Goal: Contribute content

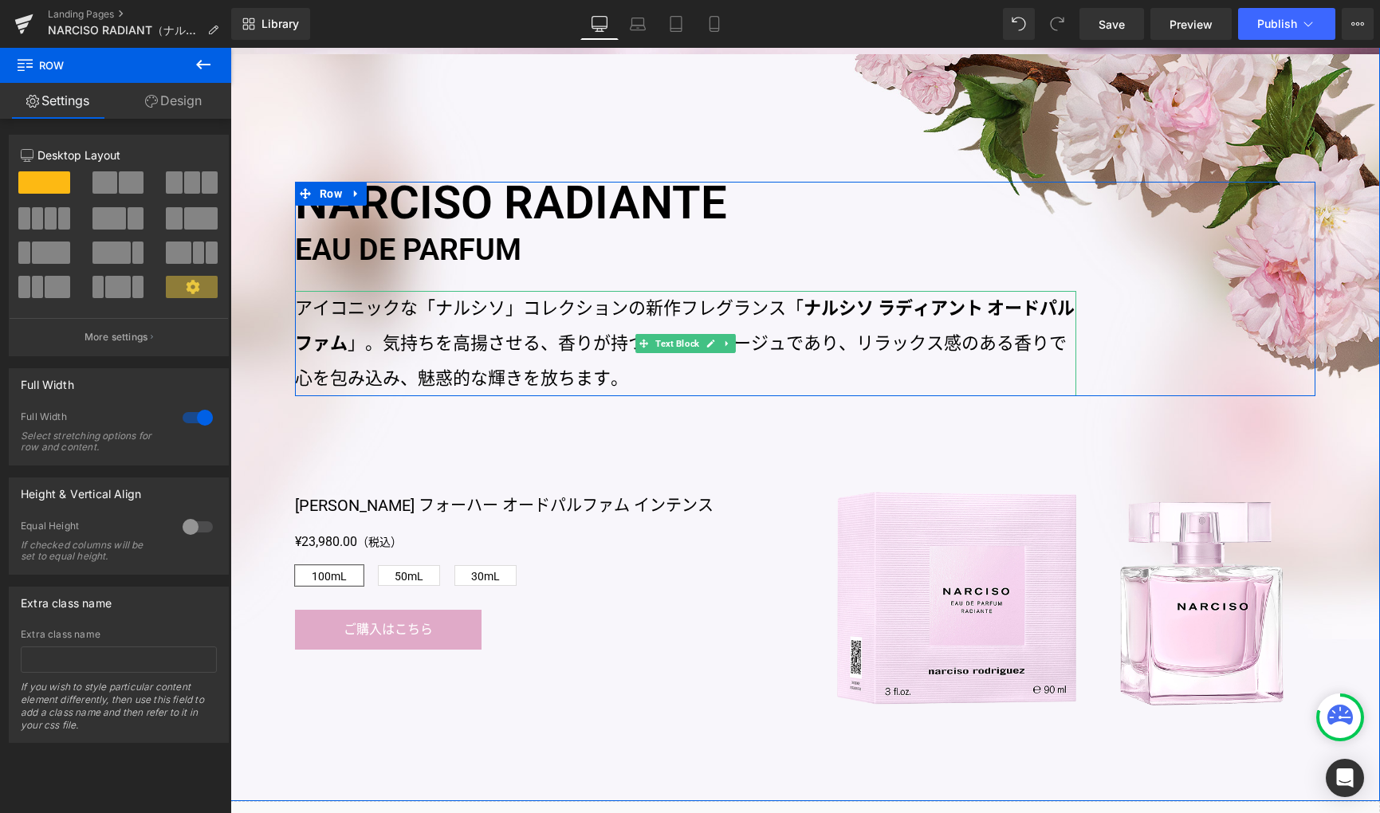
click at [805, 316] on strong "ナルシソ ラディアント オードパルファム" at bounding box center [685, 325] width 780 height 55
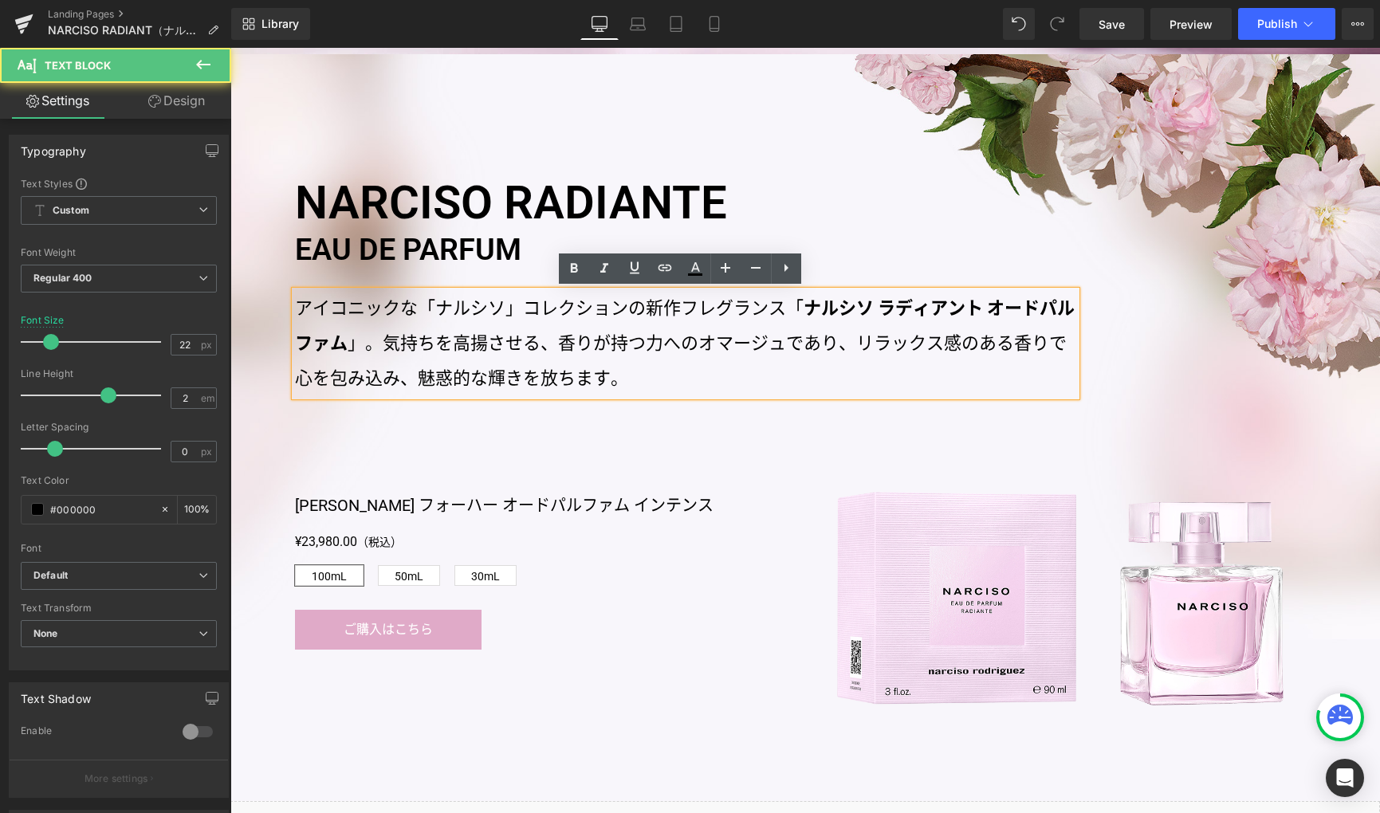
click at [800, 305] on strong "ナルシソ ラディアント オードパルファム" at bounding box center [685, 325] width 780 height 55
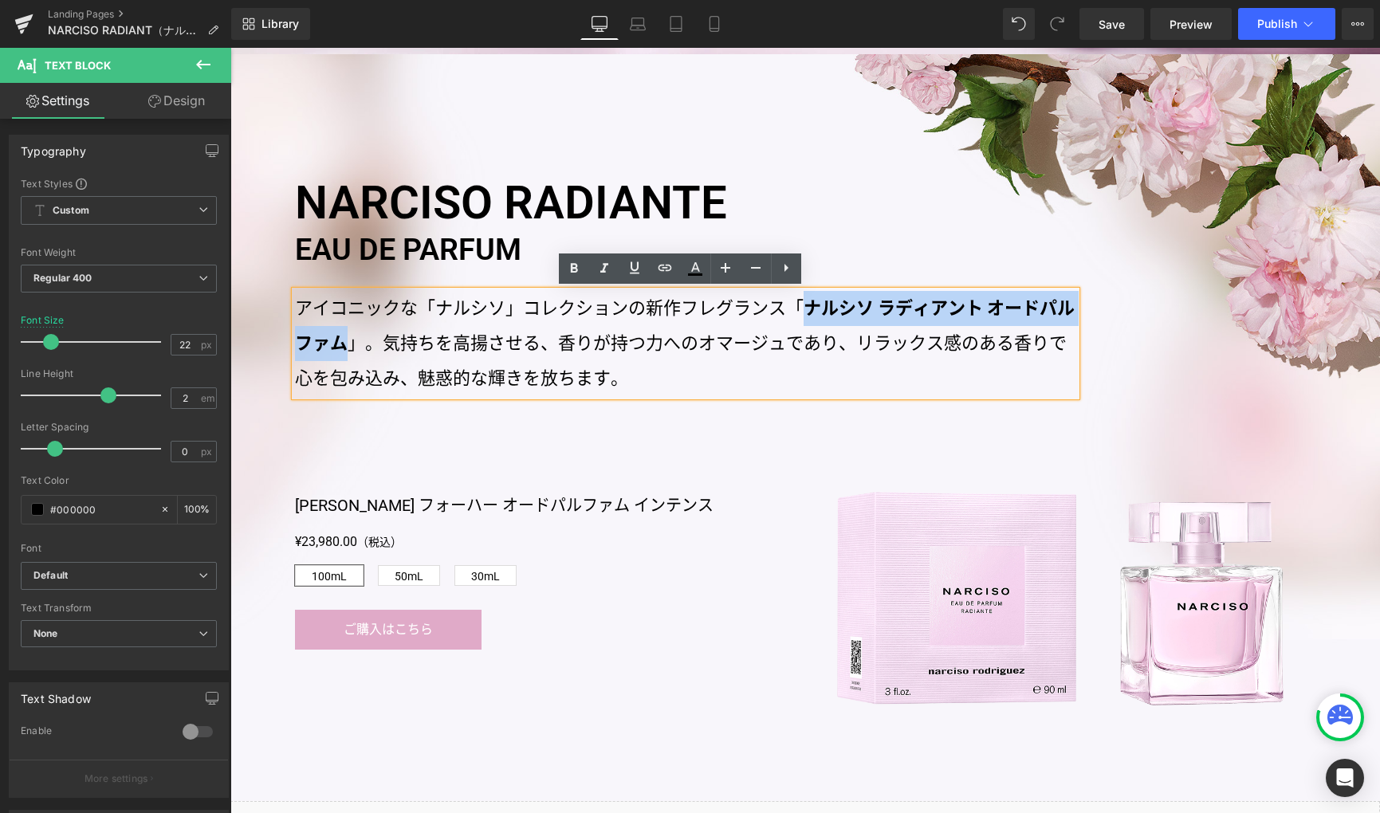
click at [338, 343] on strong "ナルシソ ラディアント オードパルファム" at bounding box center [685, 325] width 780 height 55
copy strong "ナルシソ ラディアント オードパルファム"
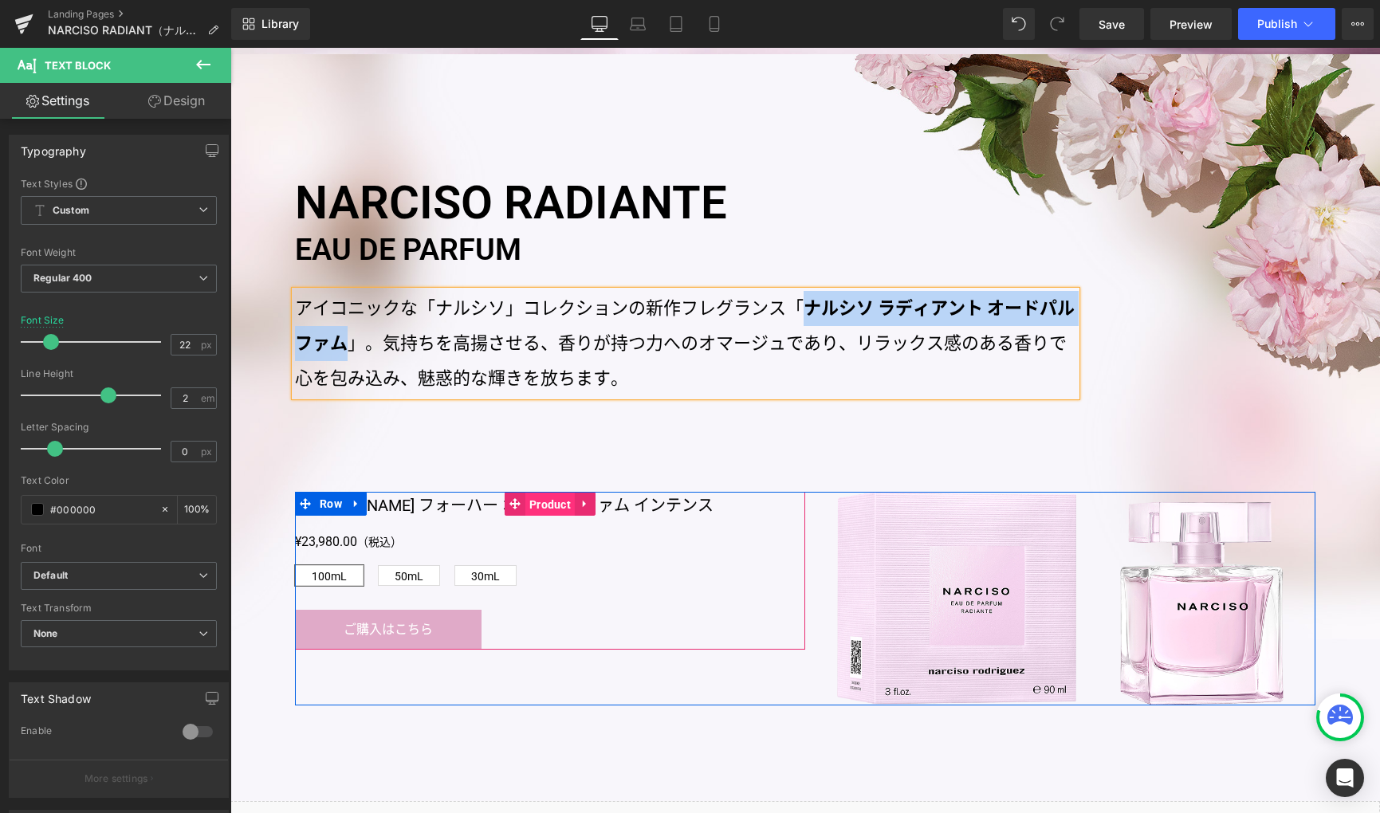
click at [537, 506] on span "Product" at bounding box center [549, 505] width 49 height 24
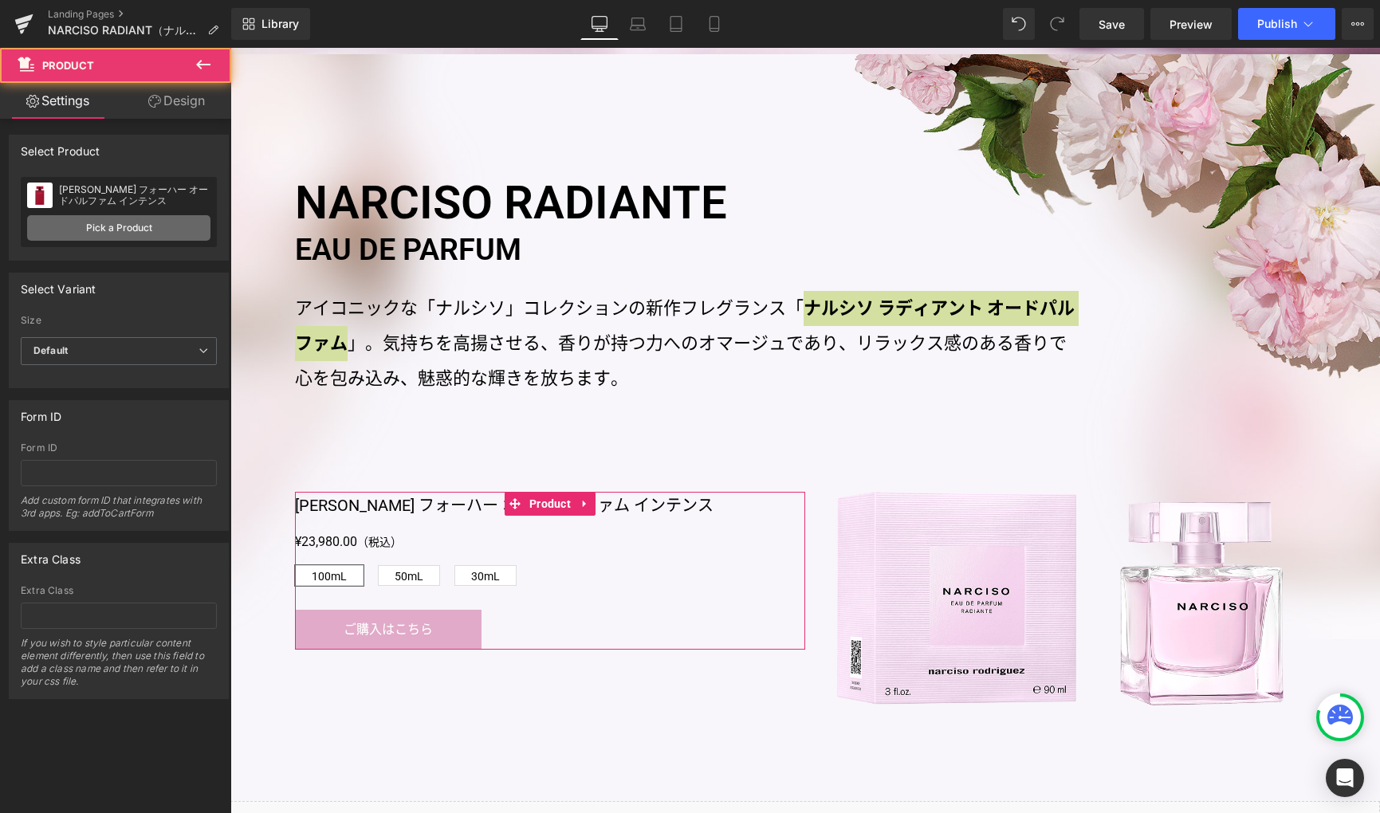
click at [158, 224] on link "Pick a Product" at bounding box center [118, 228] width 183 height 26
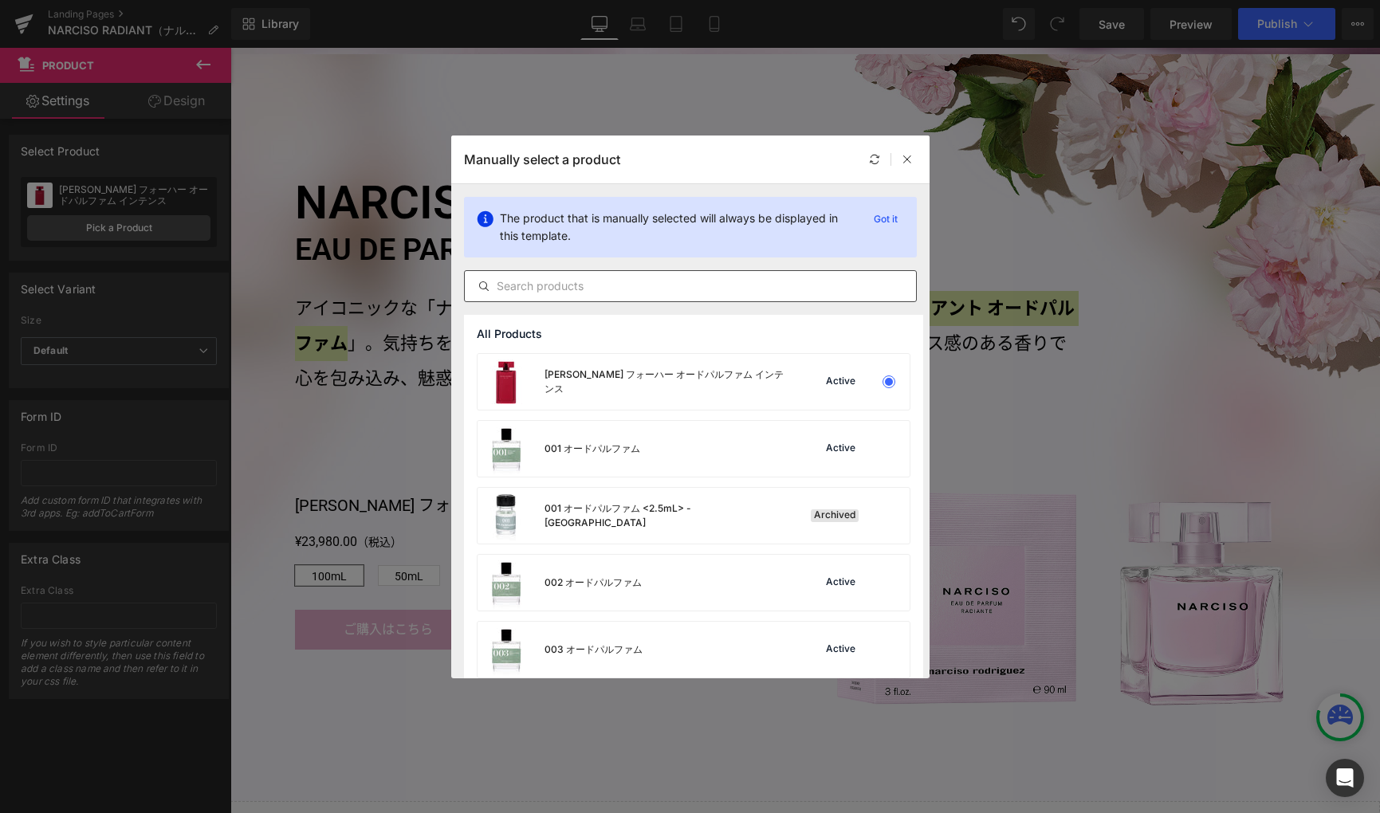
click at [559, 284] on input "text" at bounding box center [690, 286] width 451 height 19
paste input "ナルシソ ラディアント オードパルファム"
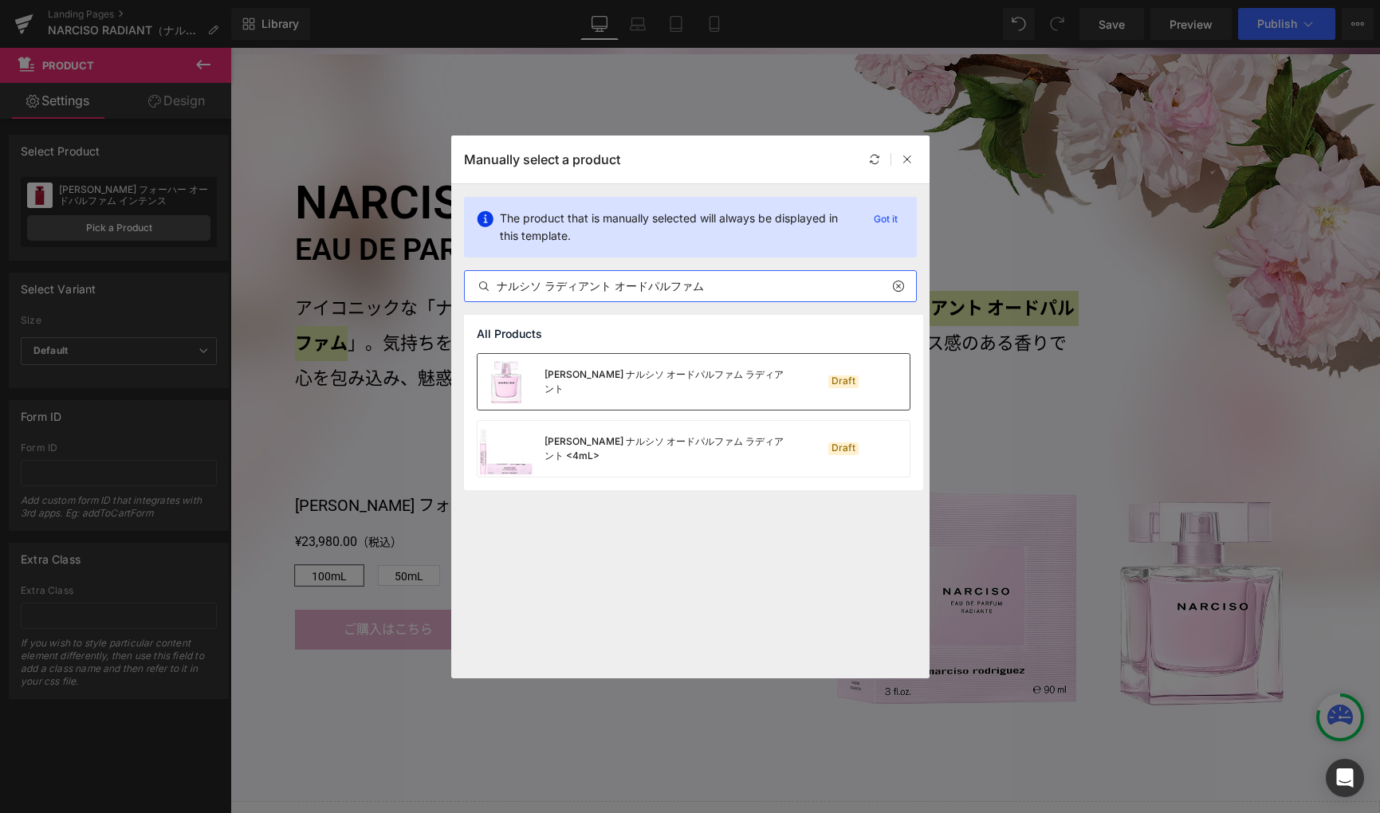
type input "ナルシソ ラディアント オードパルファム"
click at [673, 388] on div "[PERSON_NAME] ナルシソ オードパルファム ラディアント" at bounding box center [664, 382] width 239 height 29
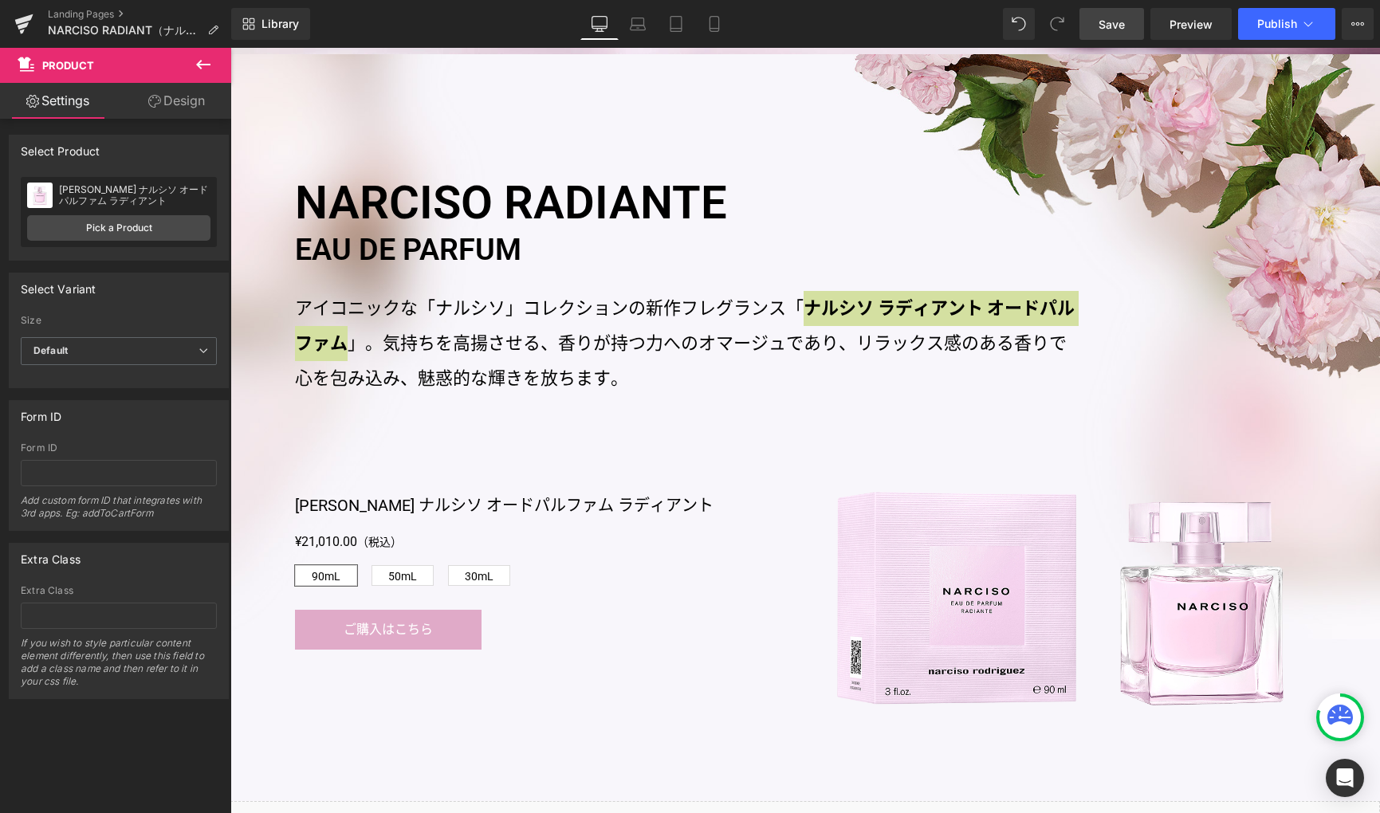
click at [1101, 26] on span "Save" at bounding box center [1112, 24] width 26 height 17
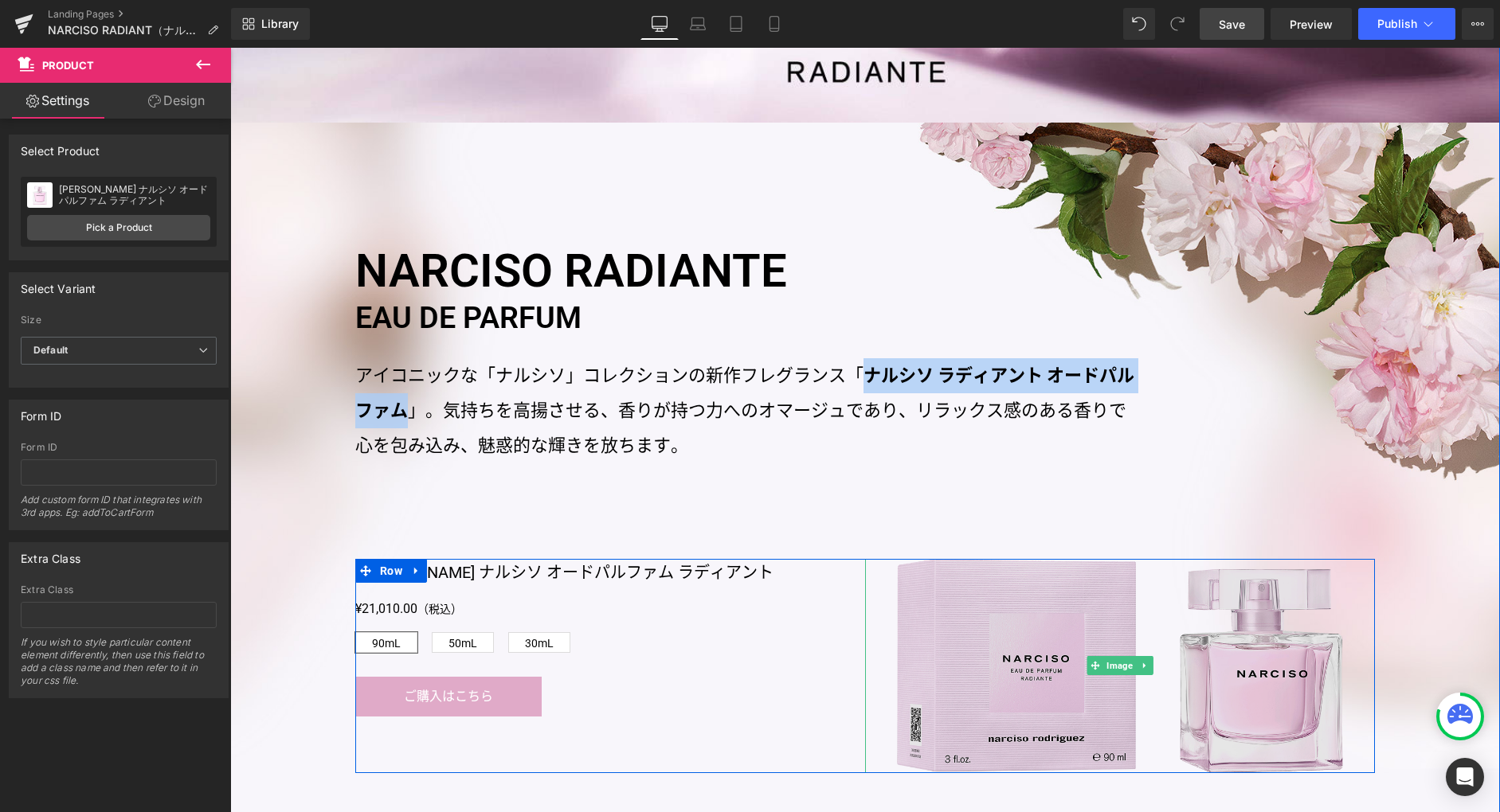
click at [1082, 611] on img at bounding box center [1120, 666] width 446 height 214
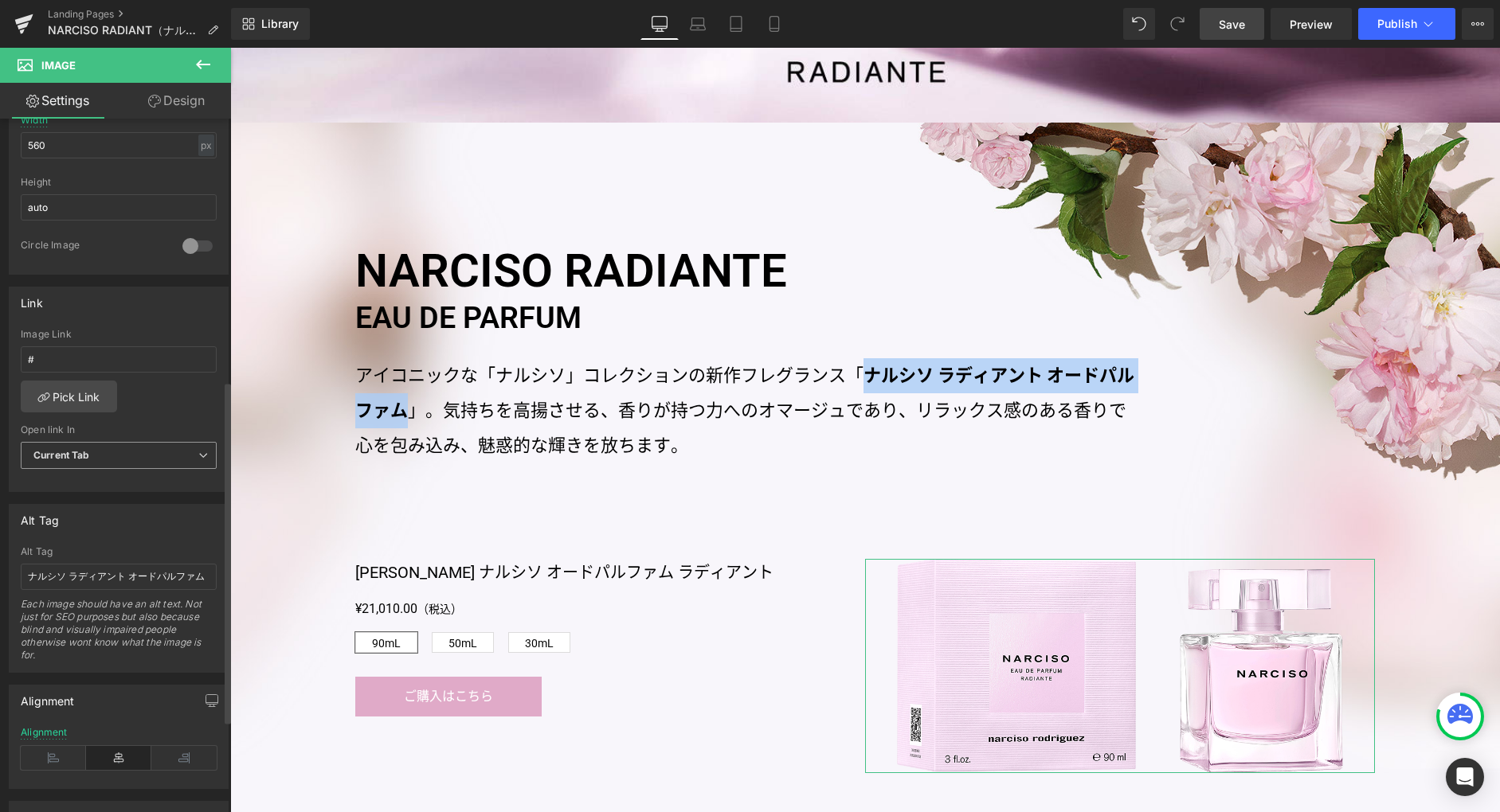
scroll to position [534, 0]
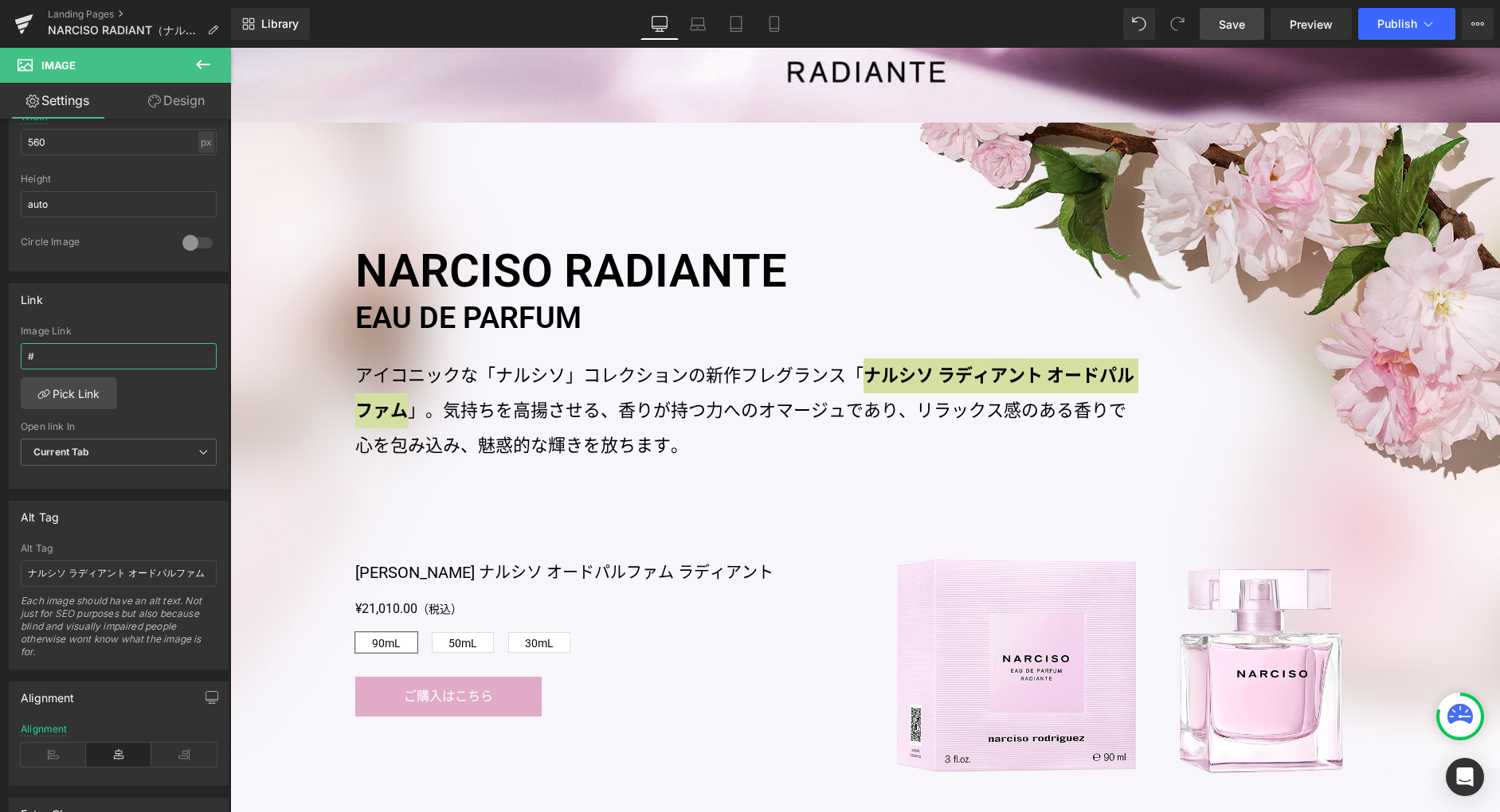
drag, startPoint x: 128, startPoint y: 351, endPoint x: -85, endPoint y: 348, distance: 213.0
click at [0, 348] on html "Product You are previewing how the will restyle your page. You can not edit Ele…" at bounding box center [750, 406] width 1500 height 812
type input "/products/narciso-radiante-edp-spray"
click at [706, 26] on icon at bounding box center [698, 24] width 16 height 16
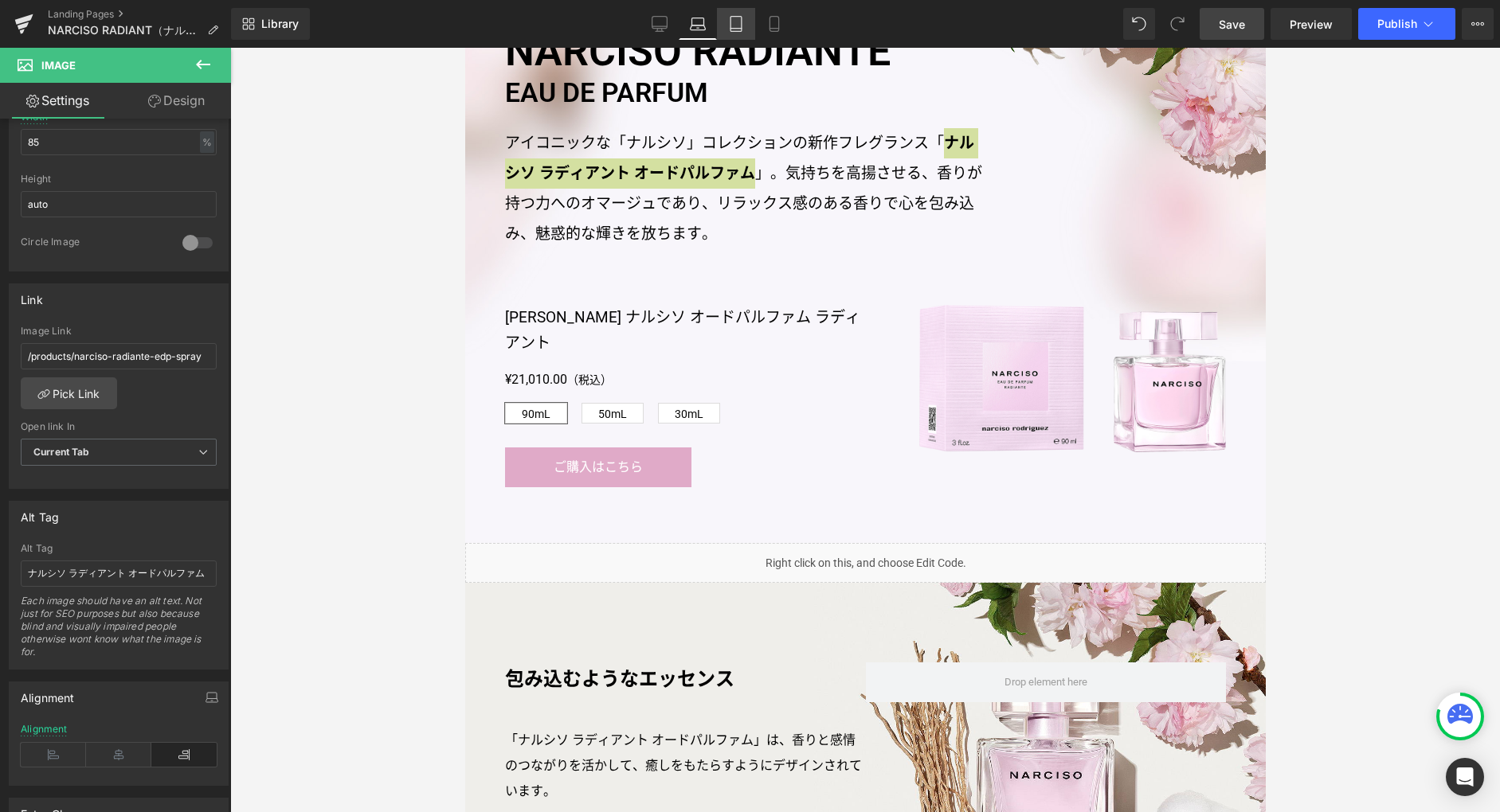
click at [730, 29] on icon at bounding box center [737, 24] width 16 height 16
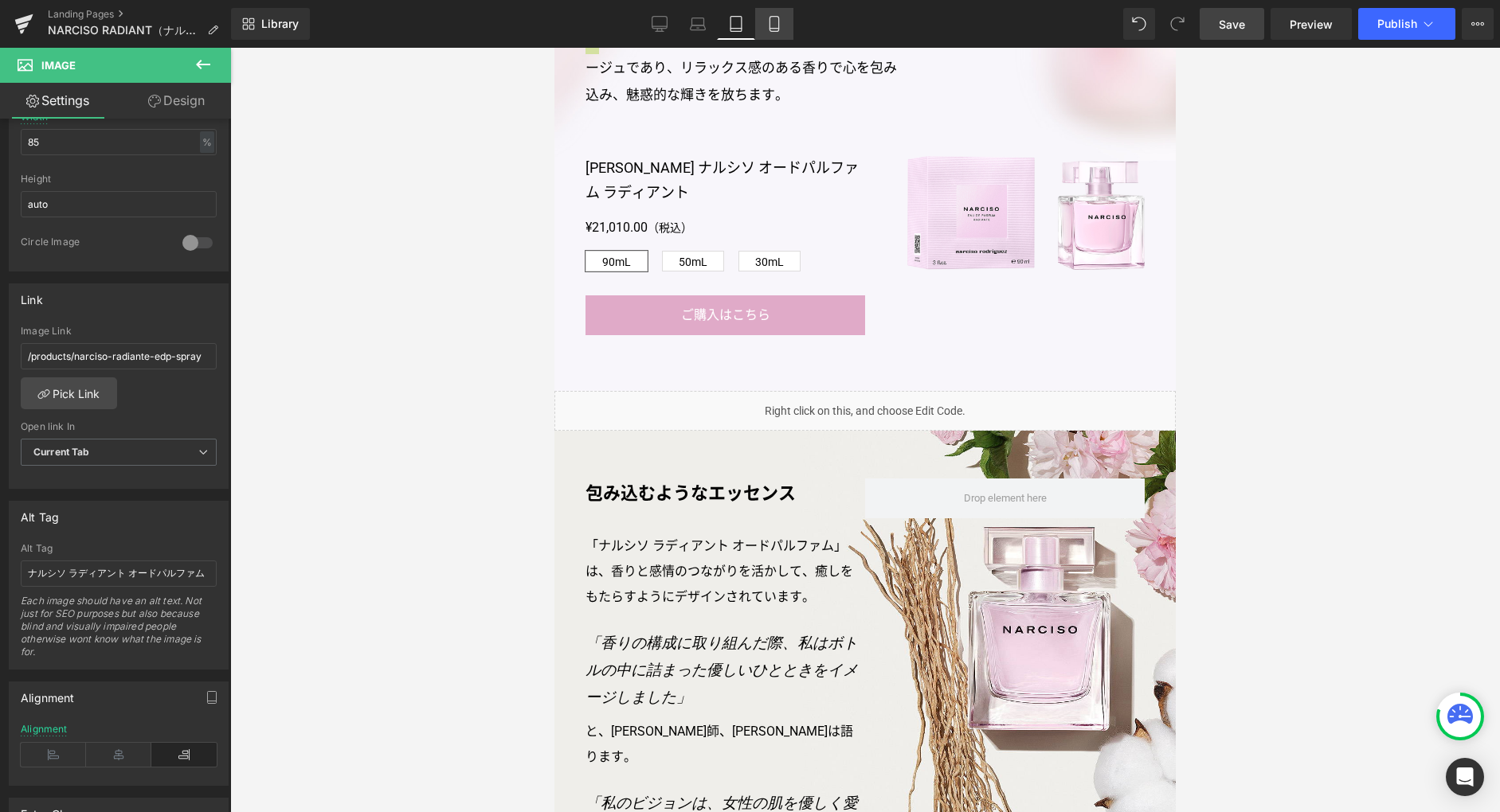
scroll to position [587, 0]
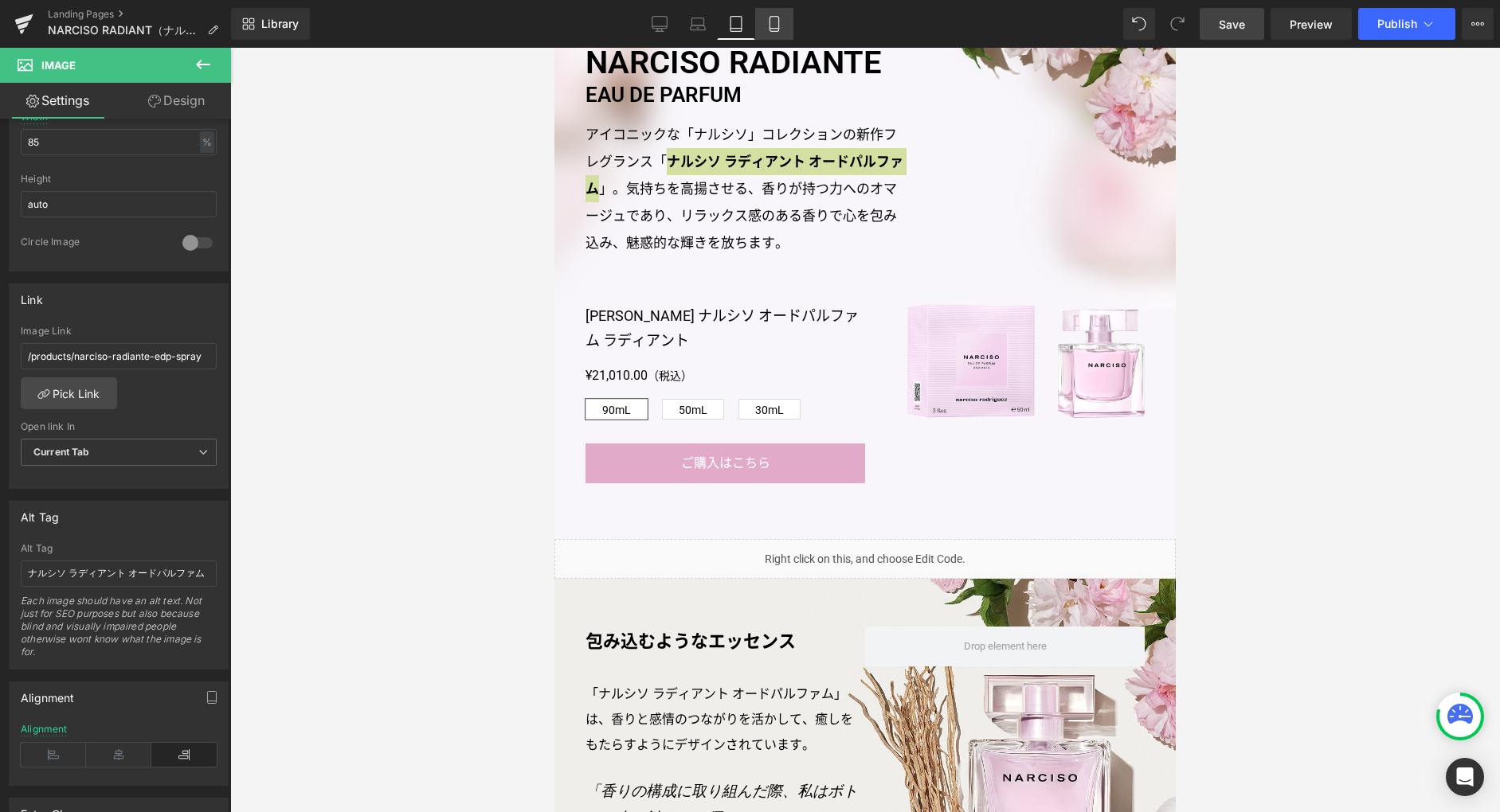
click at [766, 29] on icon at bounding box center [774, 24] width 16 height 16
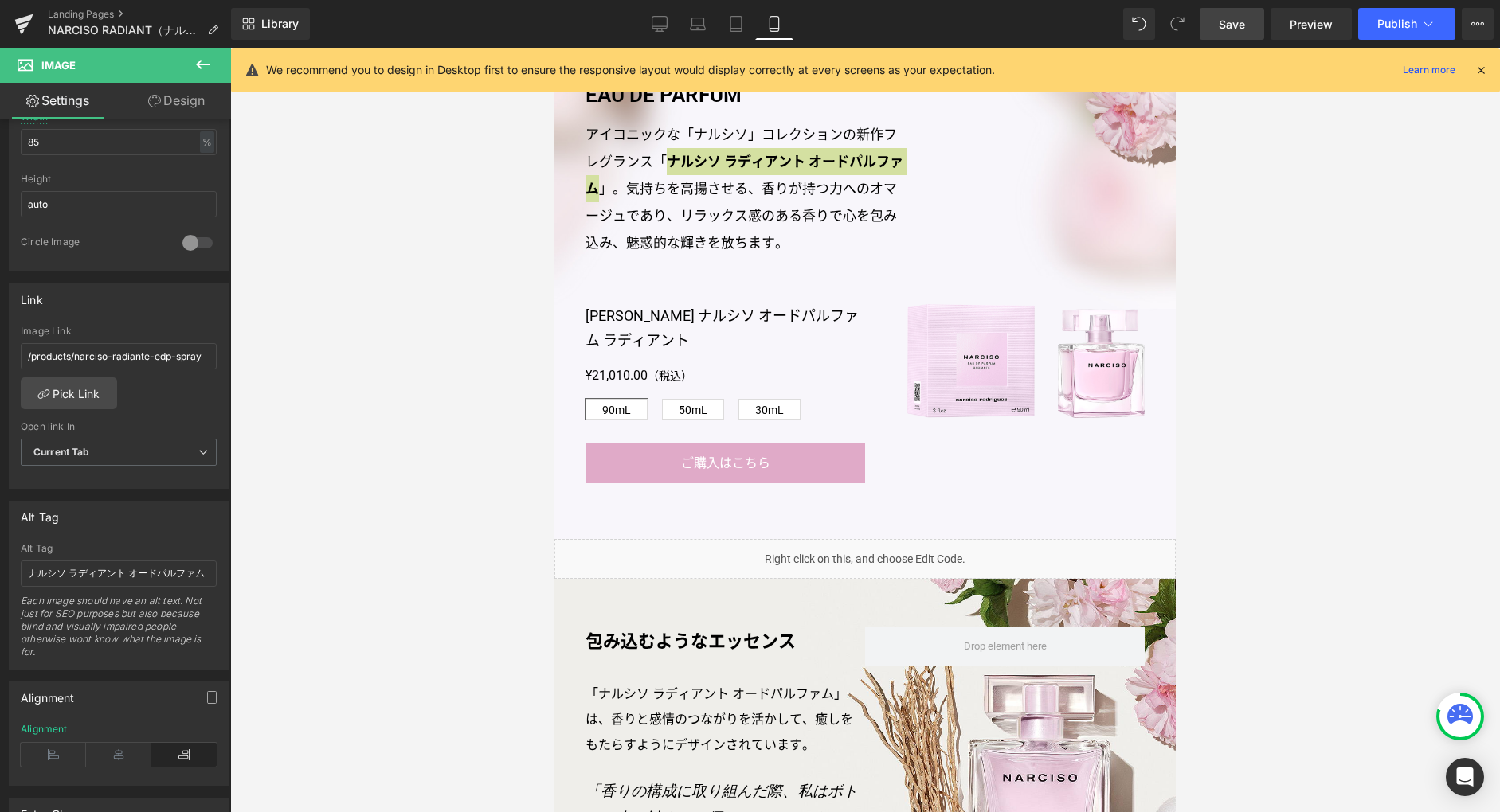
type input "430"
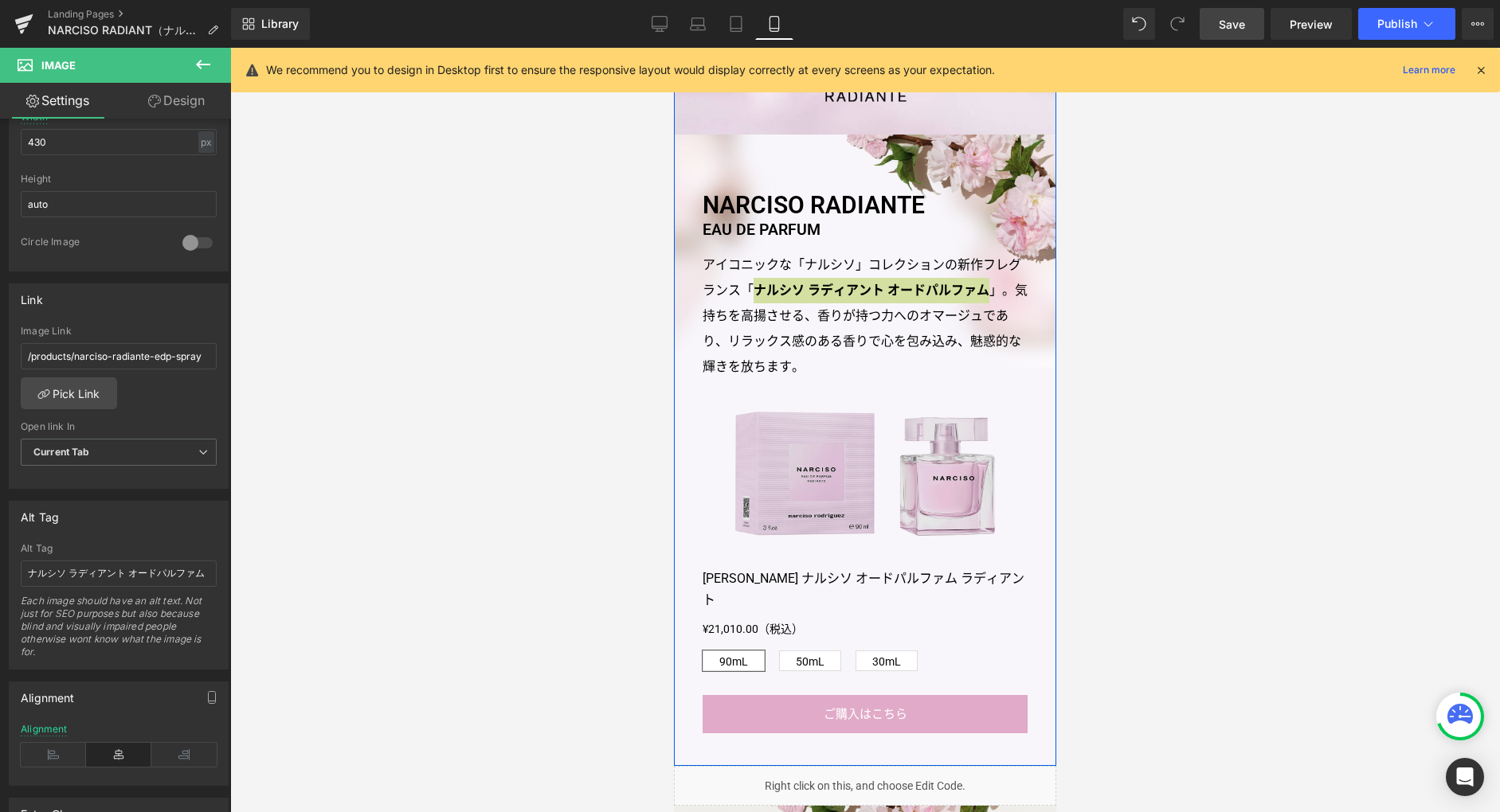
scroll to position [564, 0]
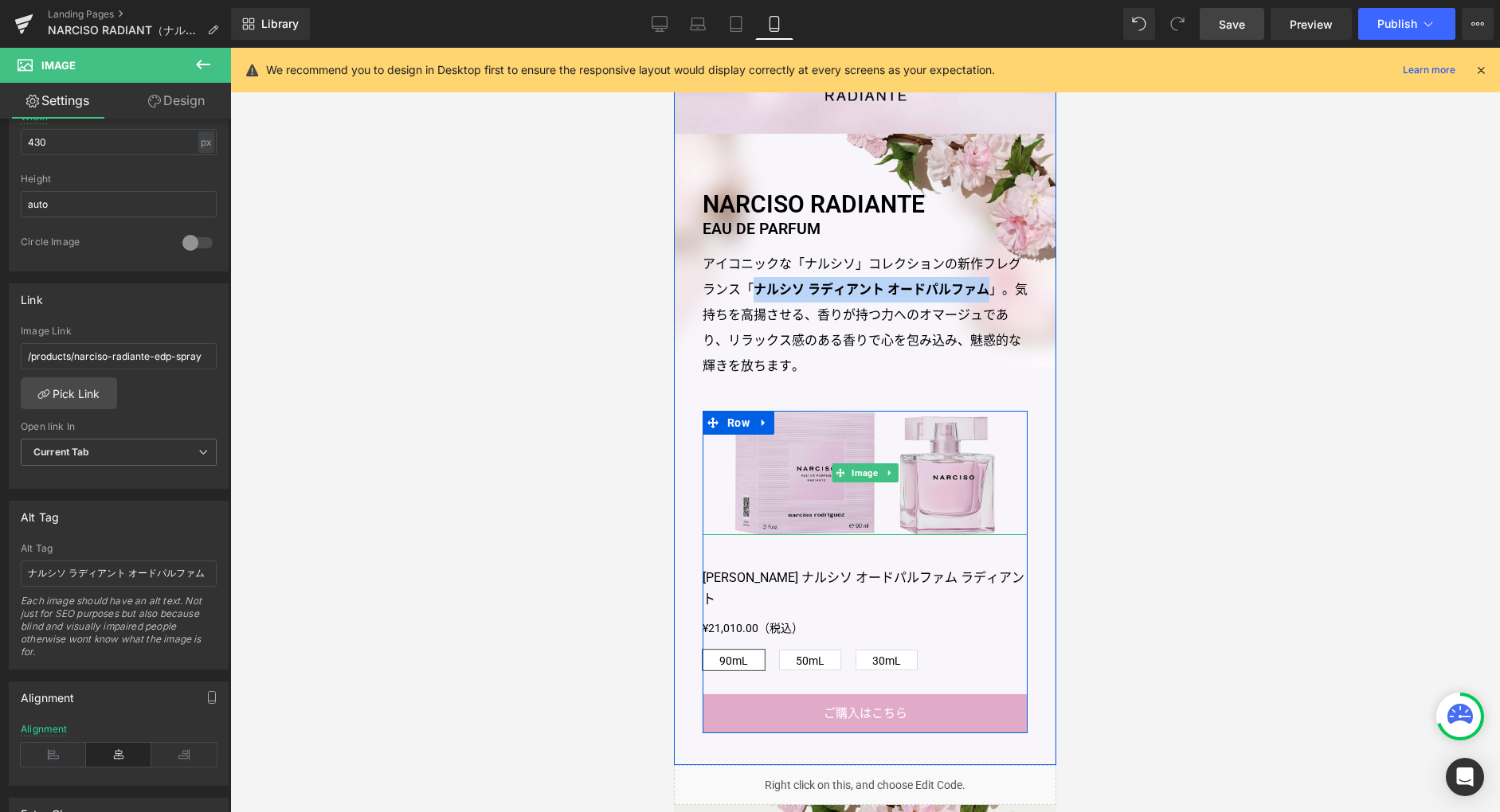
click at [837, 481] on div "Image" at bounding box center [864, 472] width 325 height 125
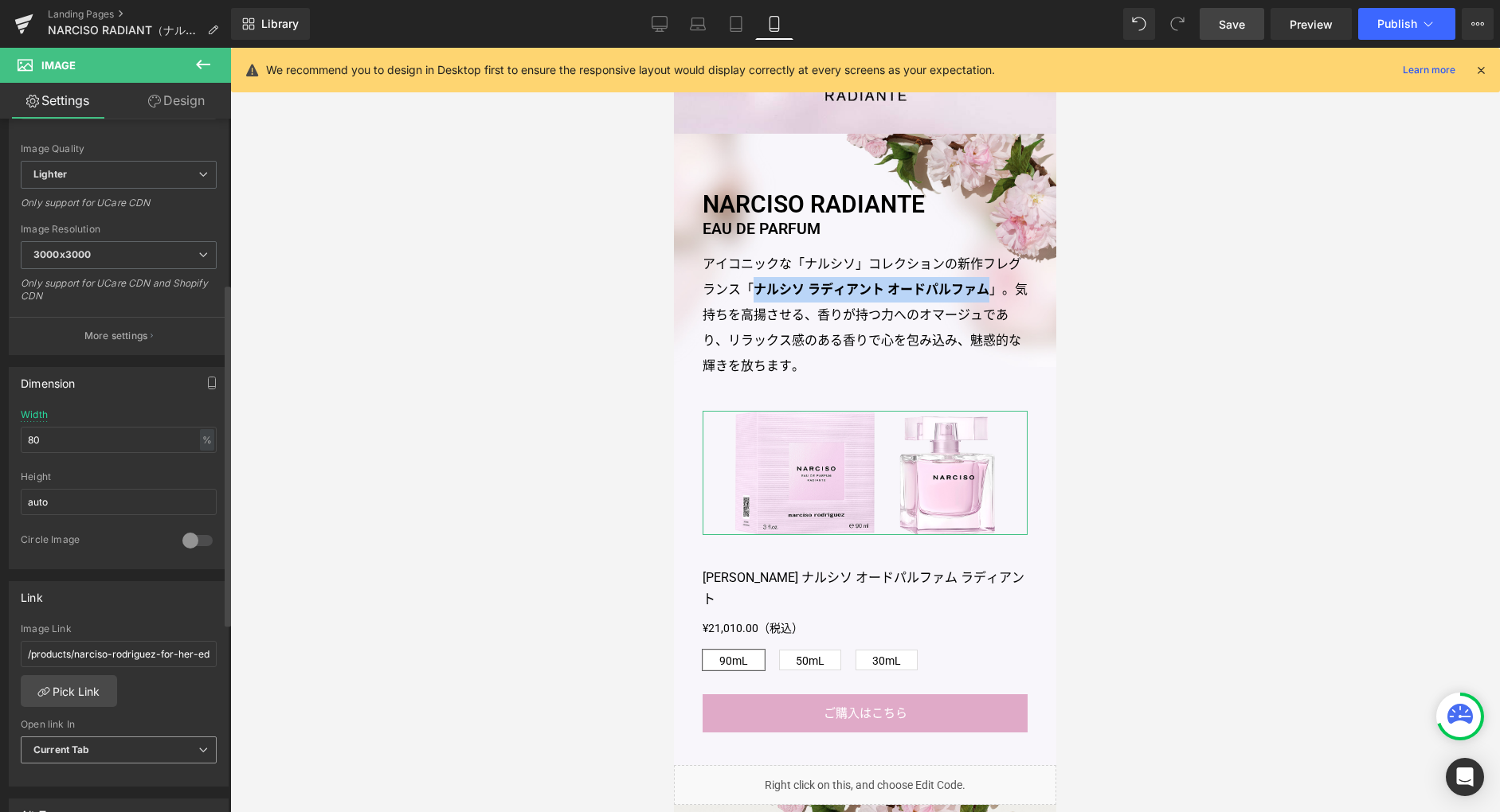
scroll to position [380, 0]
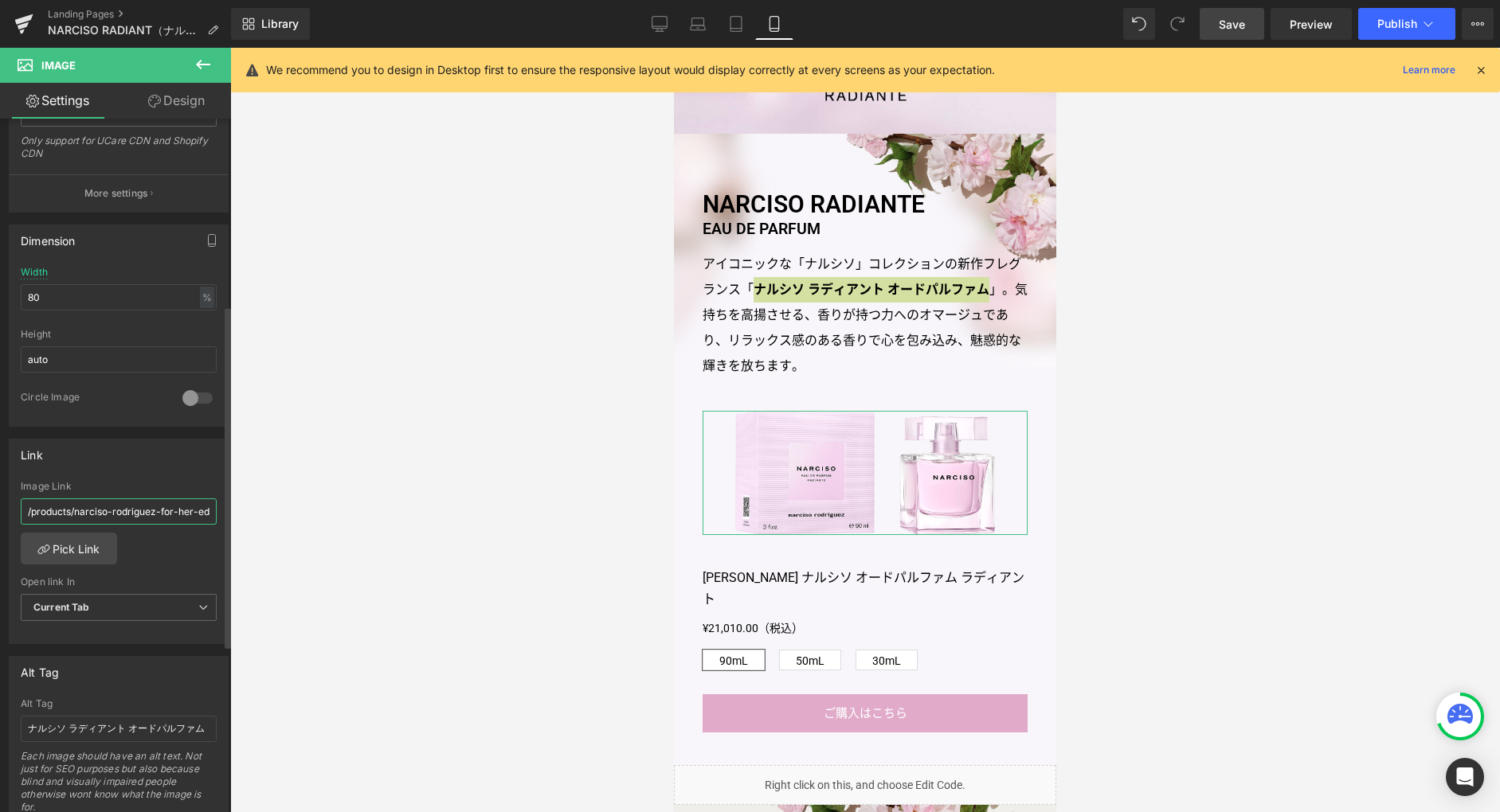
click at [120, 512] on input "/products/narciso-rodriguez-for-her-edp-intense-spray" at bounding box center [119, 511] width 196 height 26
paste input "adiante-edp"
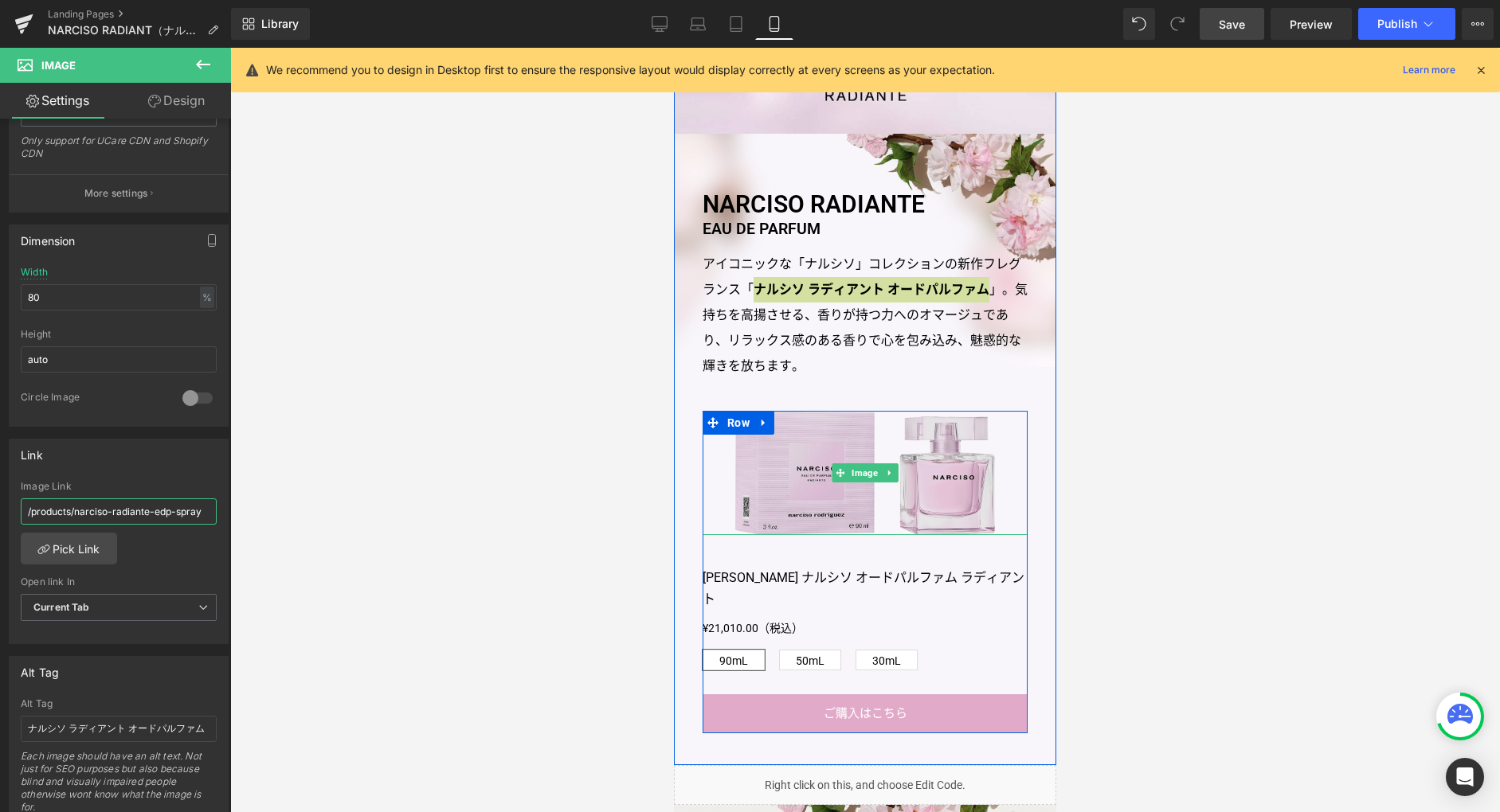
type input "/products/narciso-radiante-edp-spray"
click at [845, 507] on img at bounding box center [865, 472] width 260 height 125
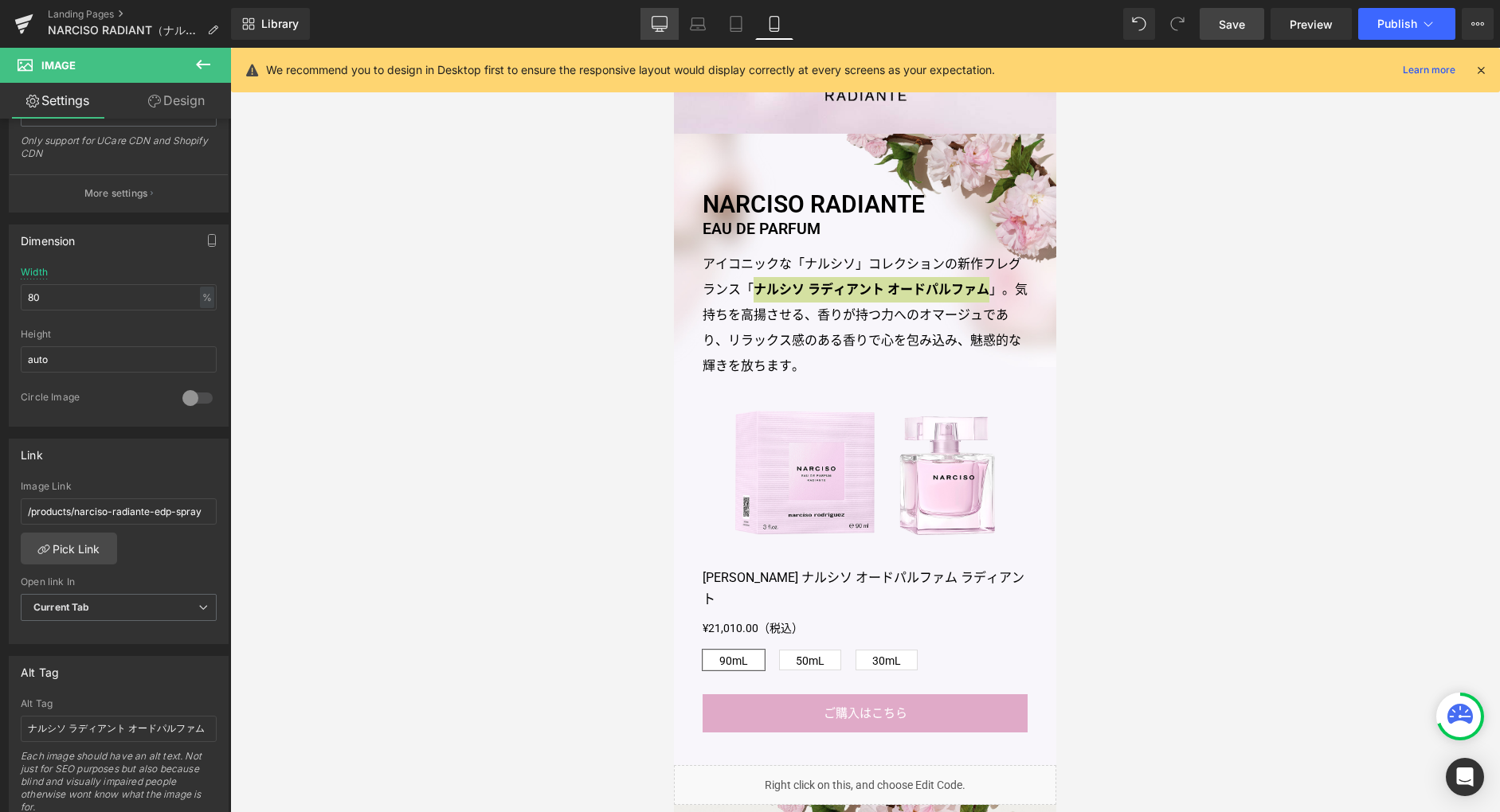
click at [669, 23] on link "Desktop" at bounding box center [660, 24] width 38 height 32
type input "430"
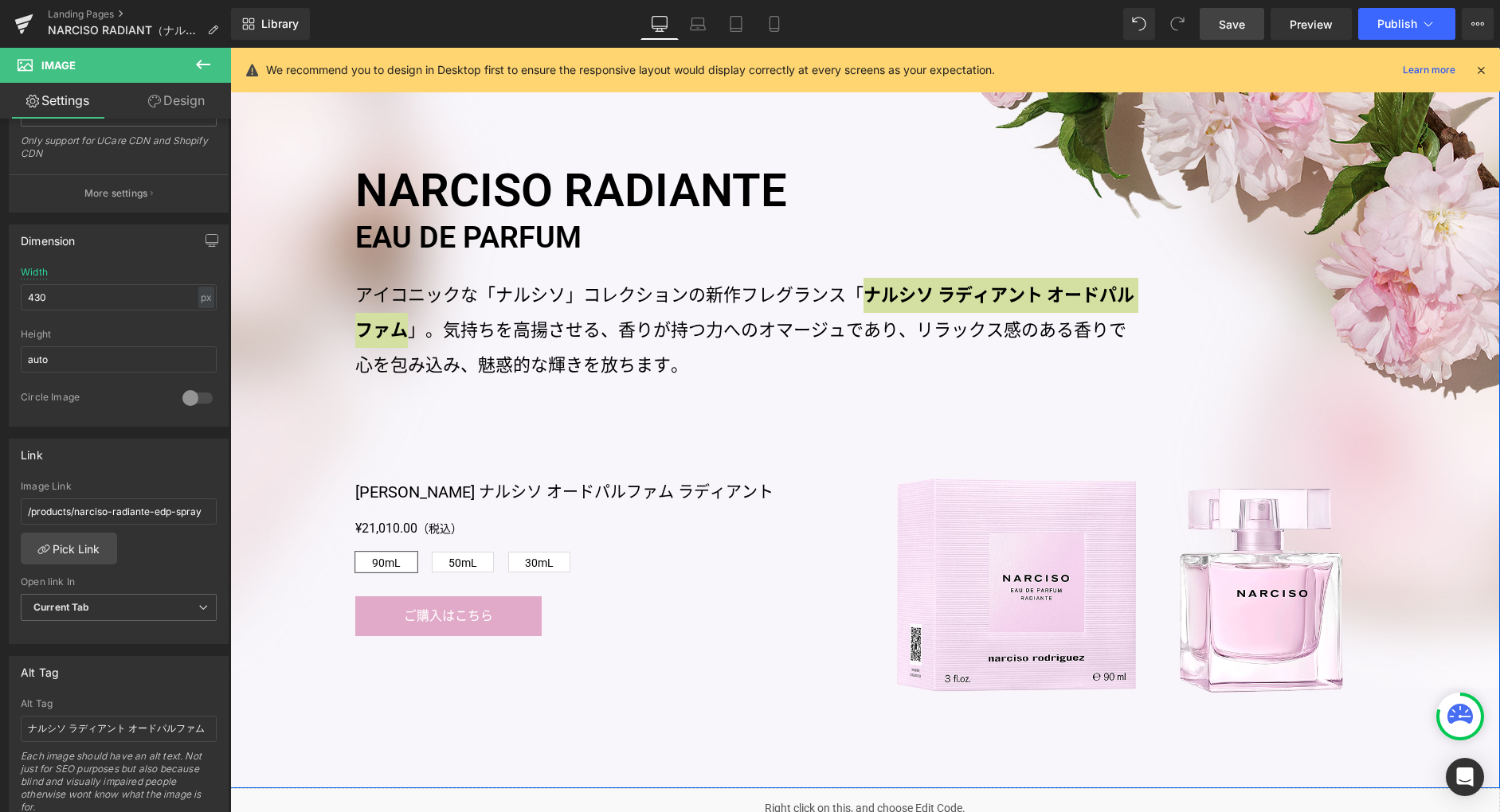
scroll to position [1078, 0]
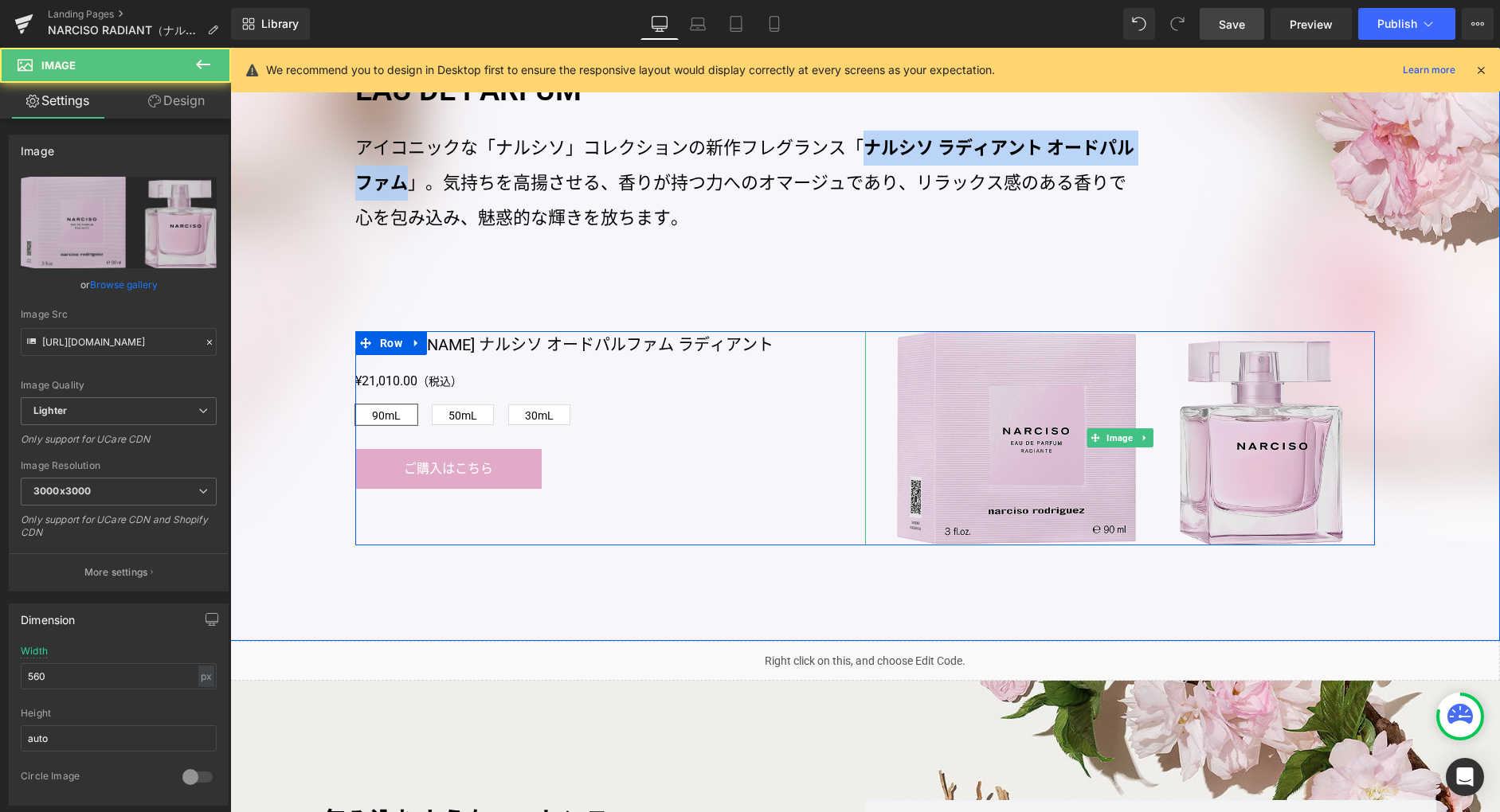
click at [964, 489] on img at bounding box center [1120, 438] width 446 height 214
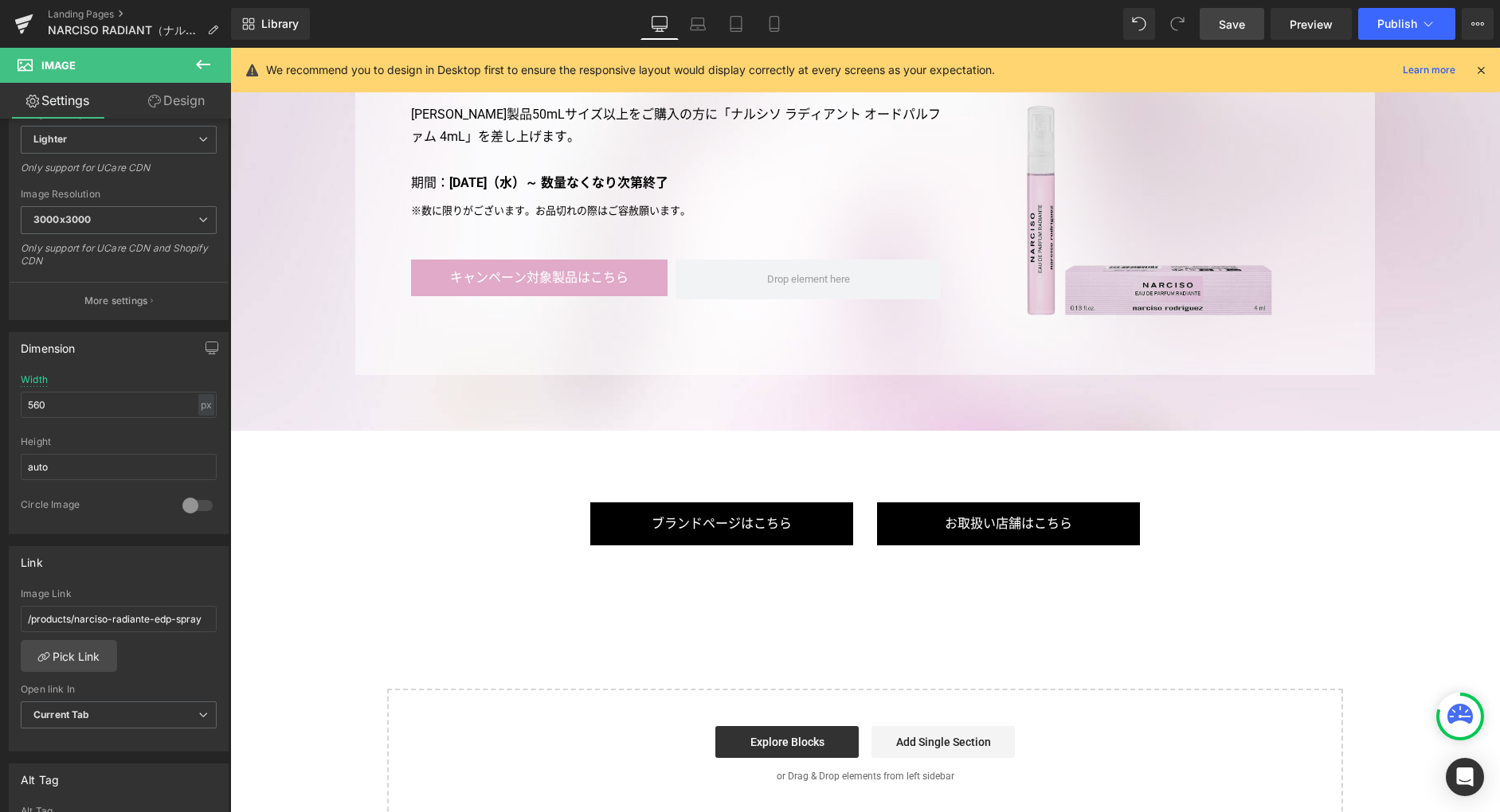
scroll to position [4376, 0]
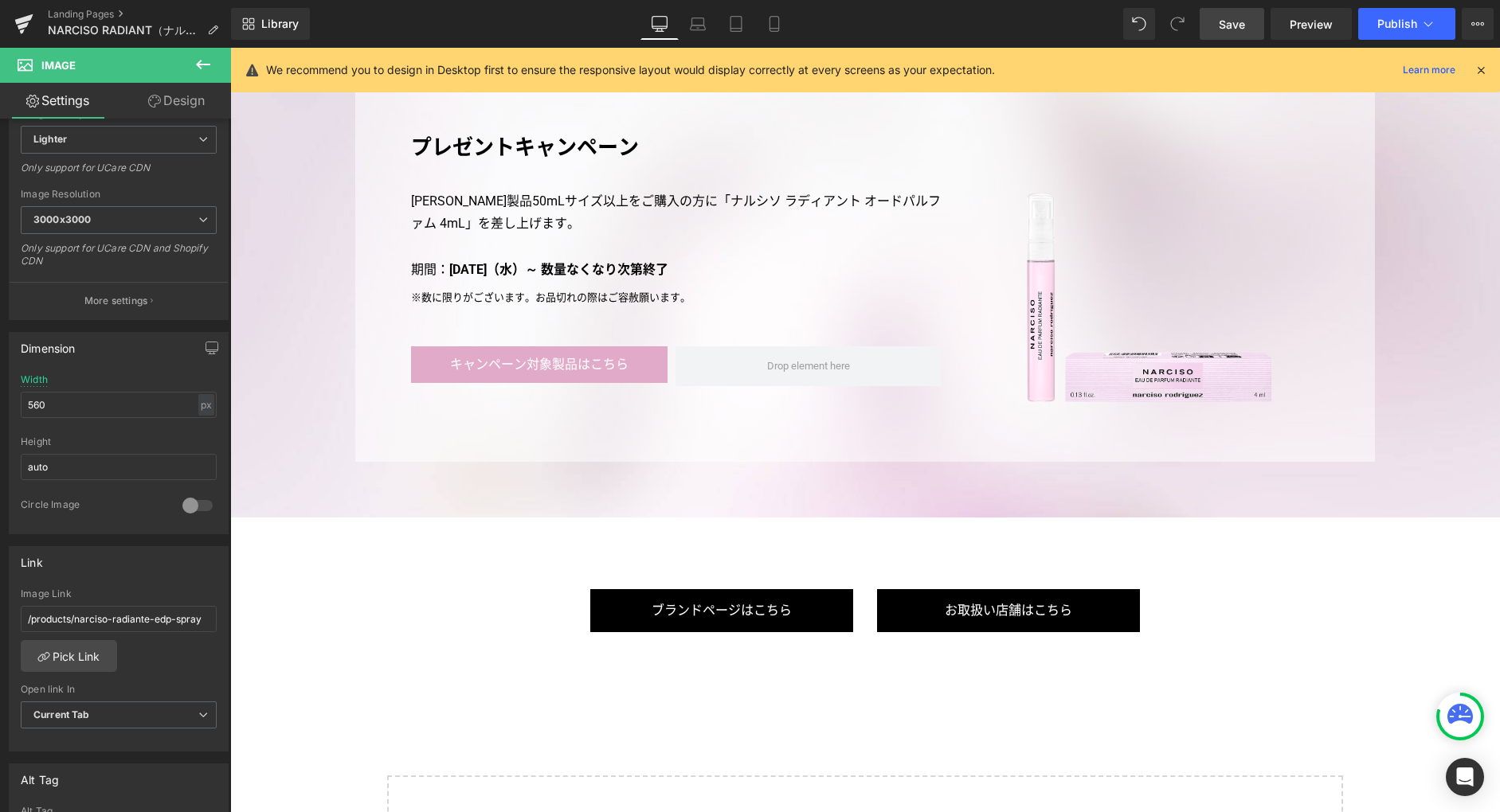
click at [1228, 29] on span "Save" at bounding box center [1232, 24] width 26 height 17
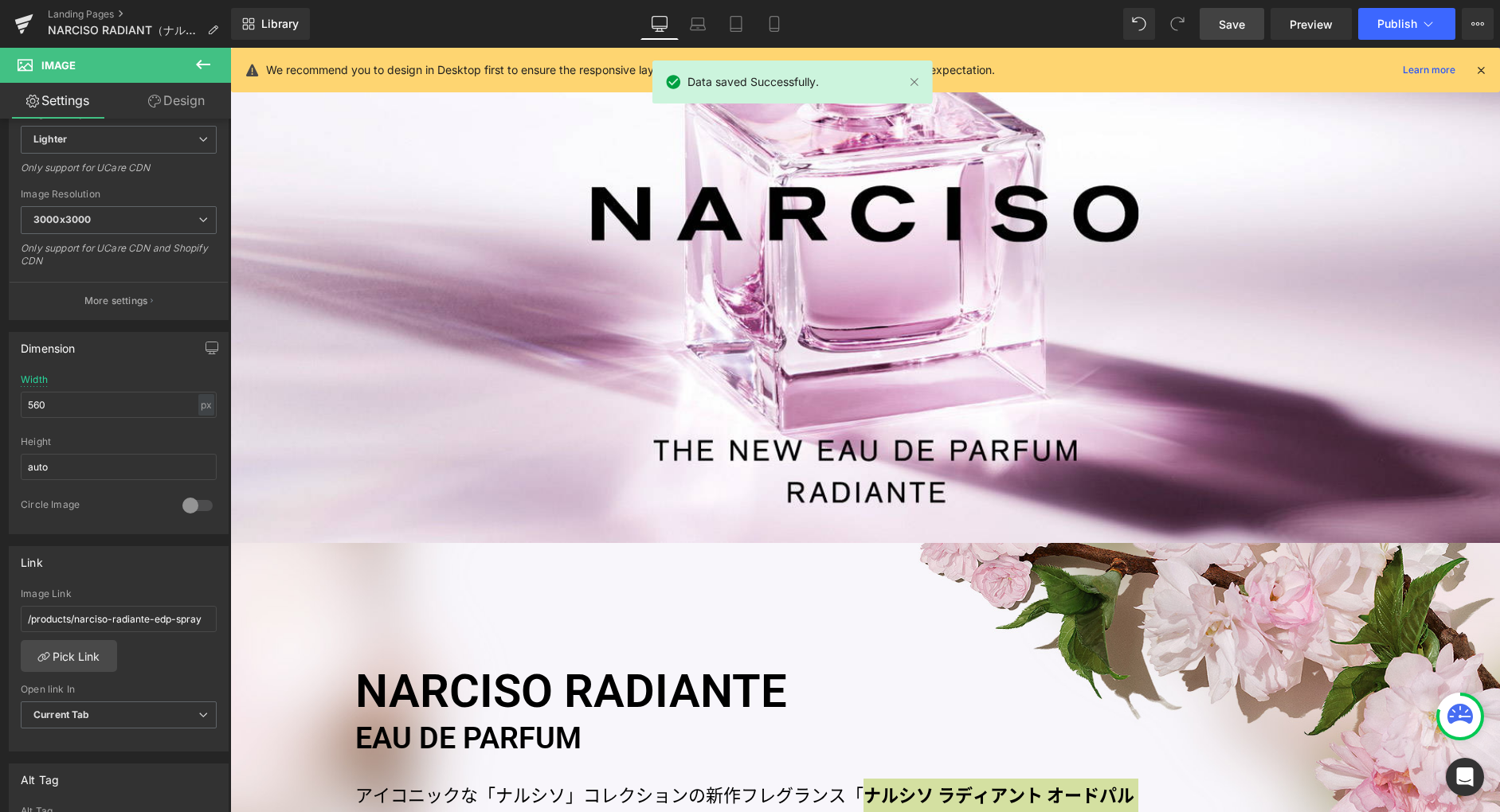
scroll to position [782, 0]
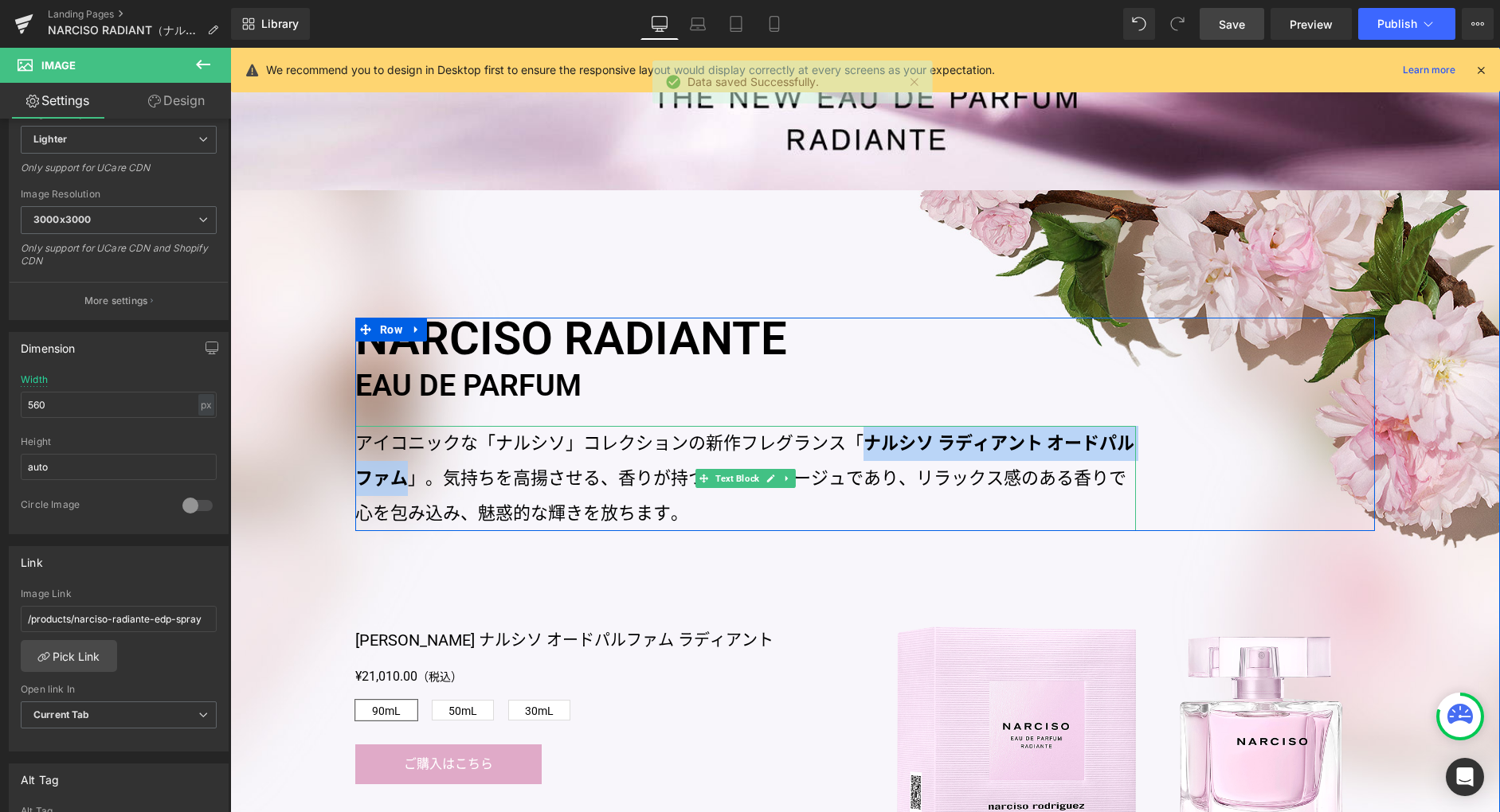
click at [576, 479] on p "アイコニックな「ナルシソ」コレクションの新作フレグランス「 ナルシソ ラディアント オードパルファム 」。気持ちを高揚させる、香りが持つ力へのオマージュであり…" at bounding box center [746, 478] width 780 height 105
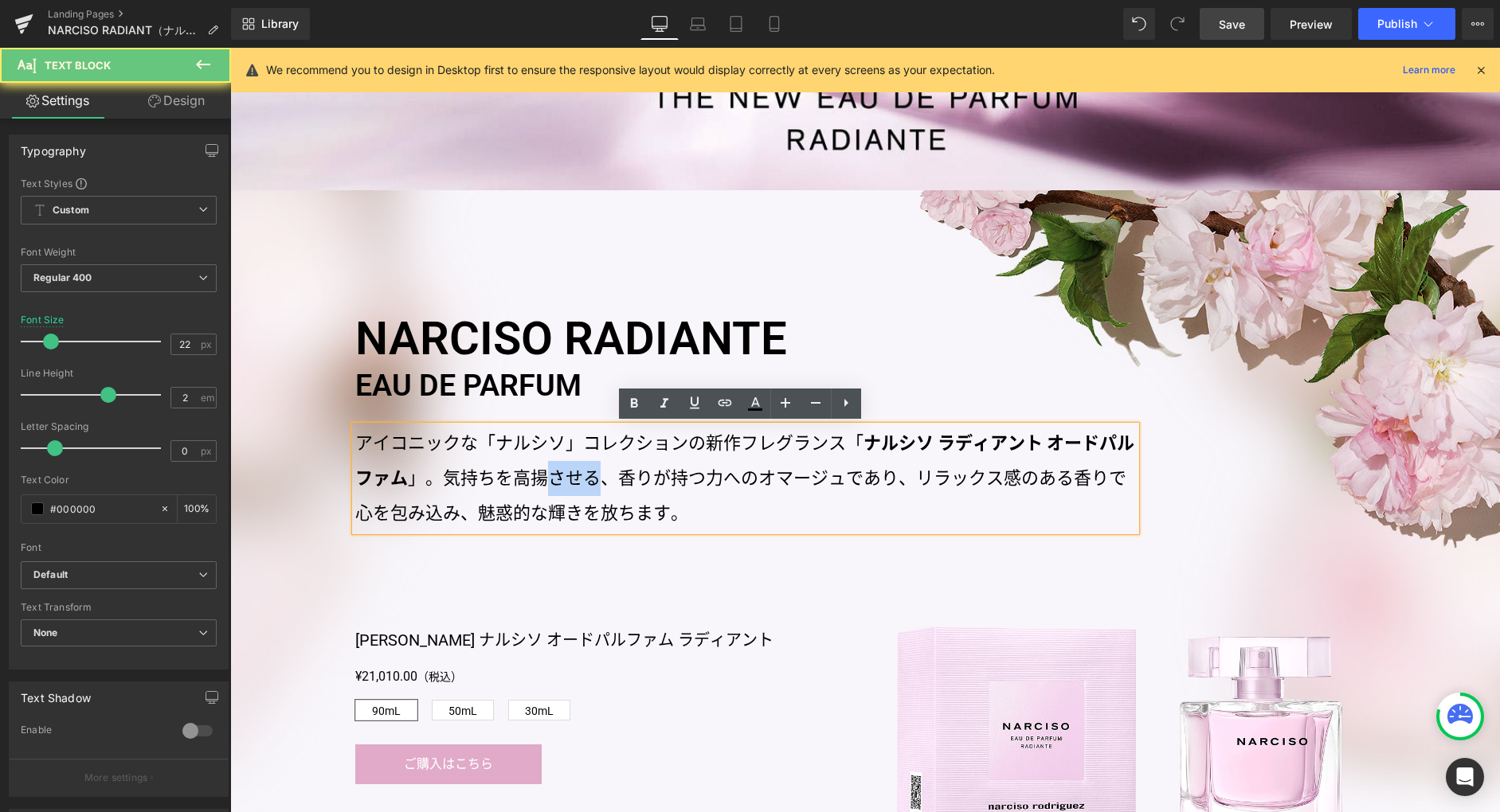
click at [575, 478] on p "アイコニックな「ナルシソ」コレクションの新作フレグランス「 ナルシソ ラディアント オードパルファム 」。気持ちを高揚させる、香りが持つ力へのオマージュであり…" at bounding box center [746, 478] width 780 height 105
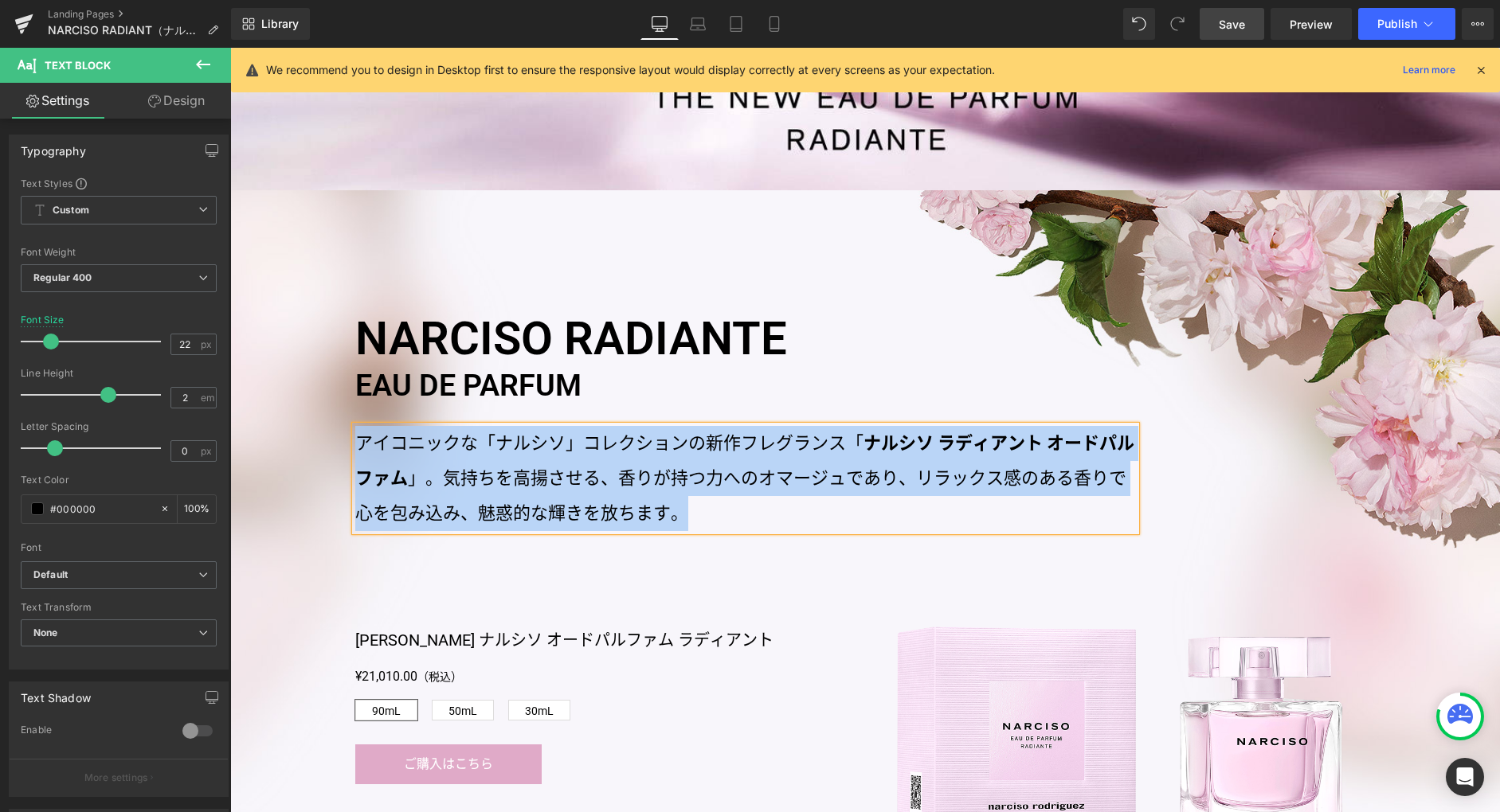
copy p "アイコニックな「ナルシソ」コレクションの新作フレグランス「 ナルシソ ラディアント オードパルファム 」。気持ちを高揚させる、香りが持つ力へのオマージュであり…"
click at [1334, 306] on div "NARCISO RADIANTE EAU DE PARFUM Heading アイコニックな「ナルシソ」コレクションの新作フレグランス「 ナルシソ ラディアン…" at bounding box center [864, 563] width 1270 height 746
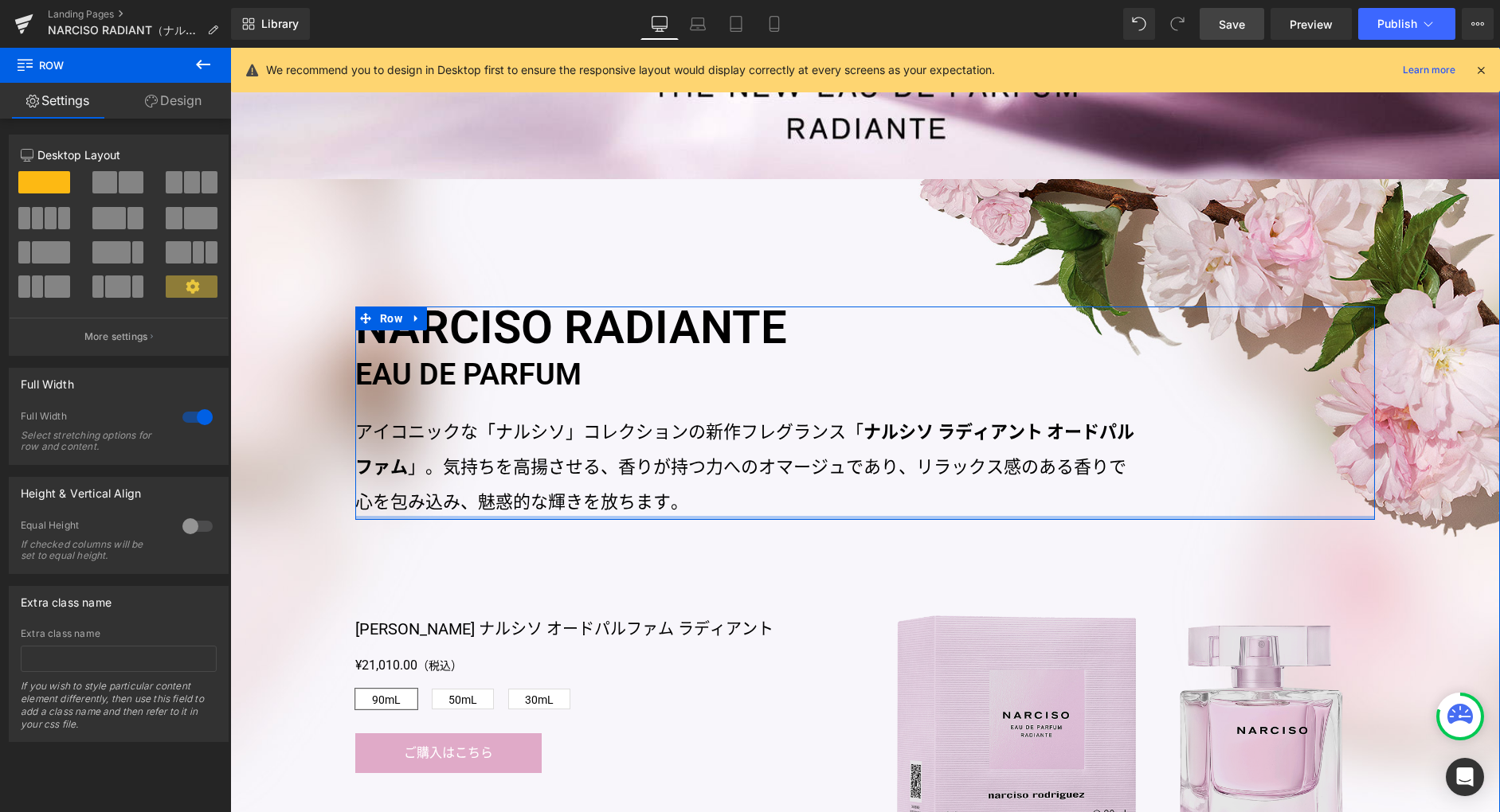
scroll to position [816, 0]
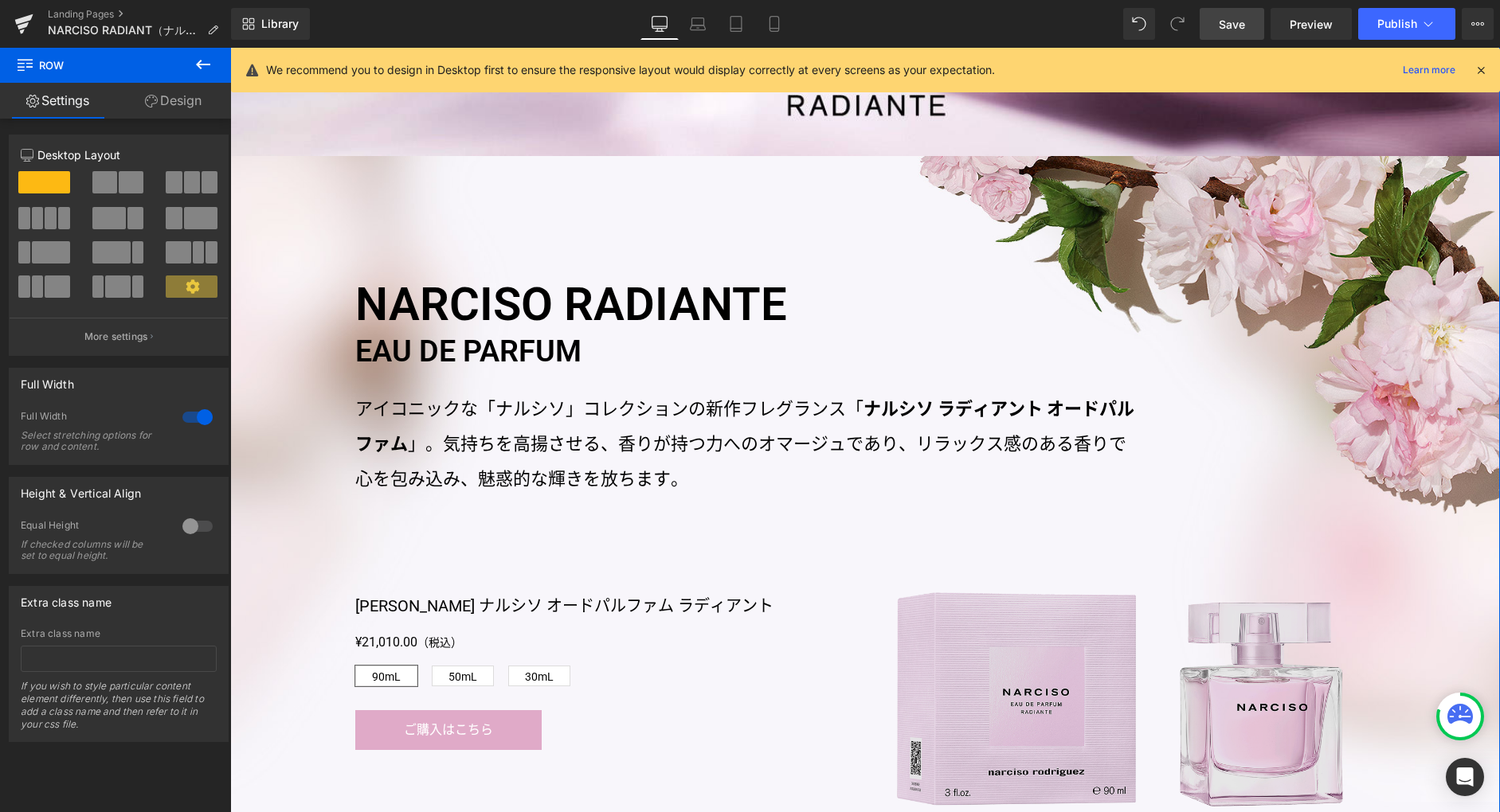
click at [955, 607] on img at bounding box center [1120, 699] width 446 height 214
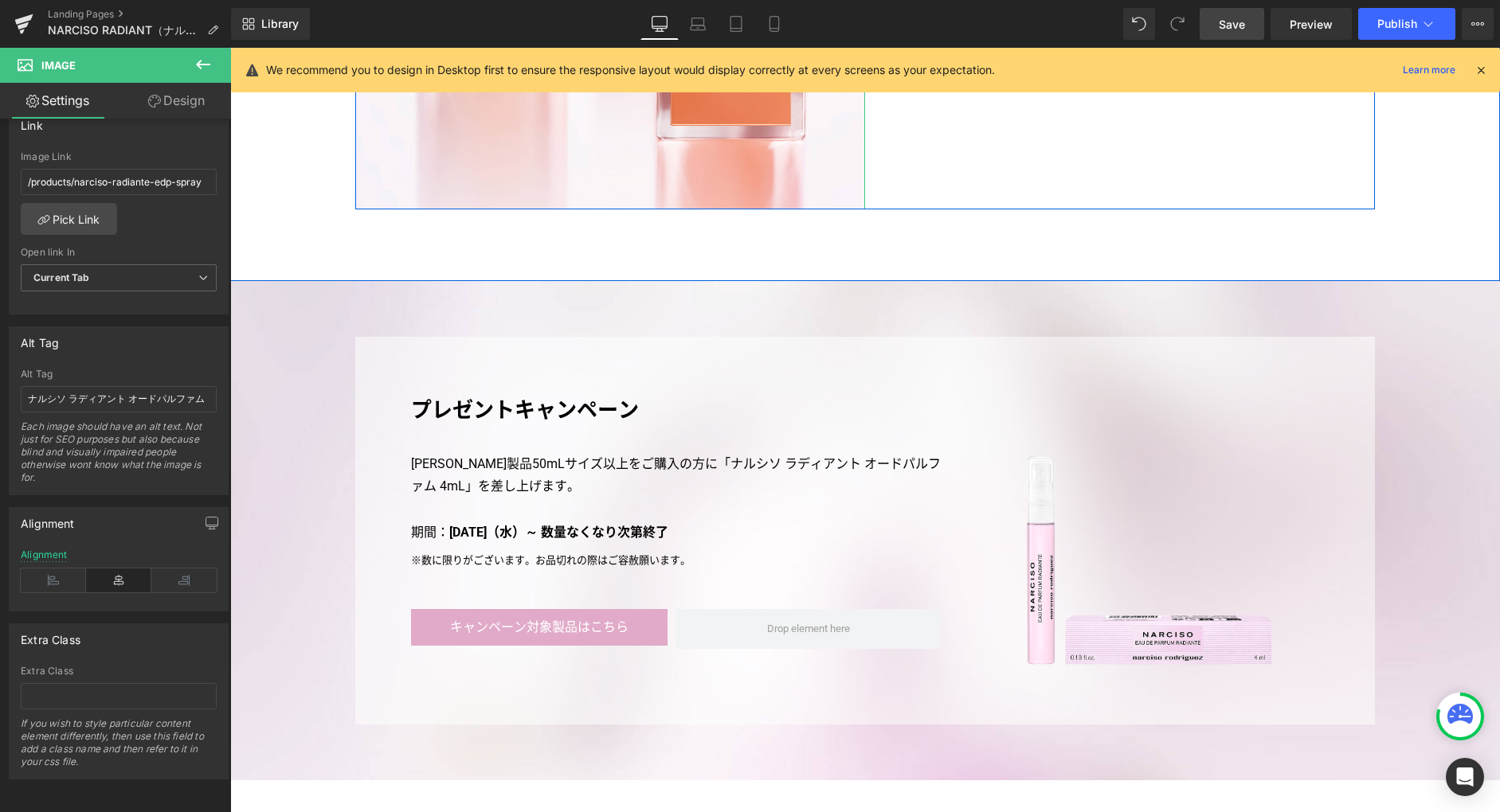
scroll to position [4277, 0]
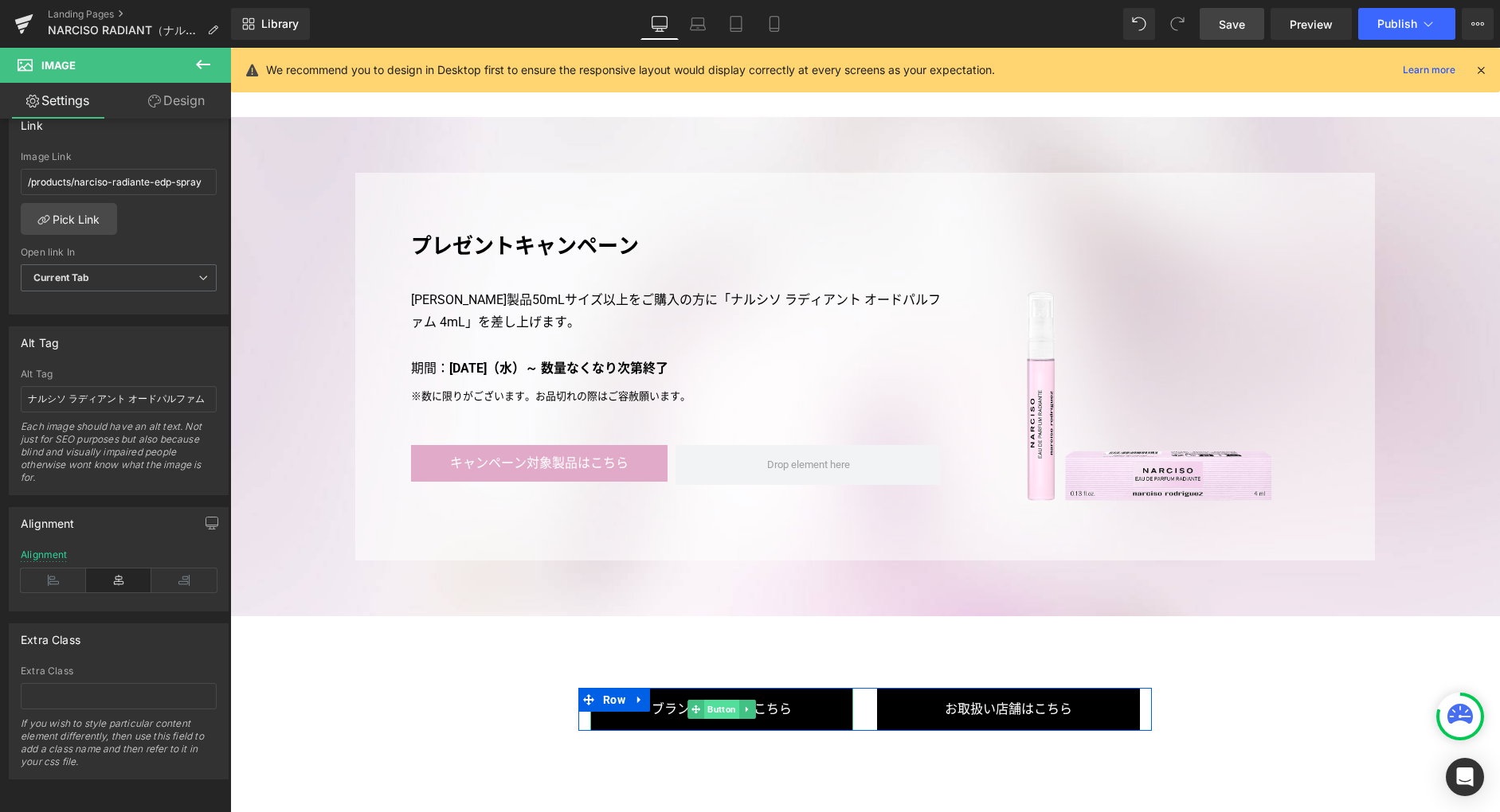
click at [718, 708] on span "Button" at bounding box center [722, 709] width 35 height 19
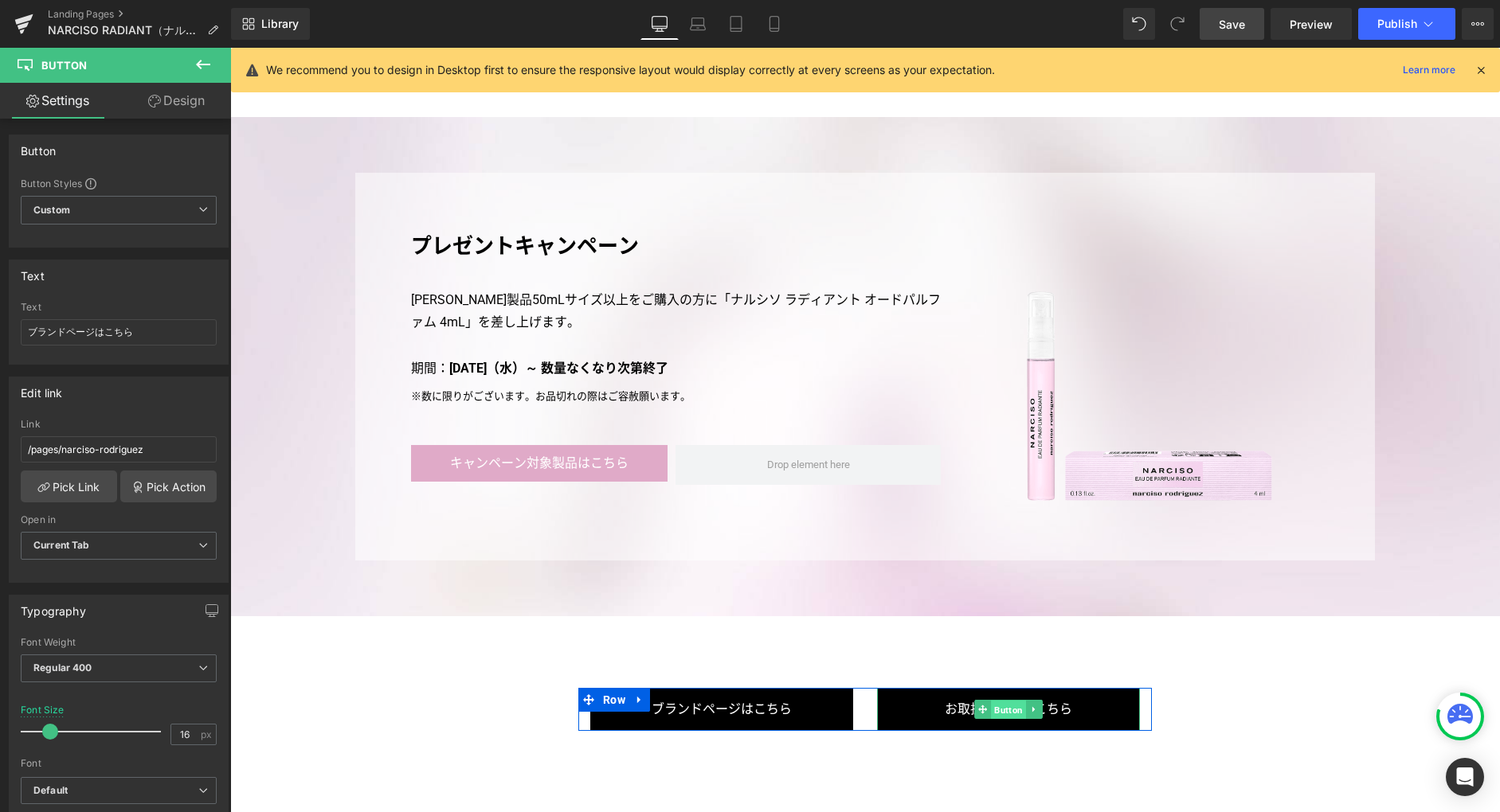
click at [1003, 713] on span "Button" at bounding box center [1008, 710] width 35 height 19
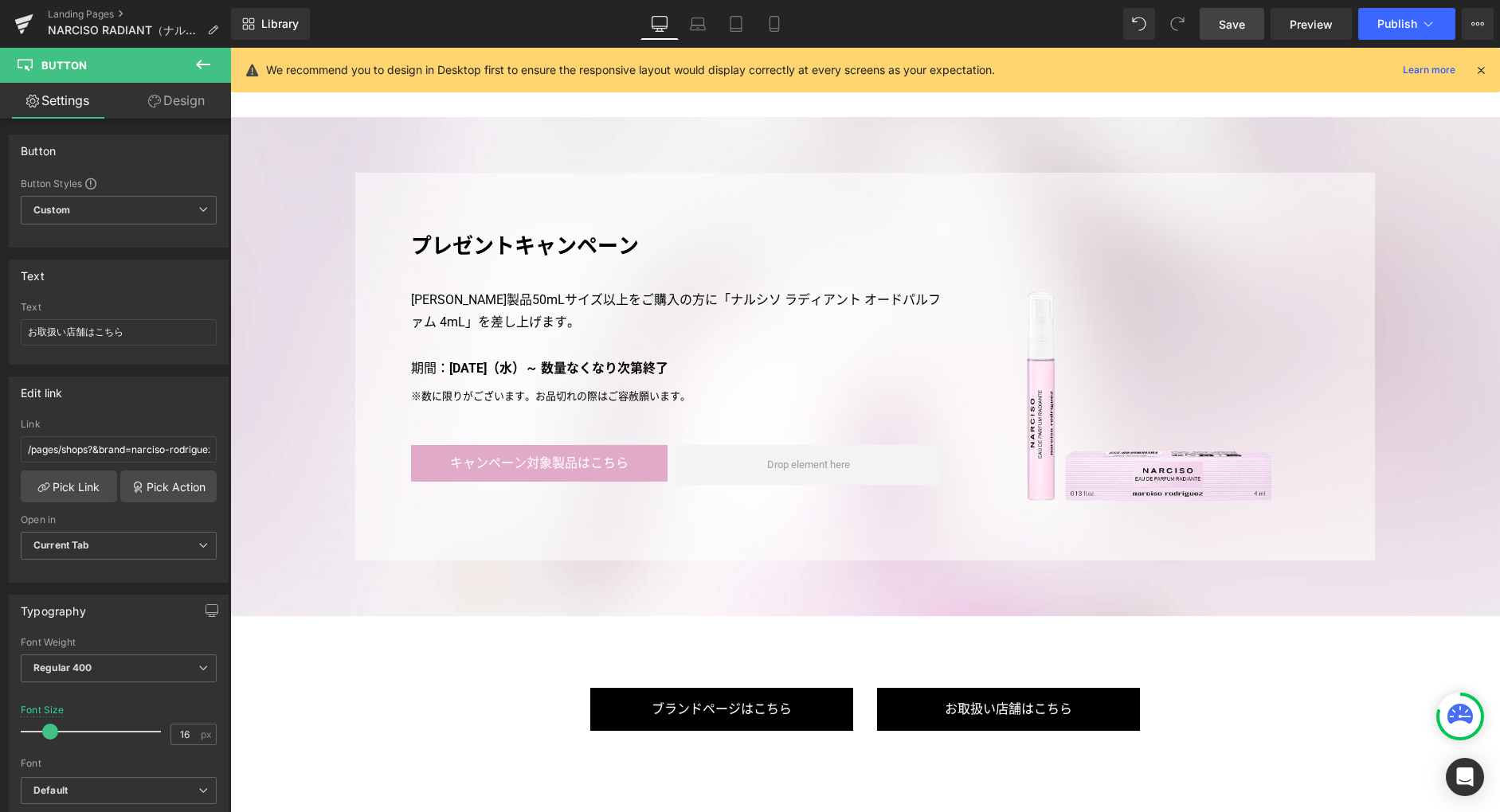
click at [1228, 32] on link "Save" at bounding box center [1232, 24] width 65 height 32
click at [1378, 29] on span "Publish" at bounding box center [1397, 24] width 40 height 13
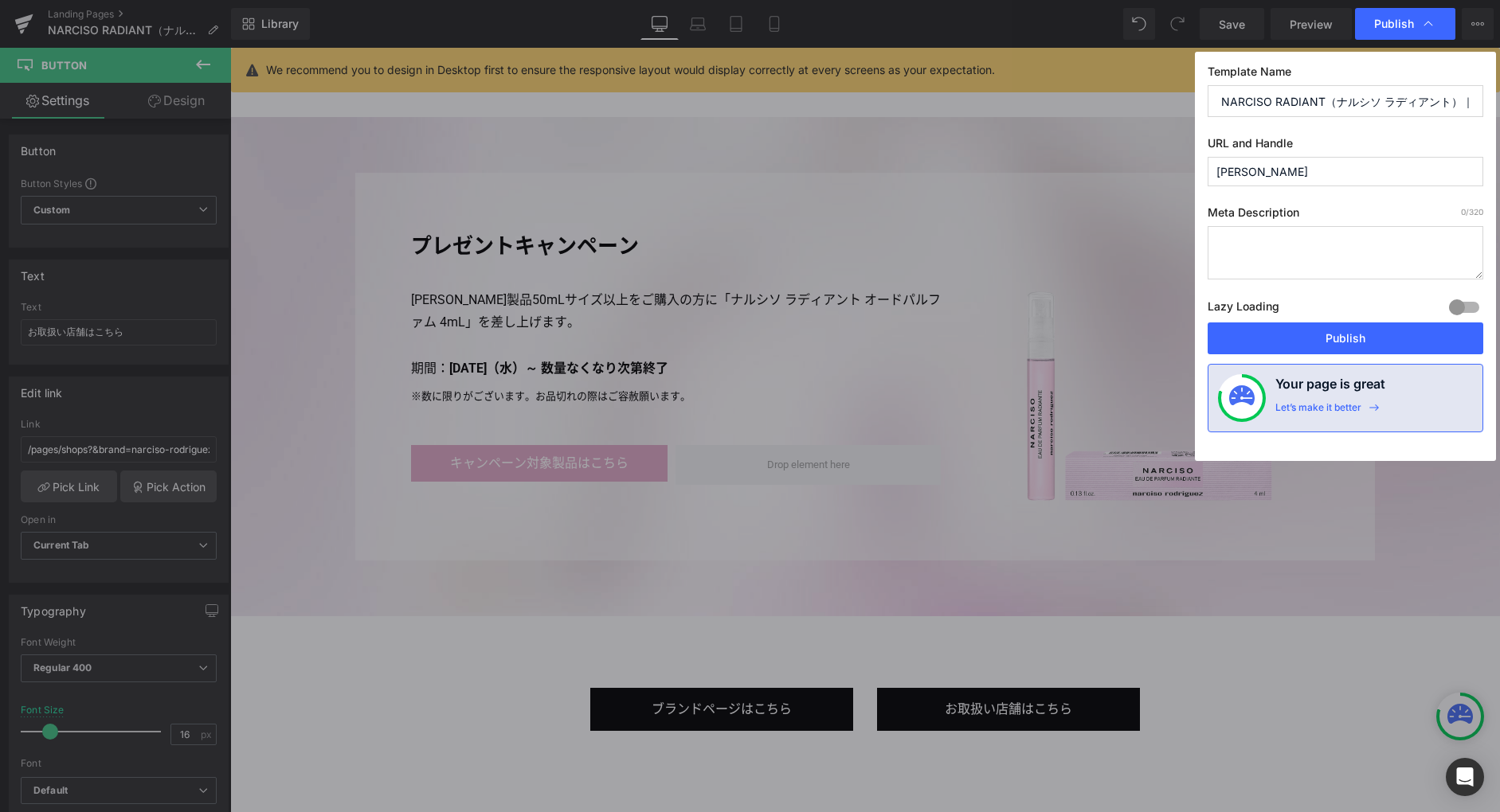
click at [1299, 252] on textarea at bounding box center [1346, 252] width 276 height 53
paste textarea "アイコニックな「ナルシソ」コレクションの新作フレグランス「ナルシソ ラディアント オードパルファム」。気持ちを高揚させる、香りが持つ力へのオマージュであり、リ…"
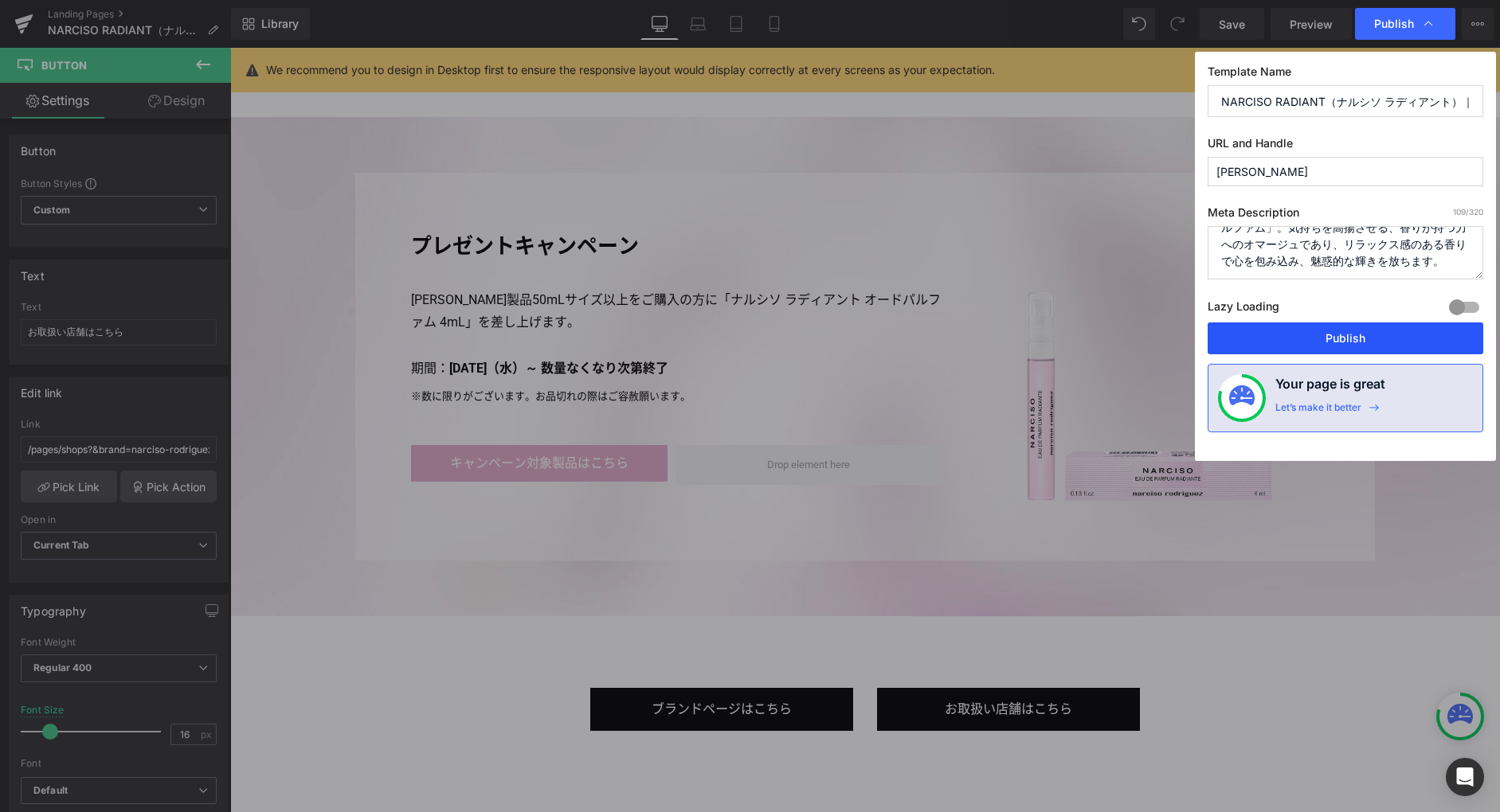
type textarea "アイコニックな「ナルシソ」コレクションの新作フレグランス「ナルシソ ラディアント オードパルファム」。気持ちを高揚させる、香りが持つ力へのオマージュであり、リ…"
drag, startPoint x: 1385, startPoint y: 344, endPoint x: 1157, endPoint y: 295, distance: 233.2
click at [1378, 344] on button "Publish" at bounding box center [1346, 339] width 276 height 32
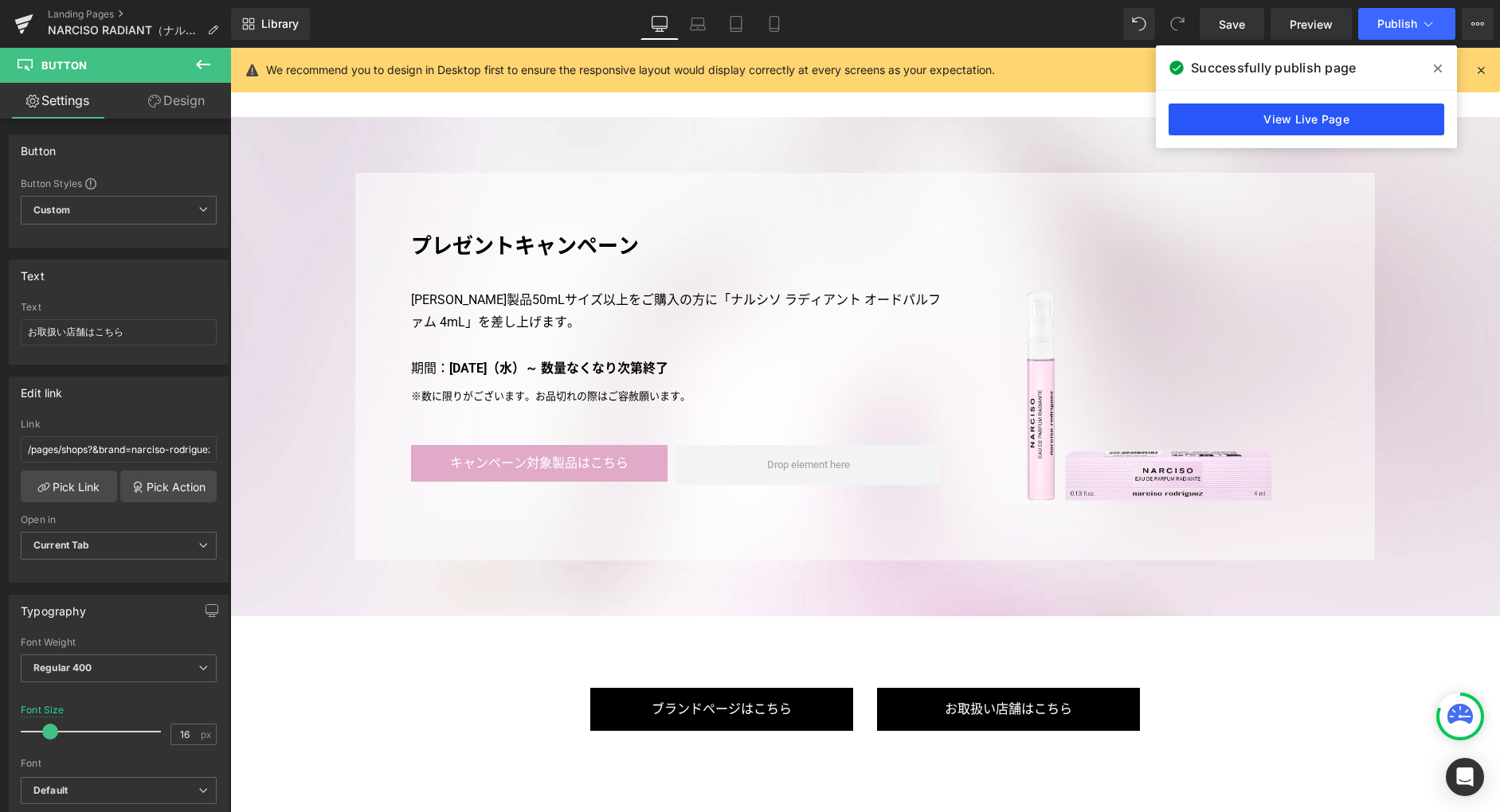
click at [1357, 128] on link "View Live Page" at bounding box center [1307, 120] width 276 height 32
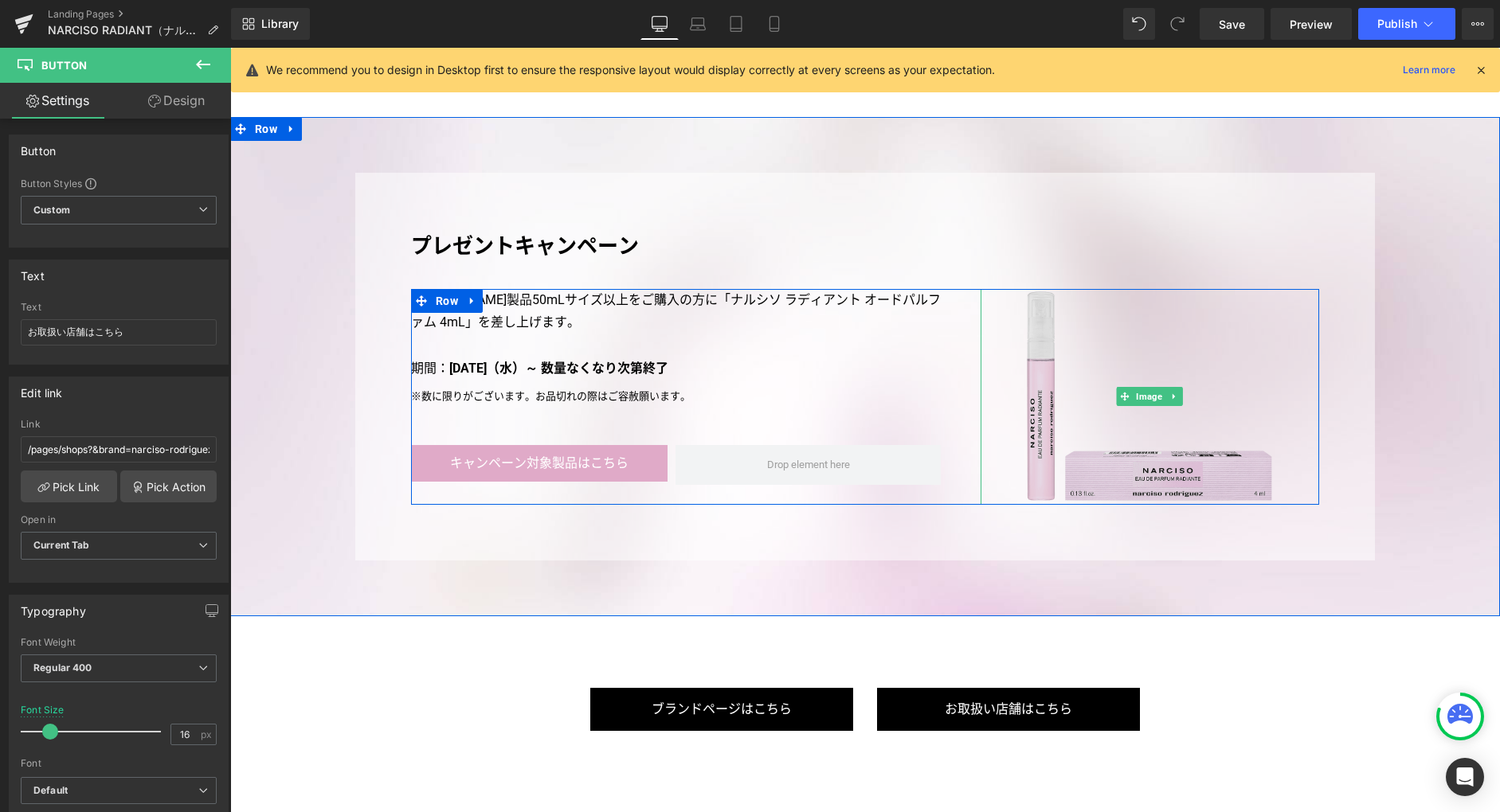
click at [1092, 477] on img at bounding box center [1149, 397] width 255 height 216
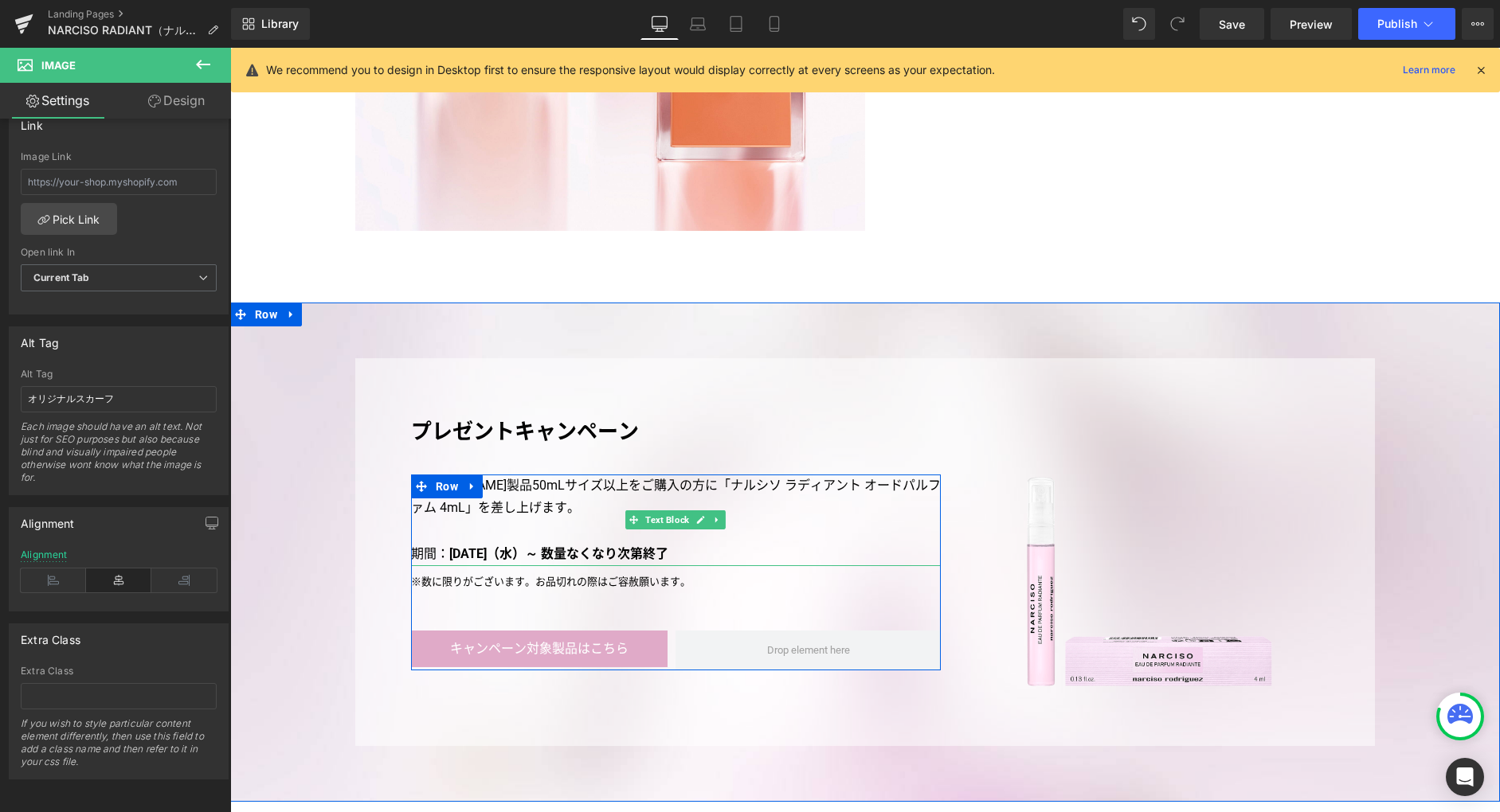
scroll to position [3585, 0]
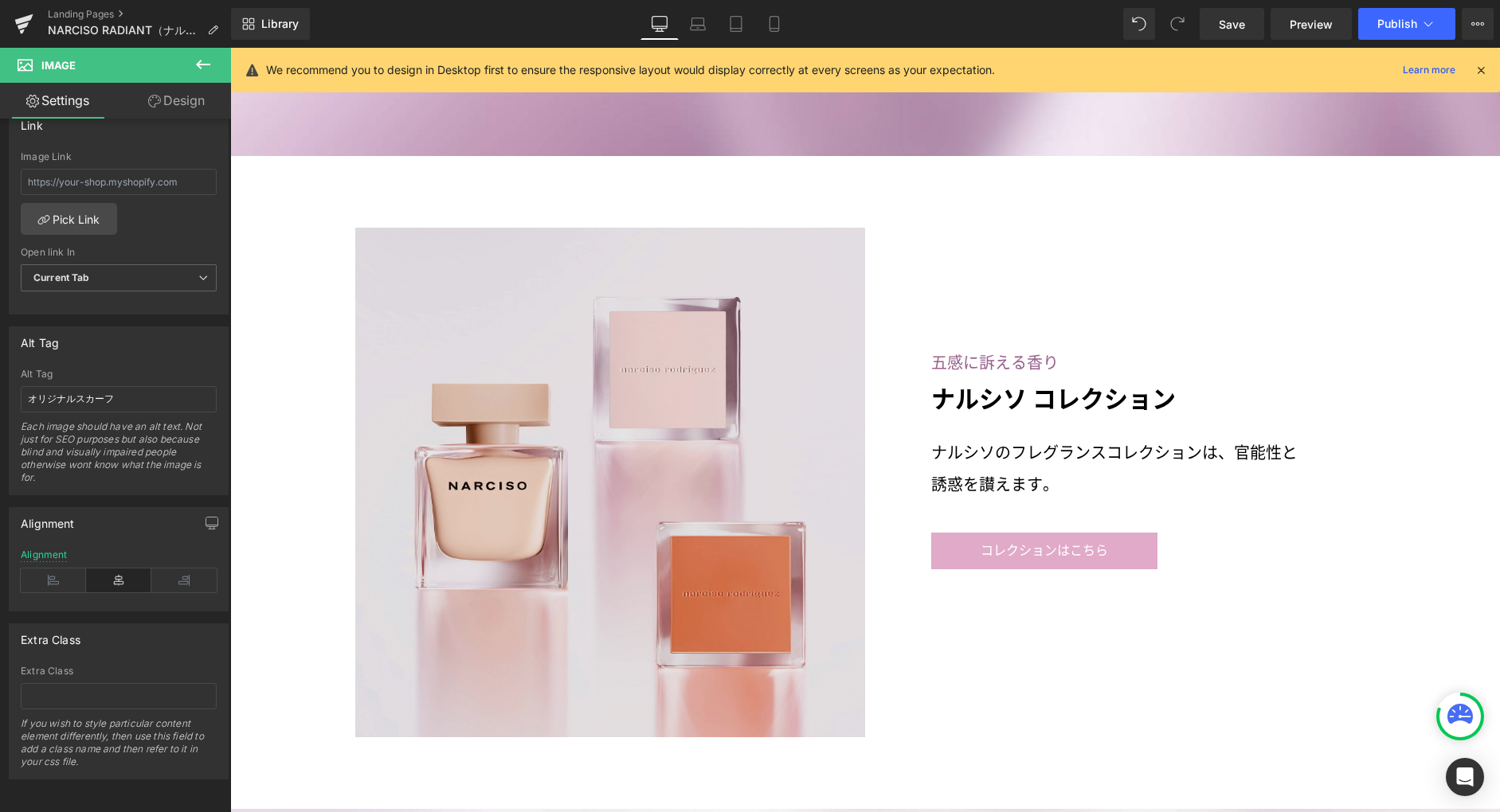
click at [736, 480] on img at bounding box center [611, 482] width 510 height 509
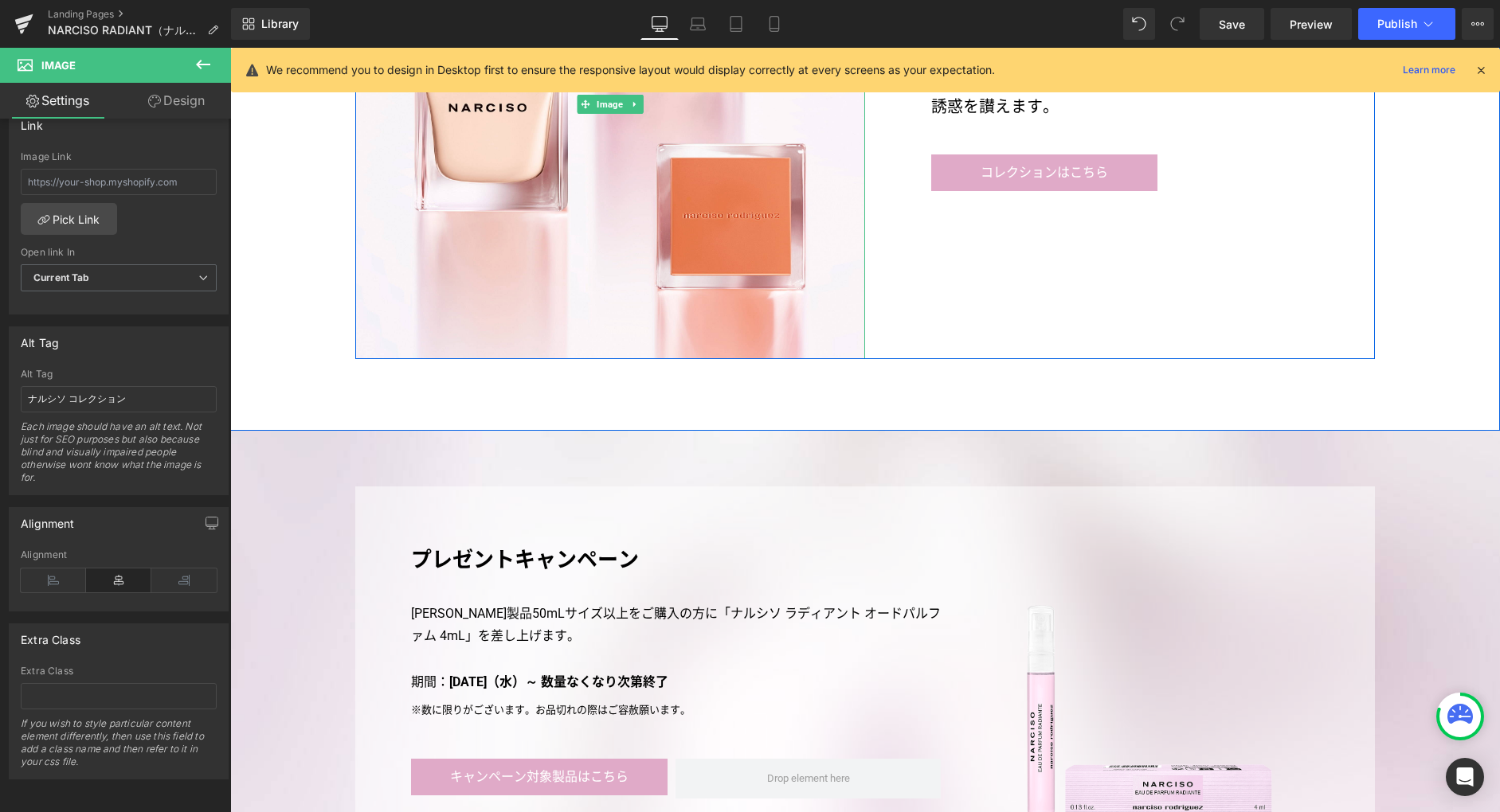
scroll to position [4347, 0]
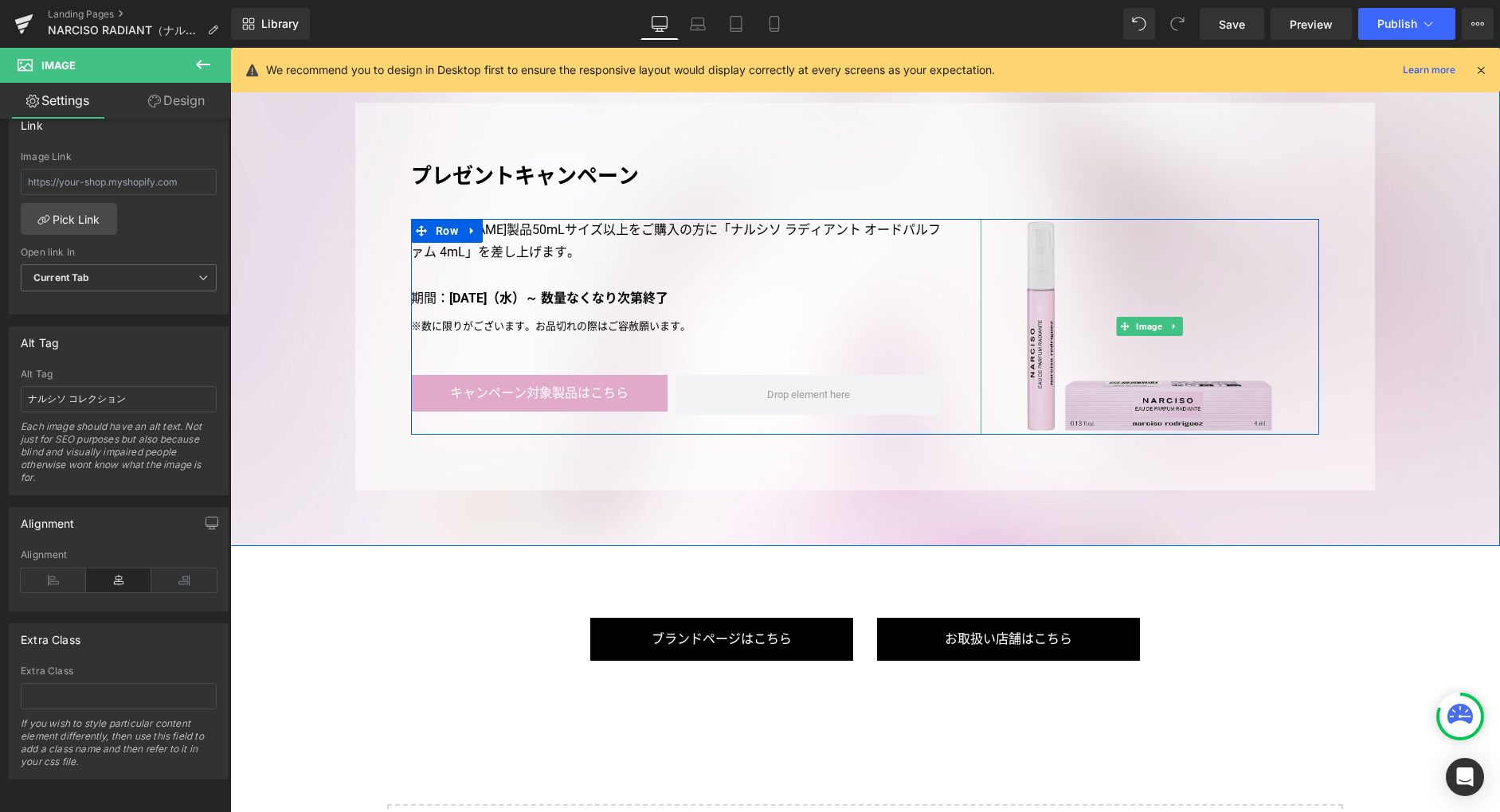
click at [1128, 415] on img at bounding box center [1149, 327] width 255 height 216
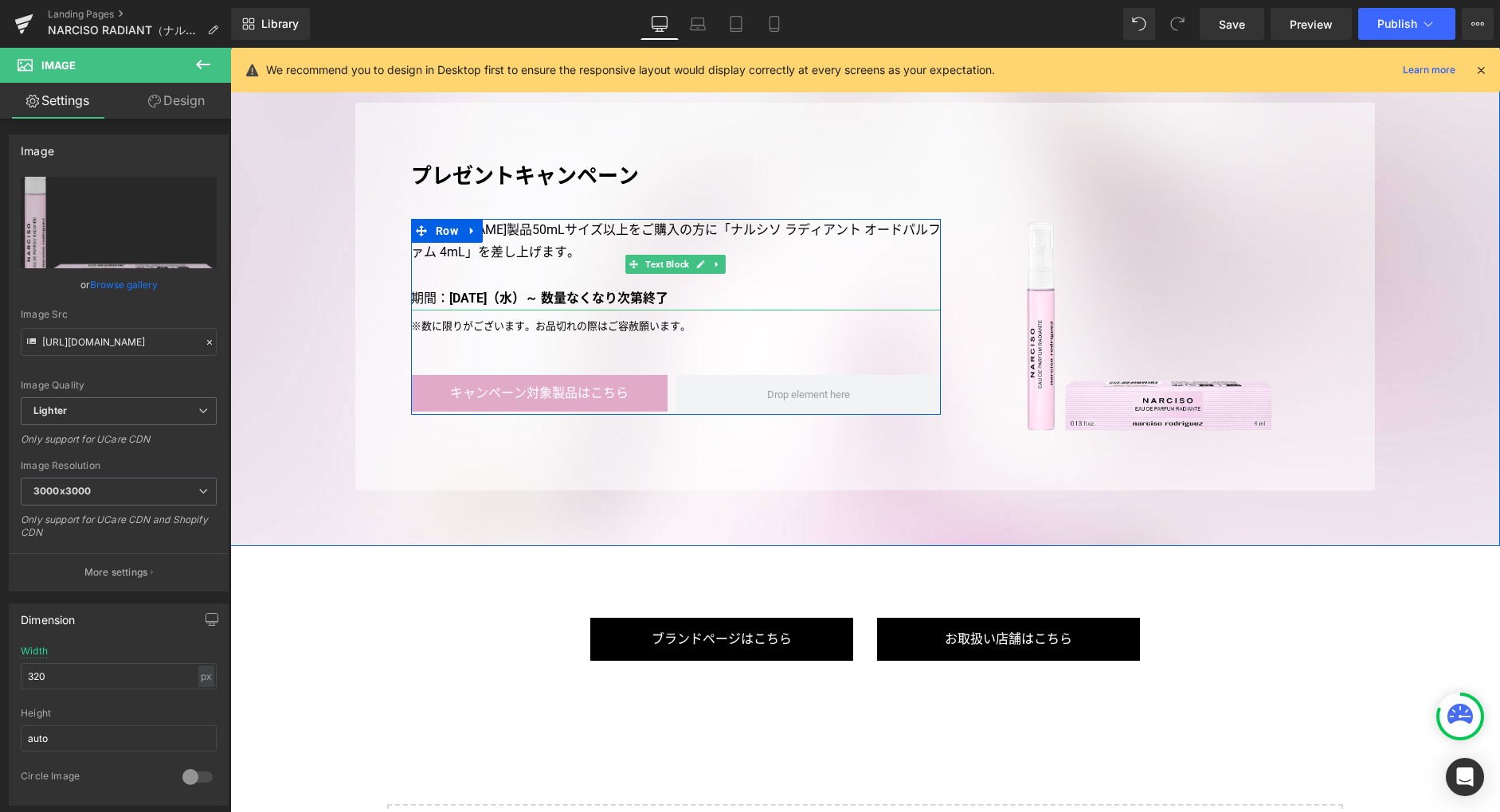
click at [789, 228] on p "[PERSON_NAME]製品50mLサイズ以上をご購入の方に「ナルシソ ラディアント オードパルファム 4mL」を差し上げます。" at bounding box center [676, 242] width 530 height 46
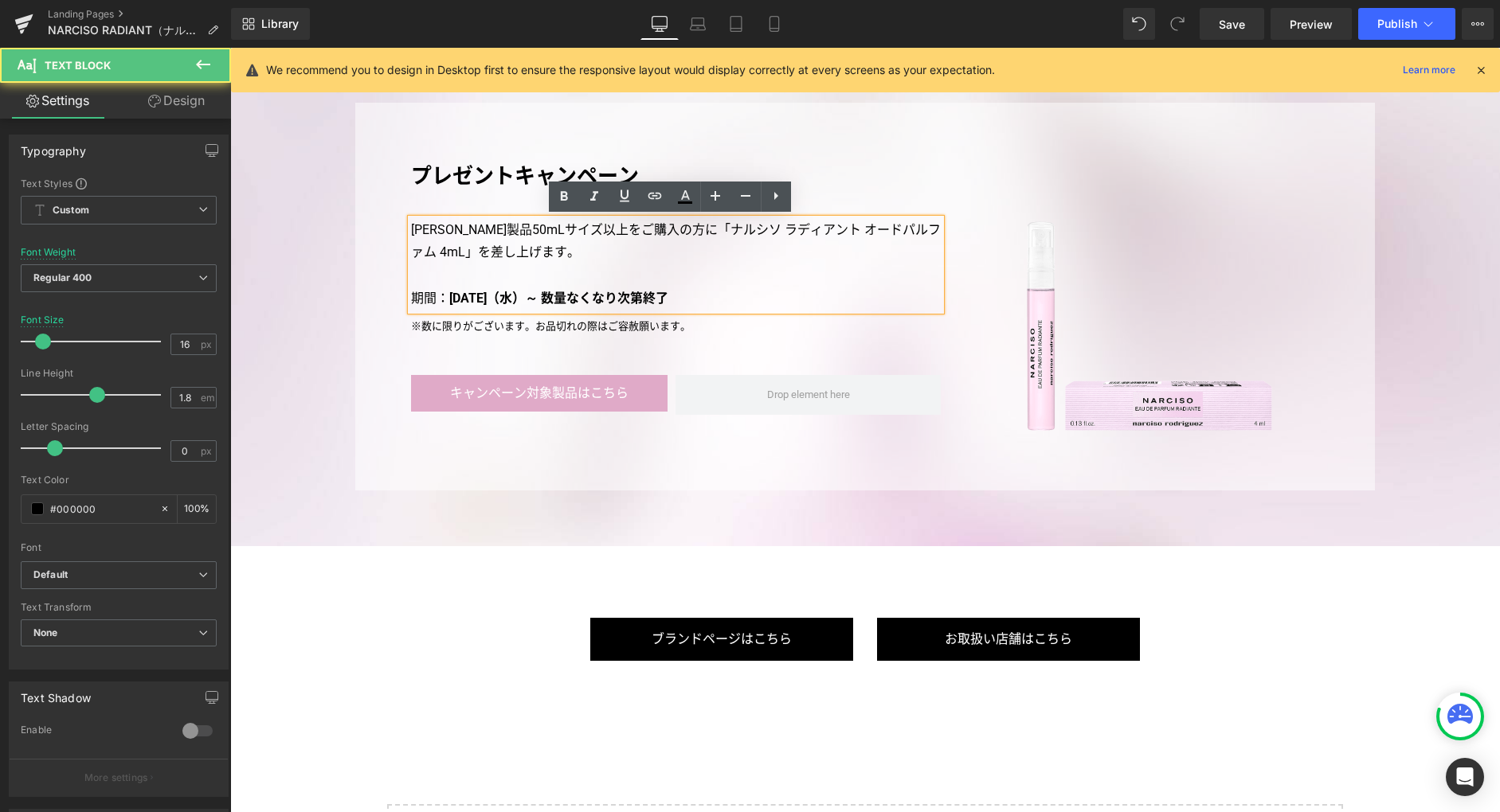
click at [750, 229] on p "[PERSON_NAME]製品50mLサイズ以上をご購入の方に「ナルシソ ラディアント オードパルファム 4mL」を差し上げます。" at bounding box center [676, 242] width 530 height 46
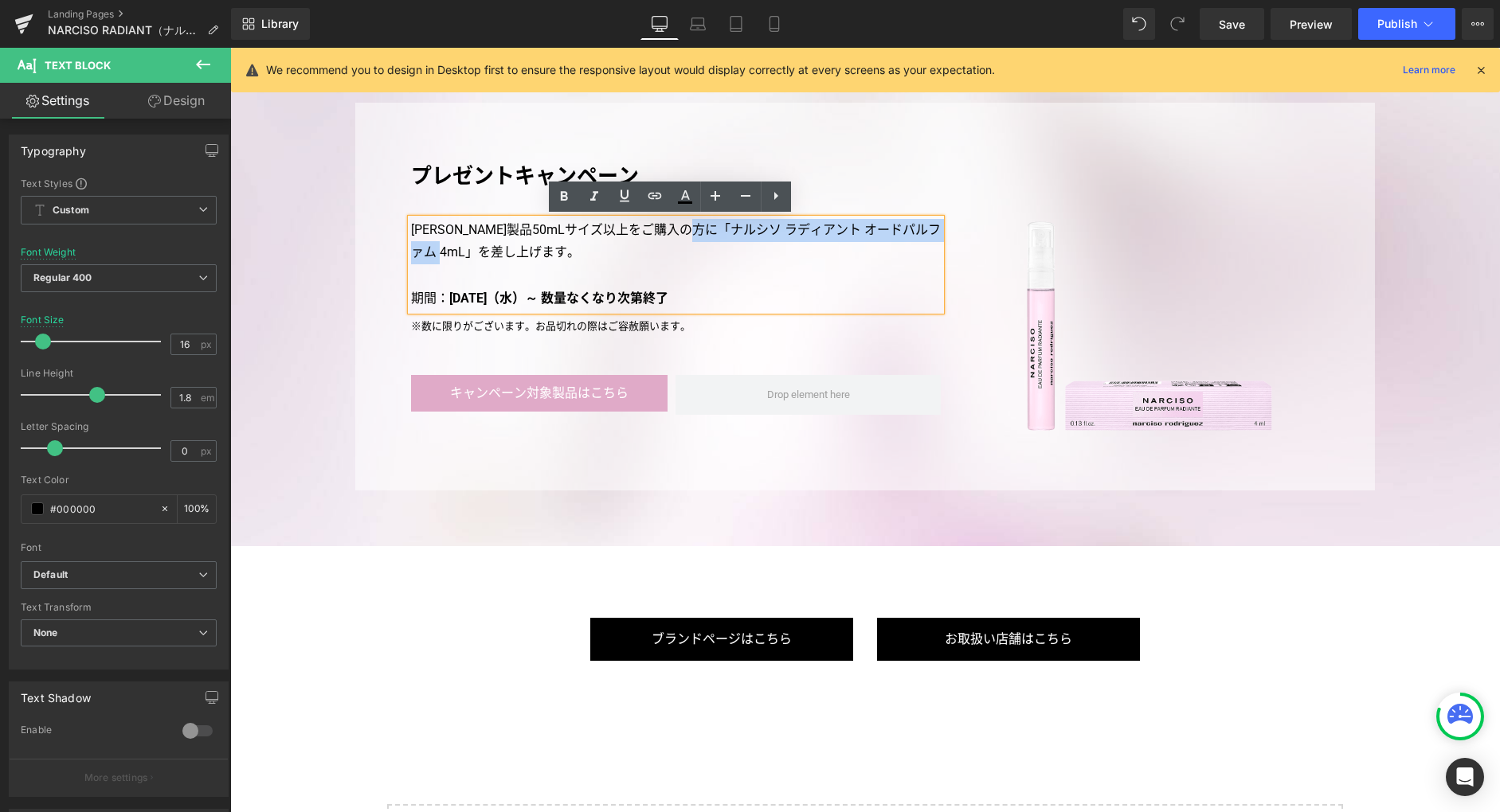
click at [486, 254] on p "[PERSON_NAME]製品50mLサイズ以上をご購入の方に「ナルシソ ラディアント オードパルファム 4mL」を差し上げます。" at bounding box center [676, 242] width 530 height 46
copy p "ナルシソ ラディアント オードパルファム 4mL"
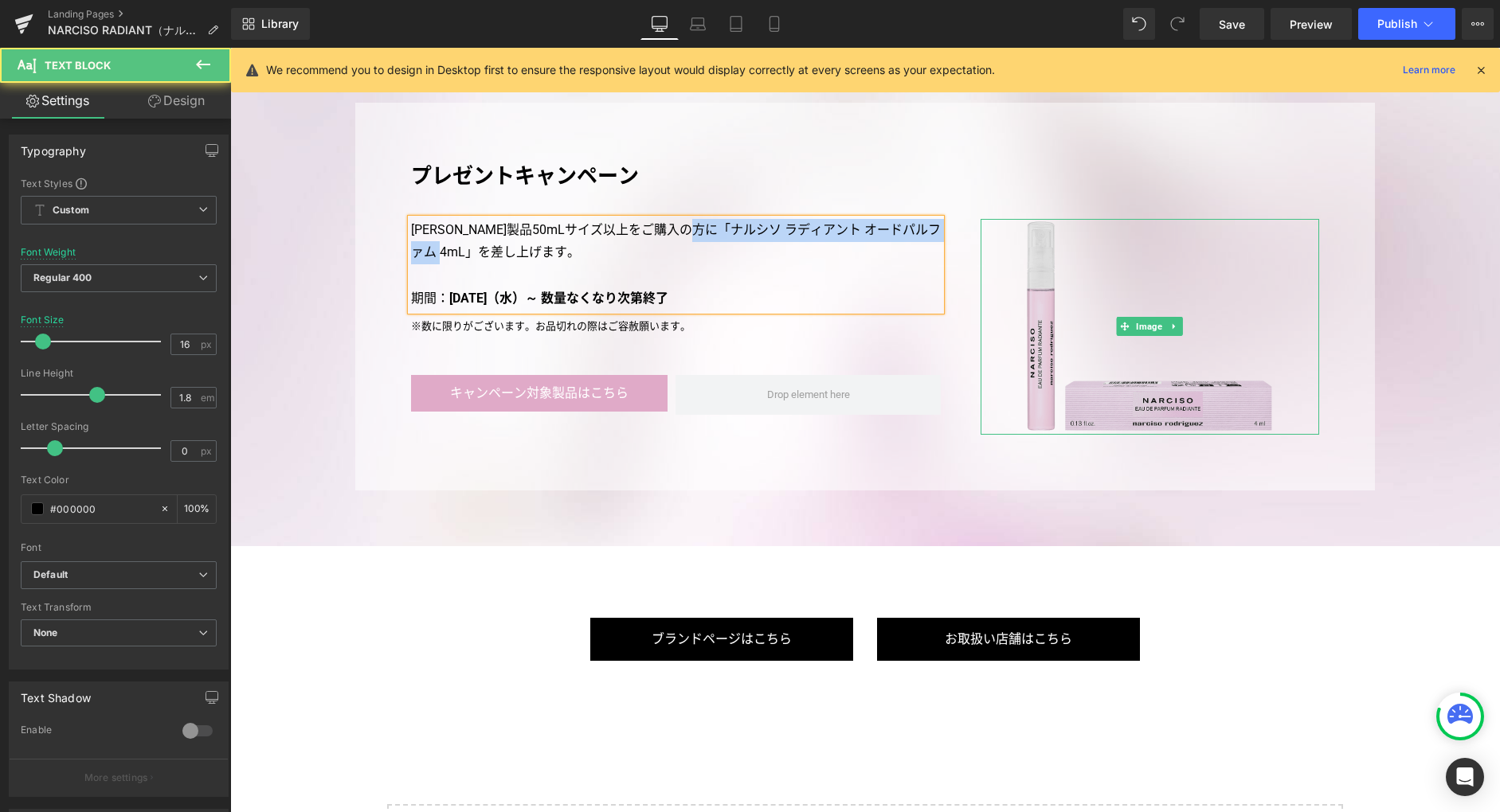
click at [1055, 385] on img at bounding box center [1149, 327] width 255 height 216
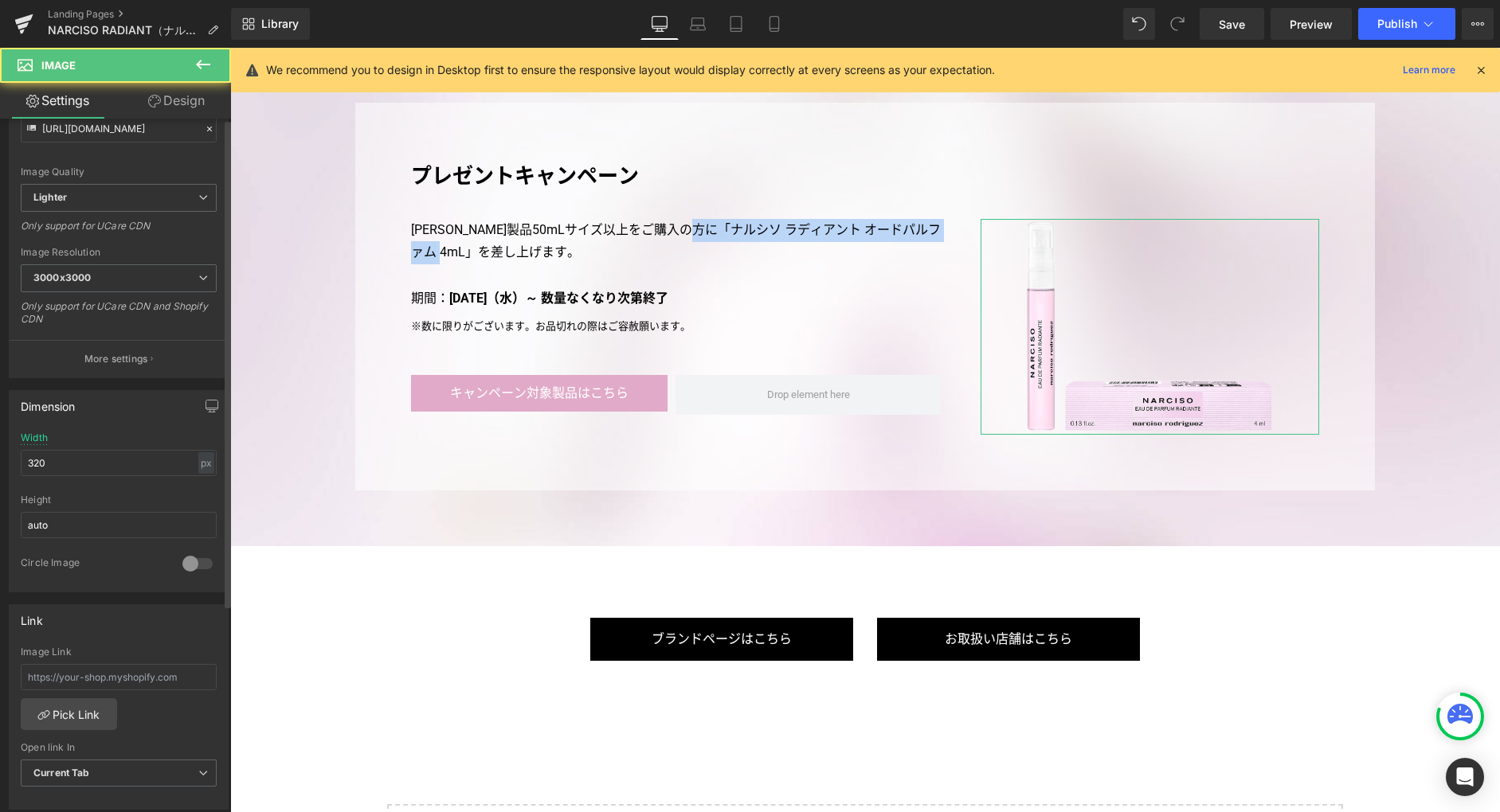
scroll to position [719, 0]
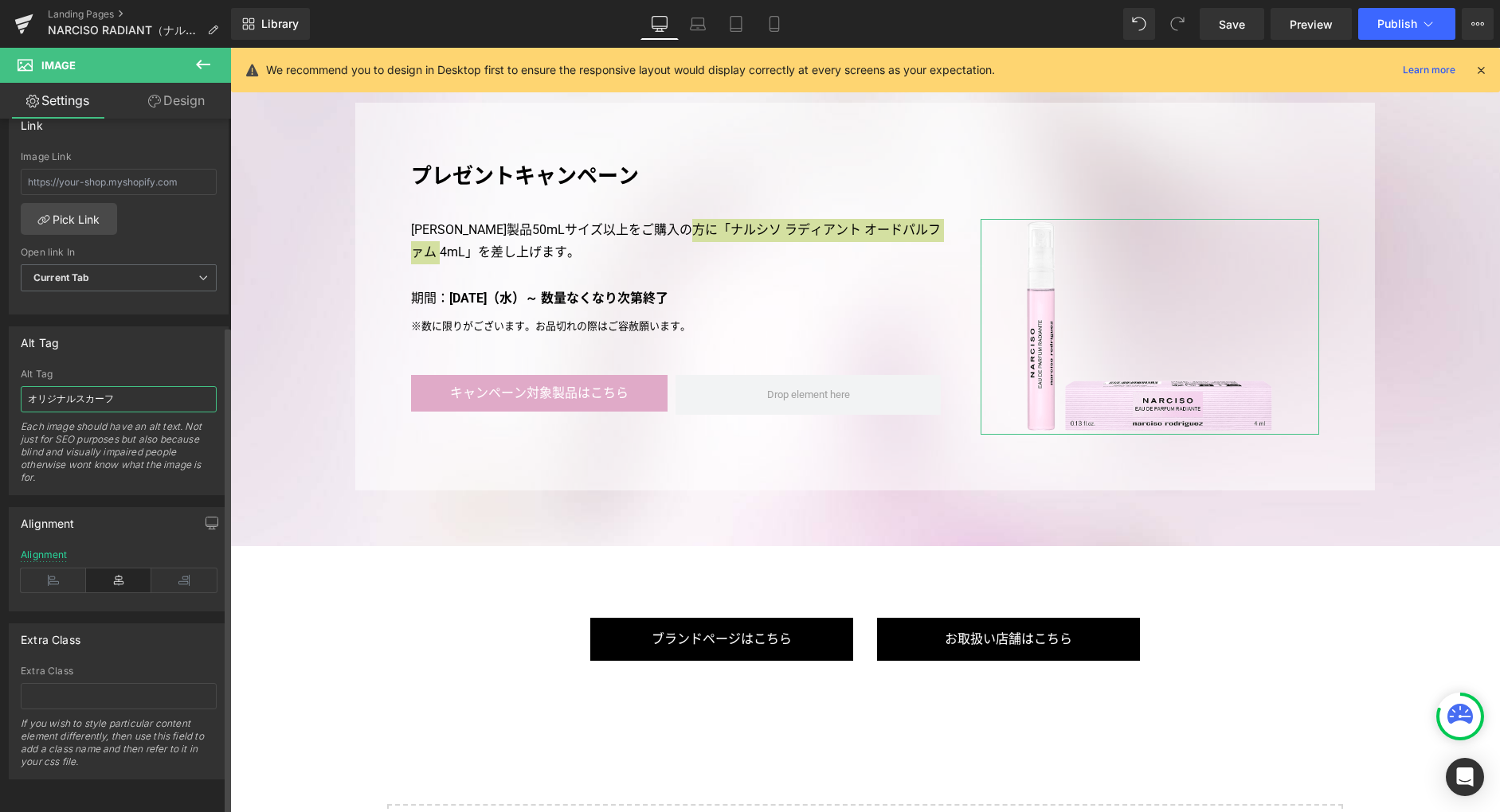
click at [148, 391] on input "オリジナルスカーフ" at bounding box center [119, 400] width 196 height 26
paste input "ルシソ ラディアント オードパルファム 4mL"
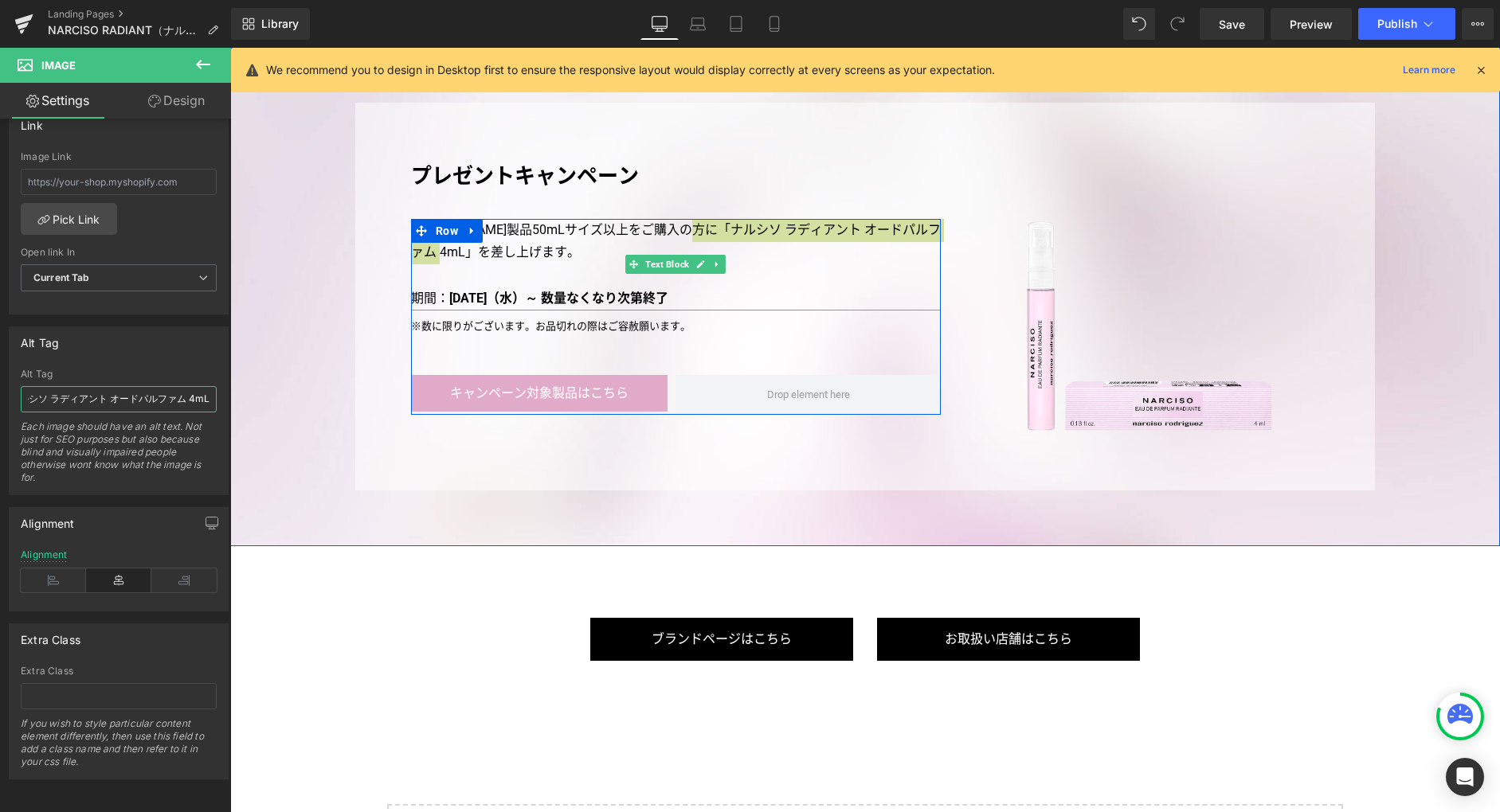
type input "ナルシソ ラディアント オードパルファム 4mL"
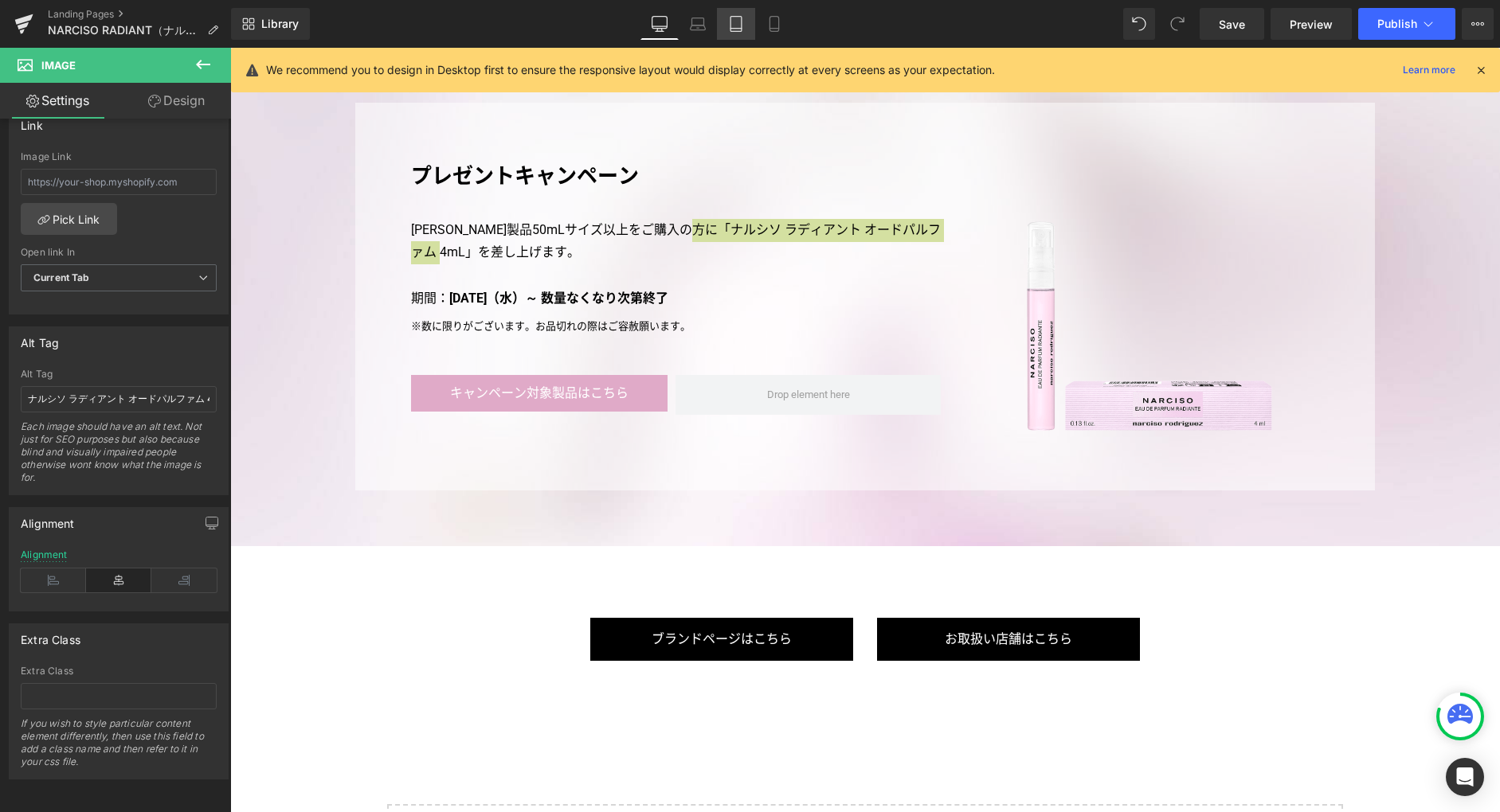
click at [743, 32] on link "Tablet" at bounding box center [737, 24] width 38 height 32
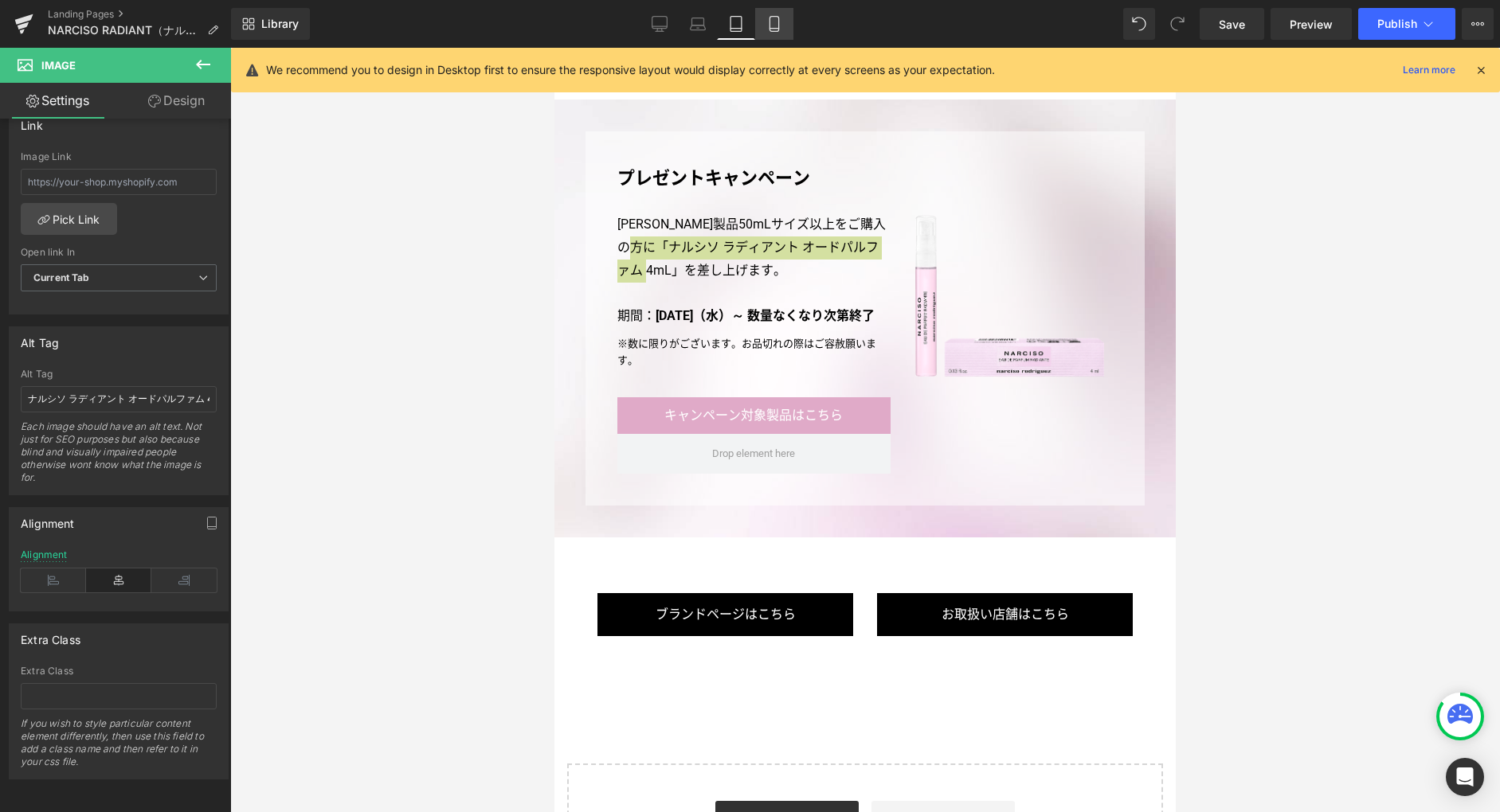
scroll to position [3270, 0]
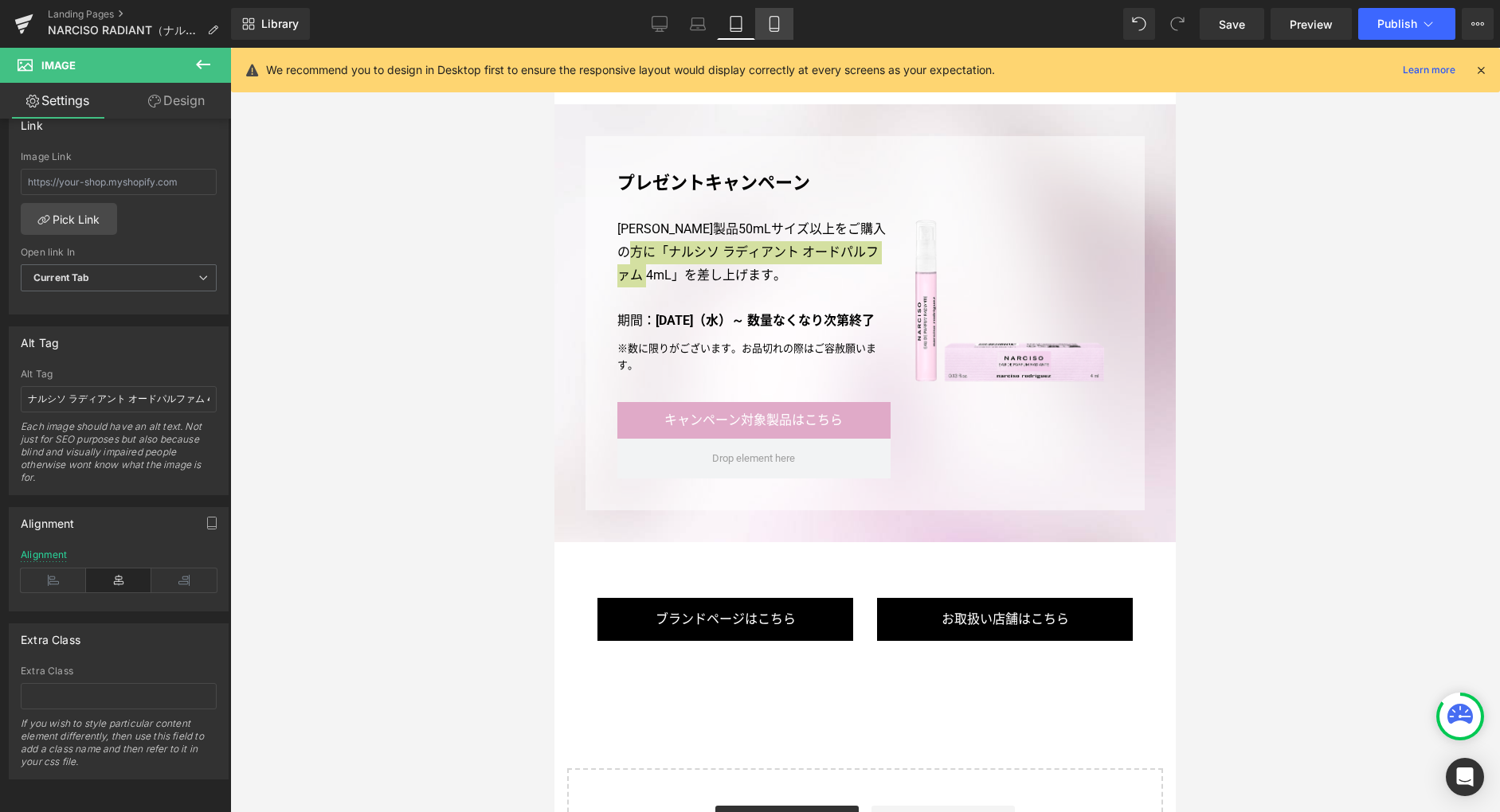
click at [774, 29] on icon at bounding box center [774, 24] width 16 height 16
type input "auto"
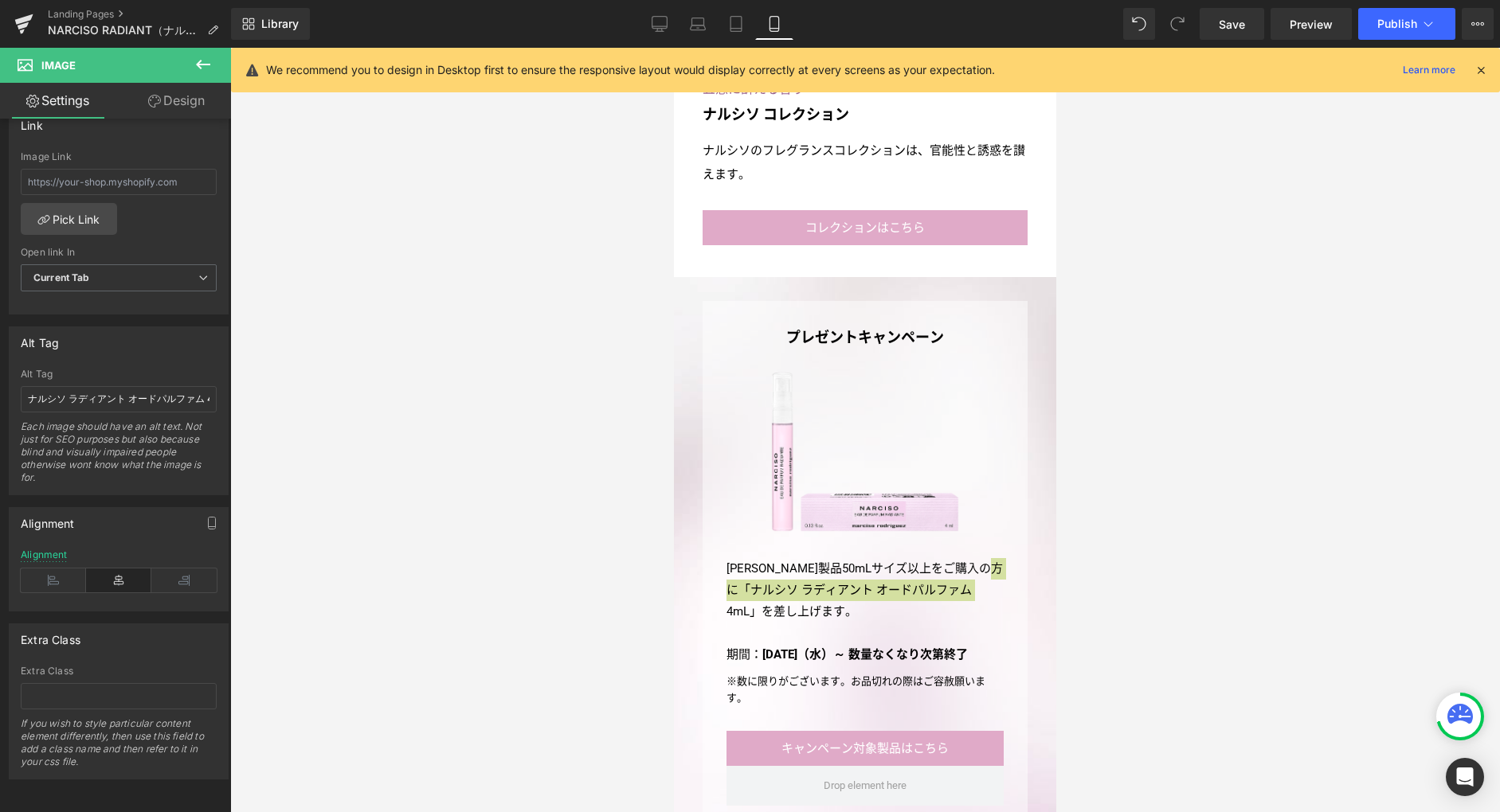
scroll to position [4101, 0]
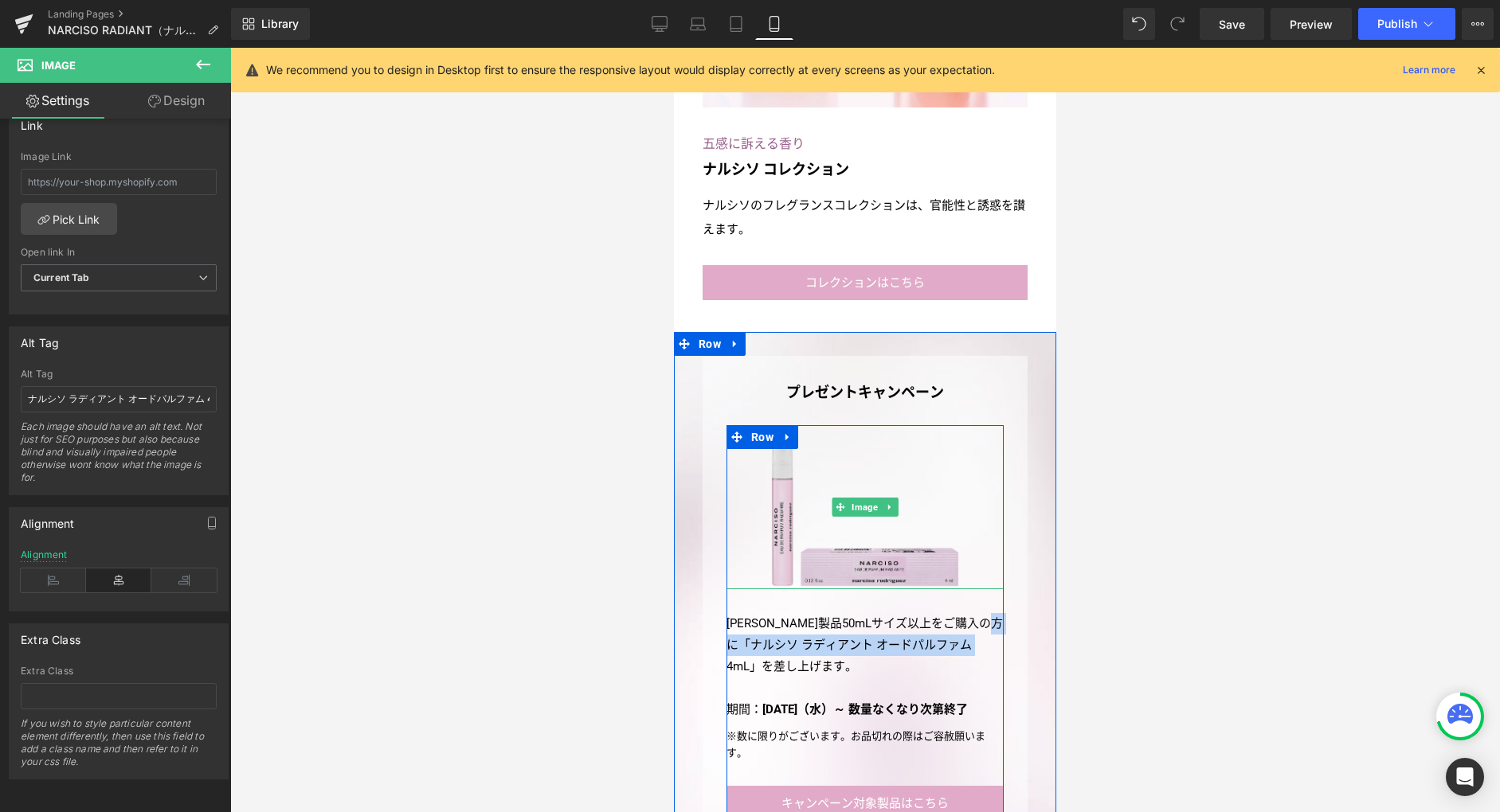
click at [865, 543] on img at bounding box center [865, 507] width 195 height 164
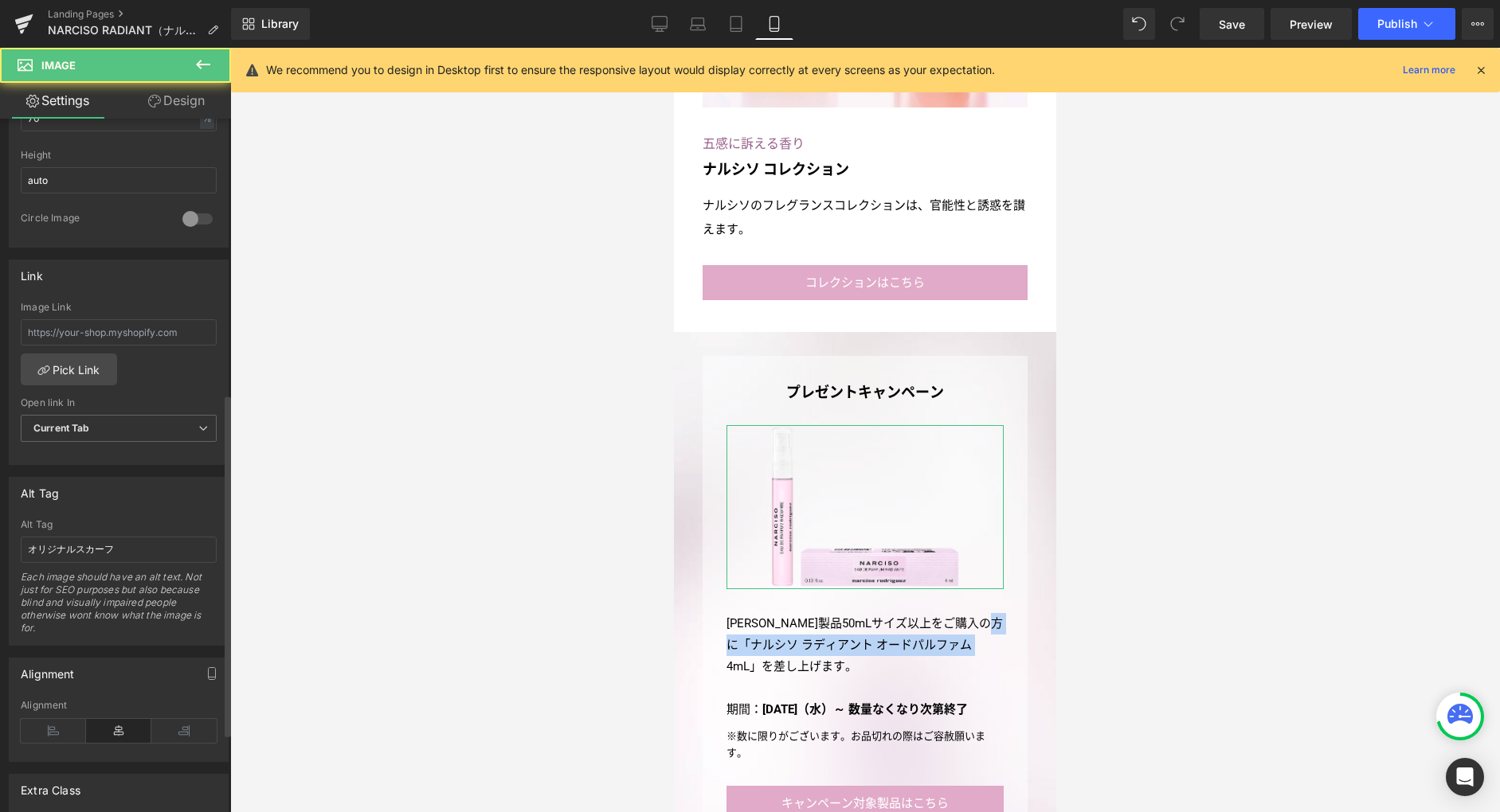
scroll to position [719, 0]
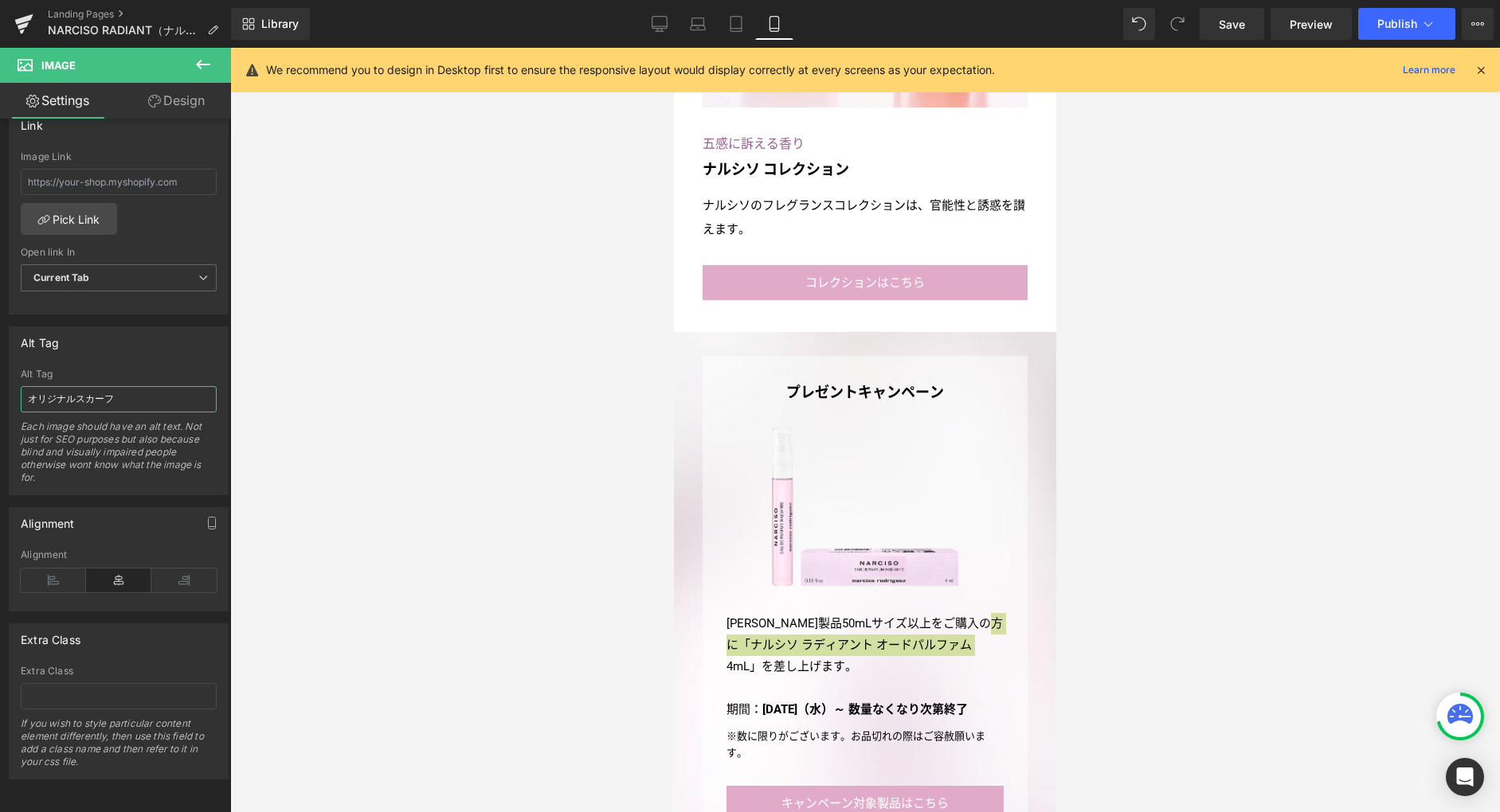
drag, startPoint x: 145, startPoint y: 392, endPoint x: -147, endPoint y: 390, distance: 292.0
click at [0, 390] on html "Button You are previewing how the will restyle your page. You can not edit Elem…" at bounding box center [750, 406] width 1500 height 812
paste input "ルシソ ラディアント オードパルファム 4mL"
type input "ナルシソ ラディアント オードパルファム 4mL"
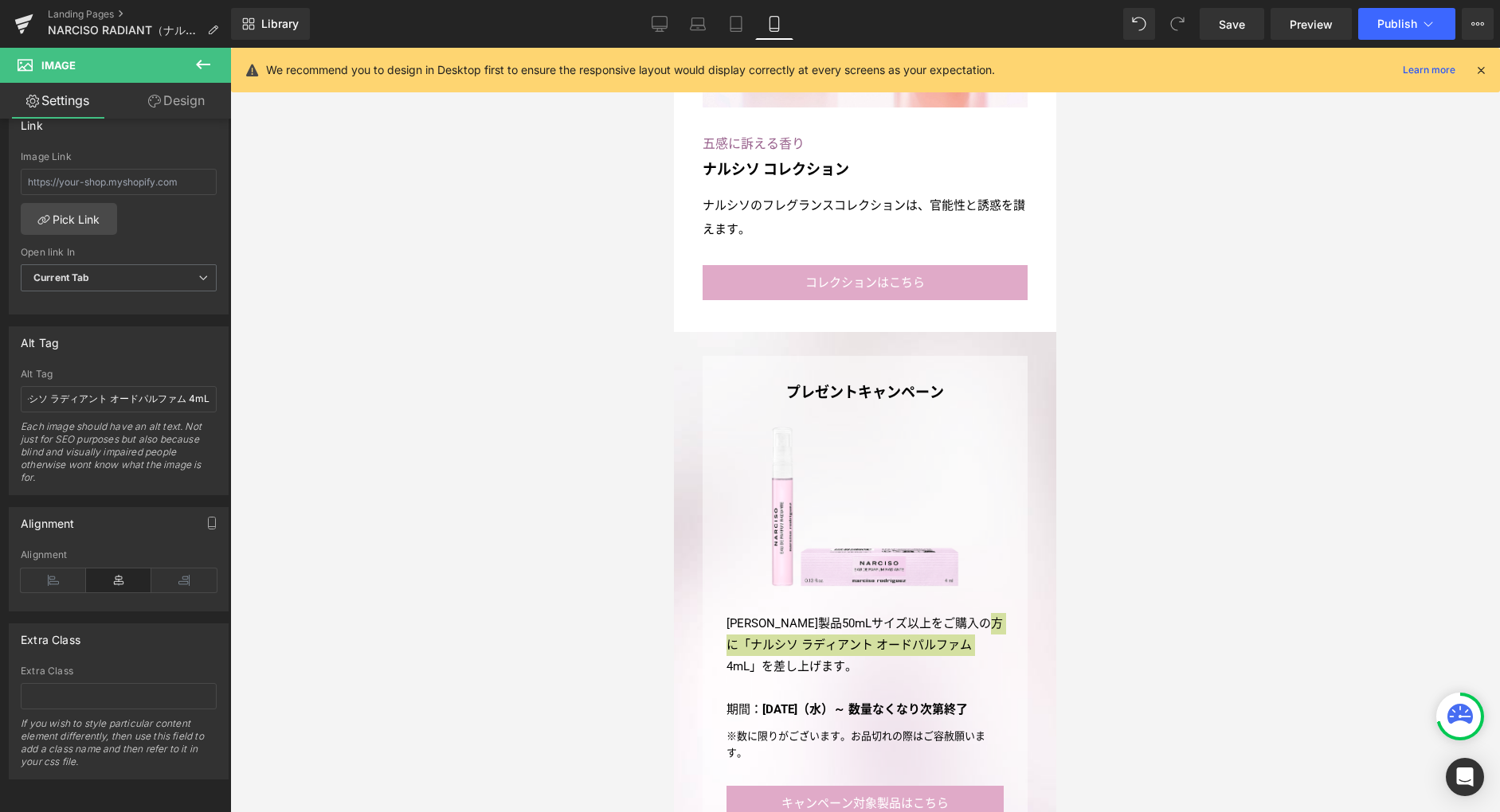
scroll to position [0, 0]
click at [659, 30] on icon at bounding box center [659, 30] width 5 height 3
type input "auto"
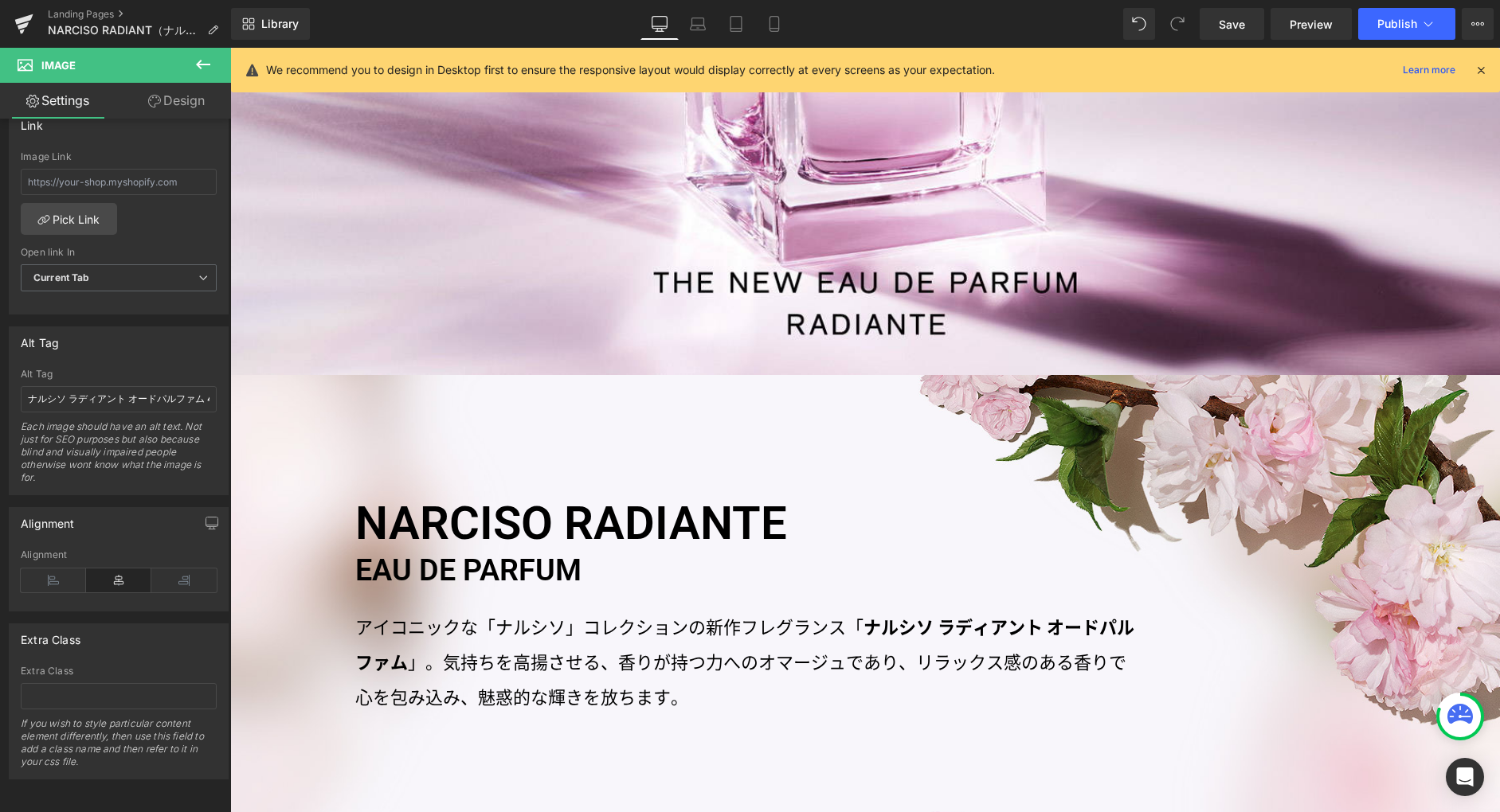
scroll to position [781, 0]
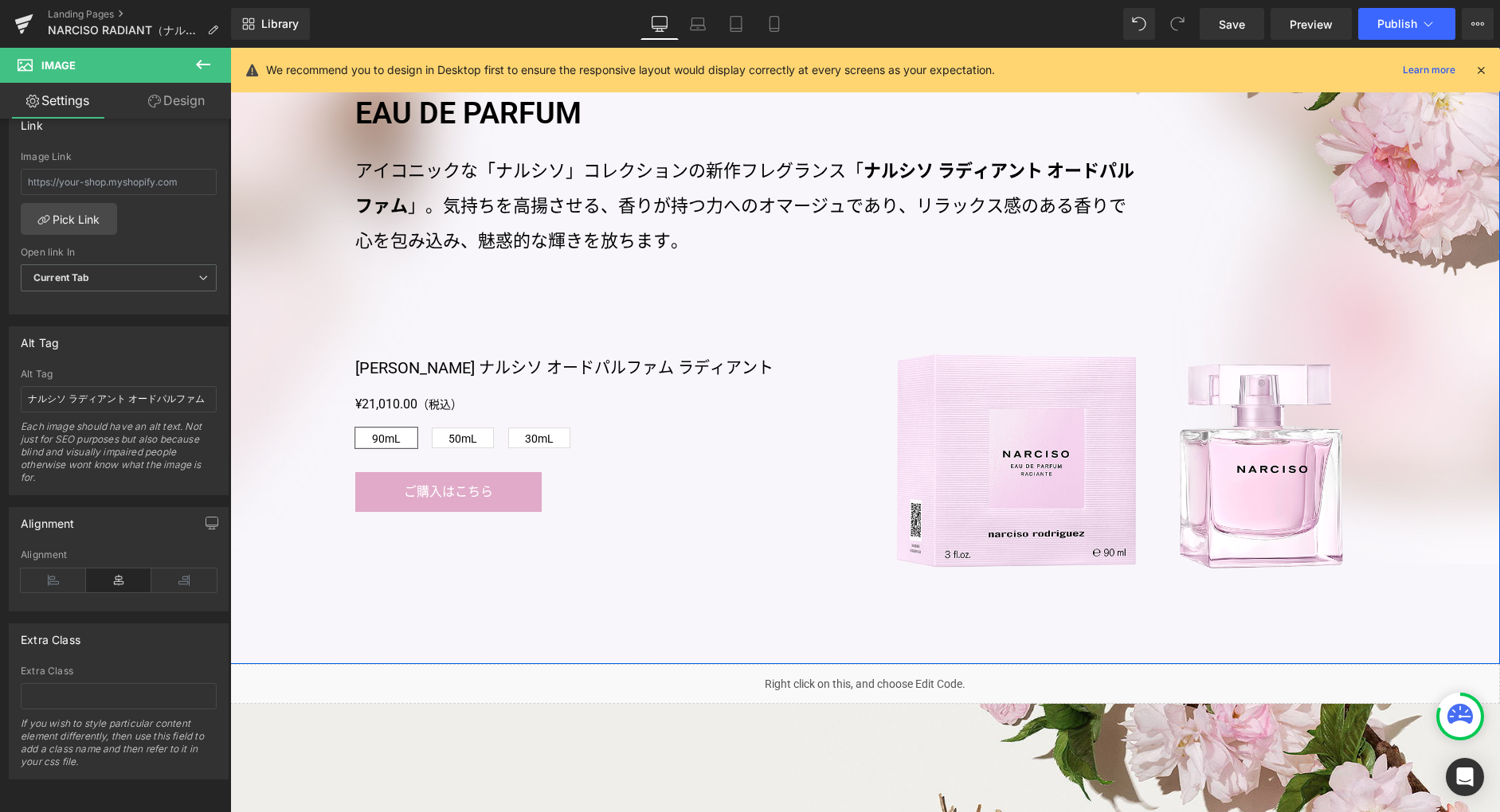
scroll to position [1280, 0]
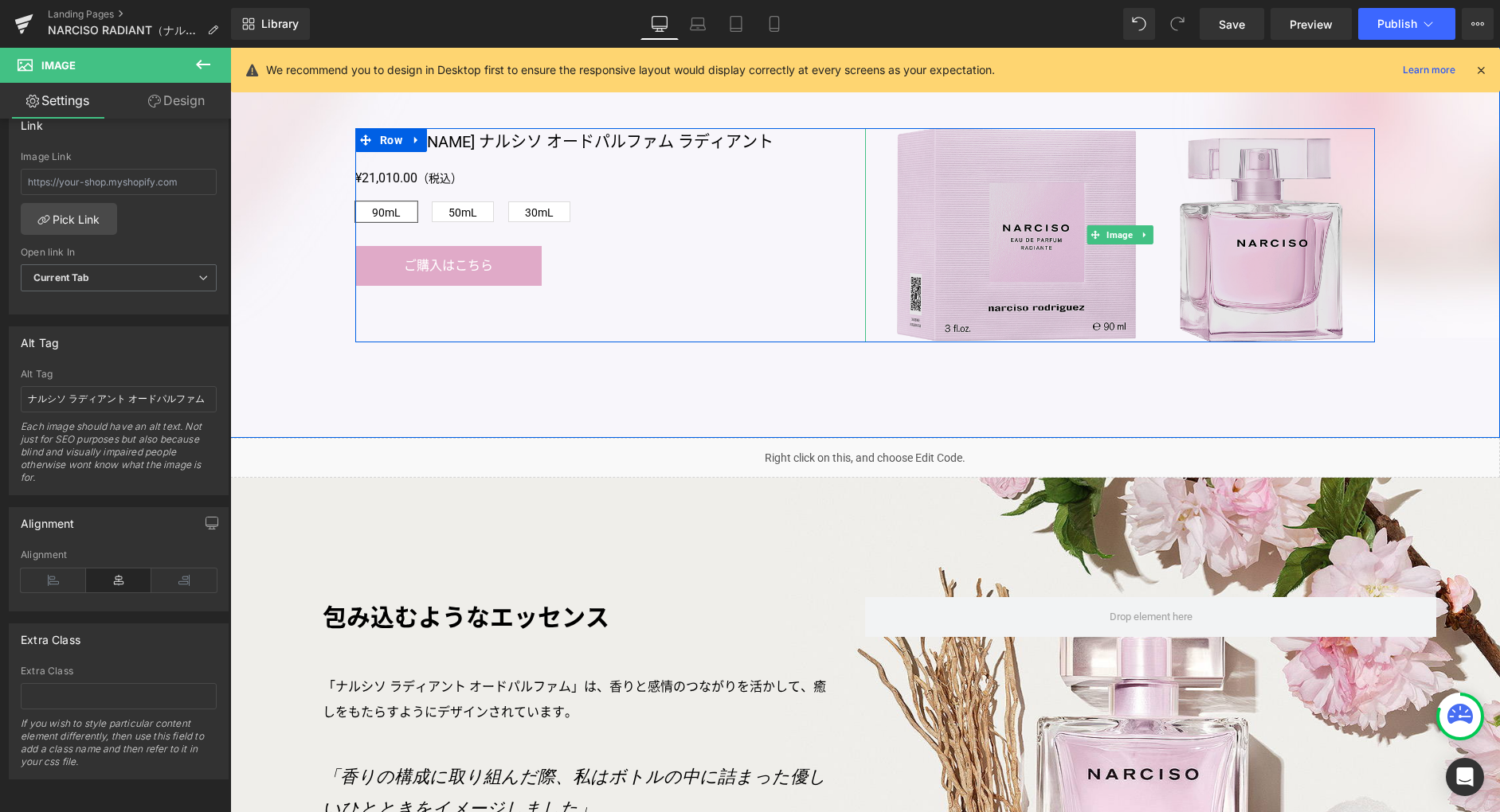
click at [1121, 316] on img at bounding box center [1120, 235] width 446 height 214
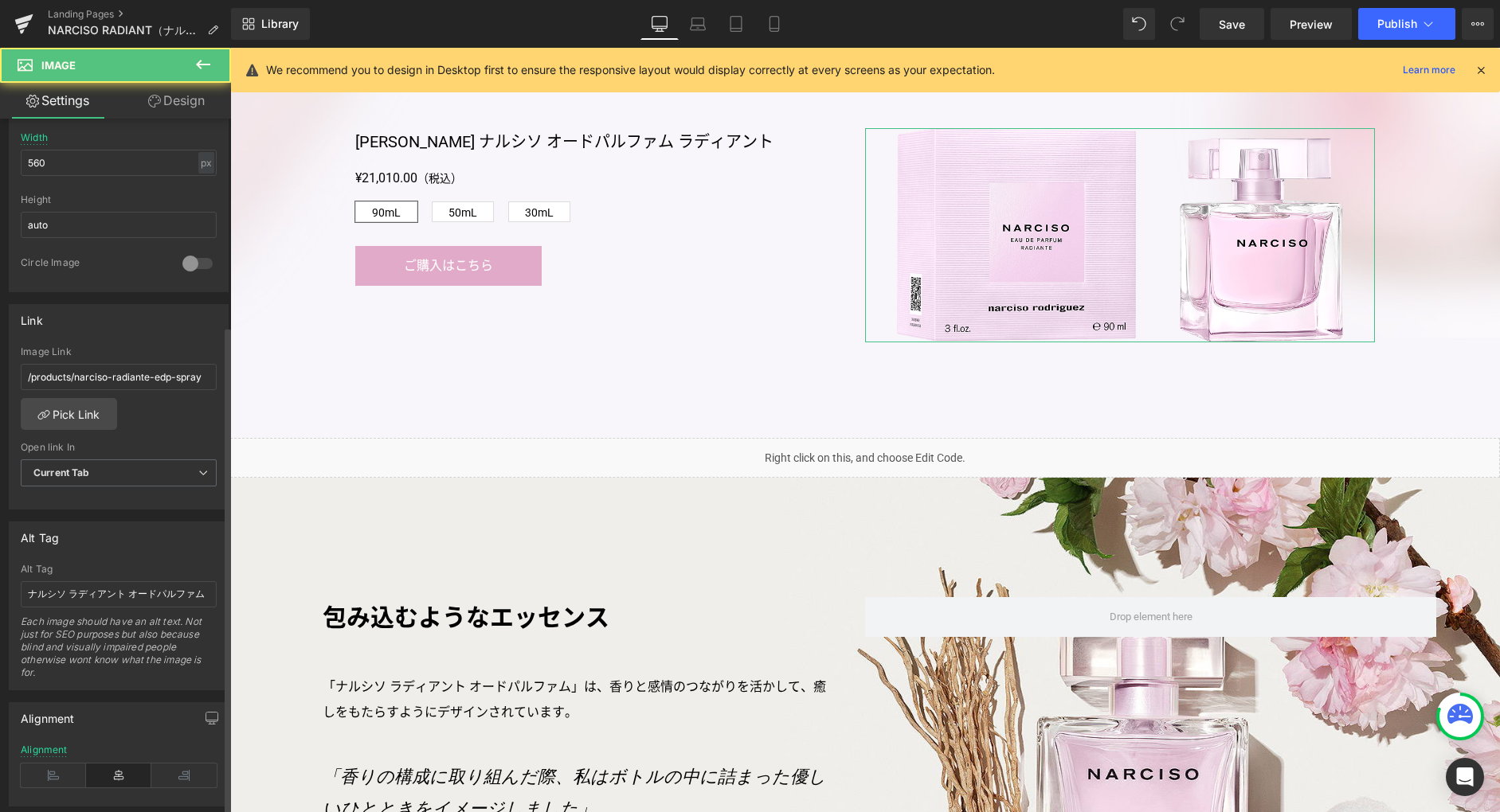
scroll to position [719, 0]
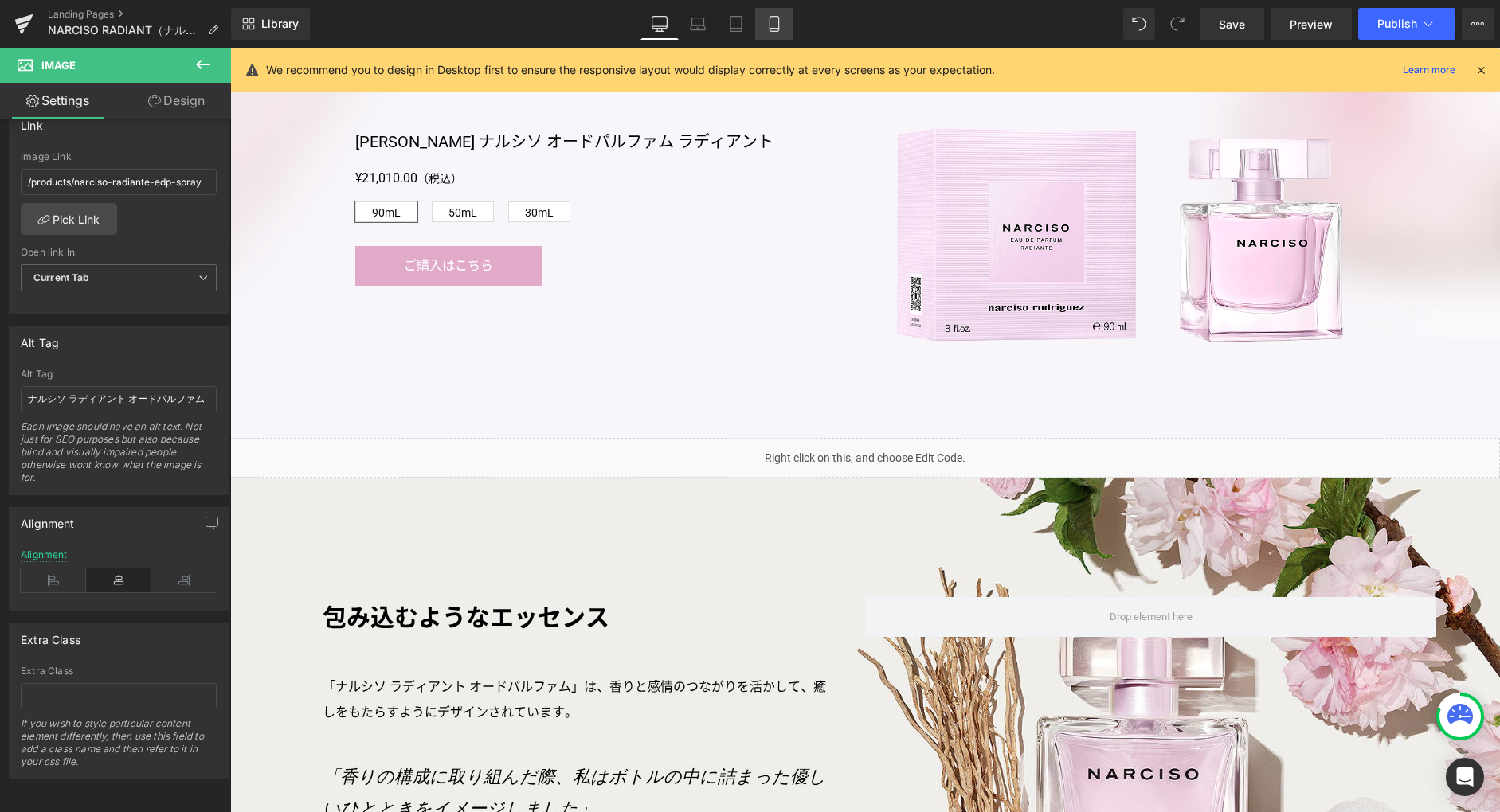
click at [766, 37] on link "Mobile" at bounding box center [774, 24] width 38 height 32
type input "430"
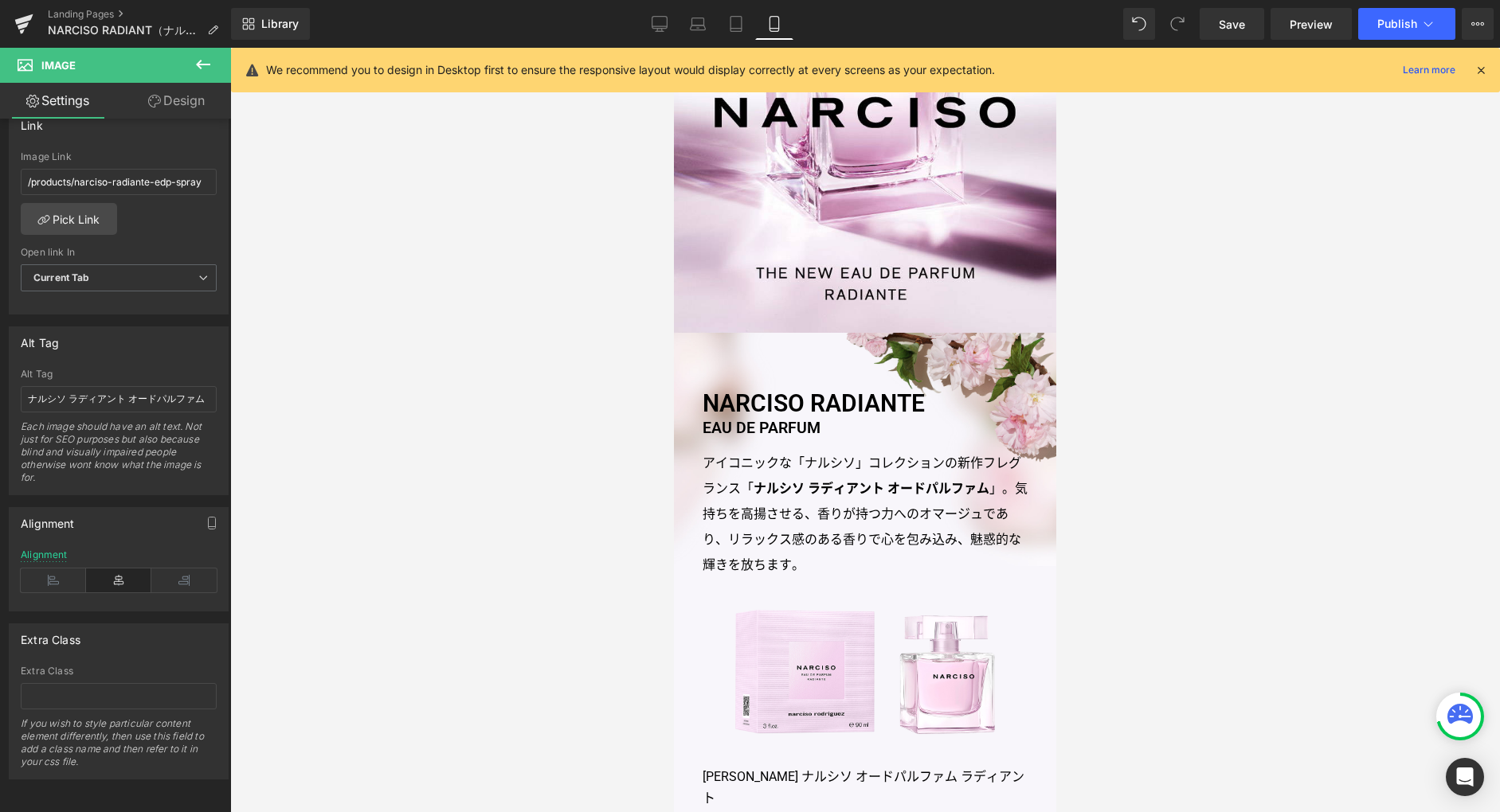
scroll to position [633, 0]
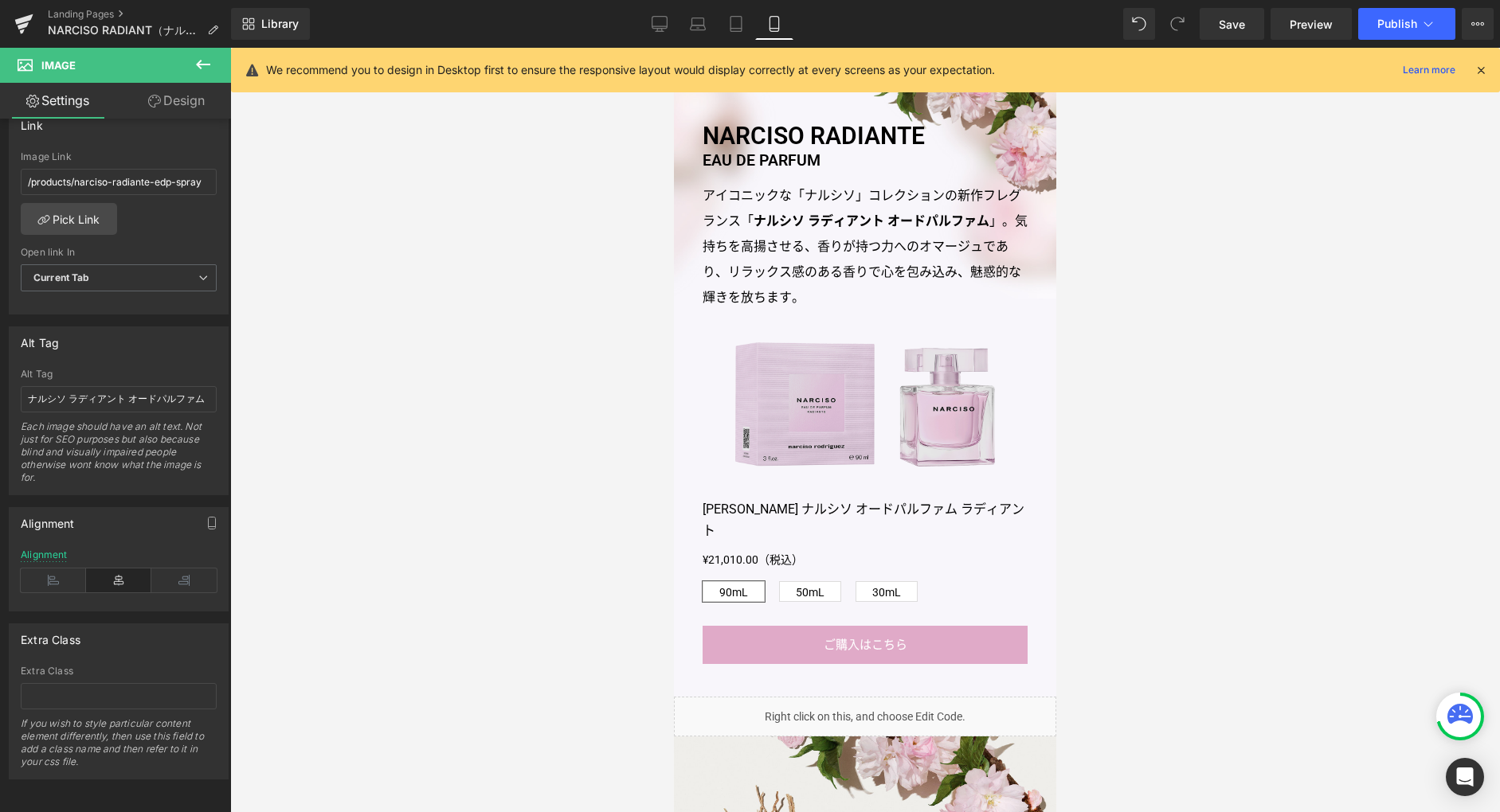
click at [860, 399] on div "Image" at bounding box center [864, 405] width 325 height 125
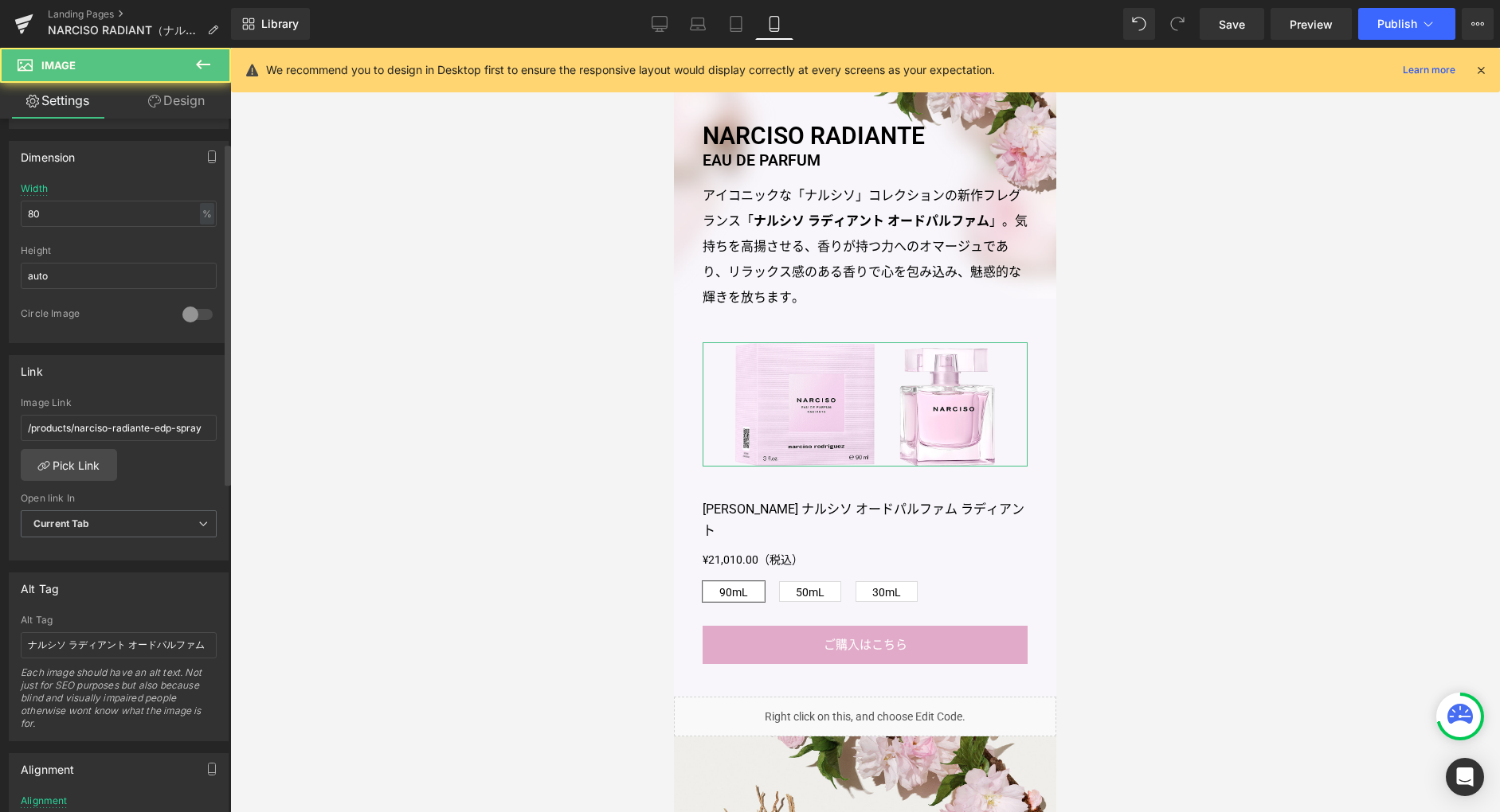
scroll to position [719, 0]
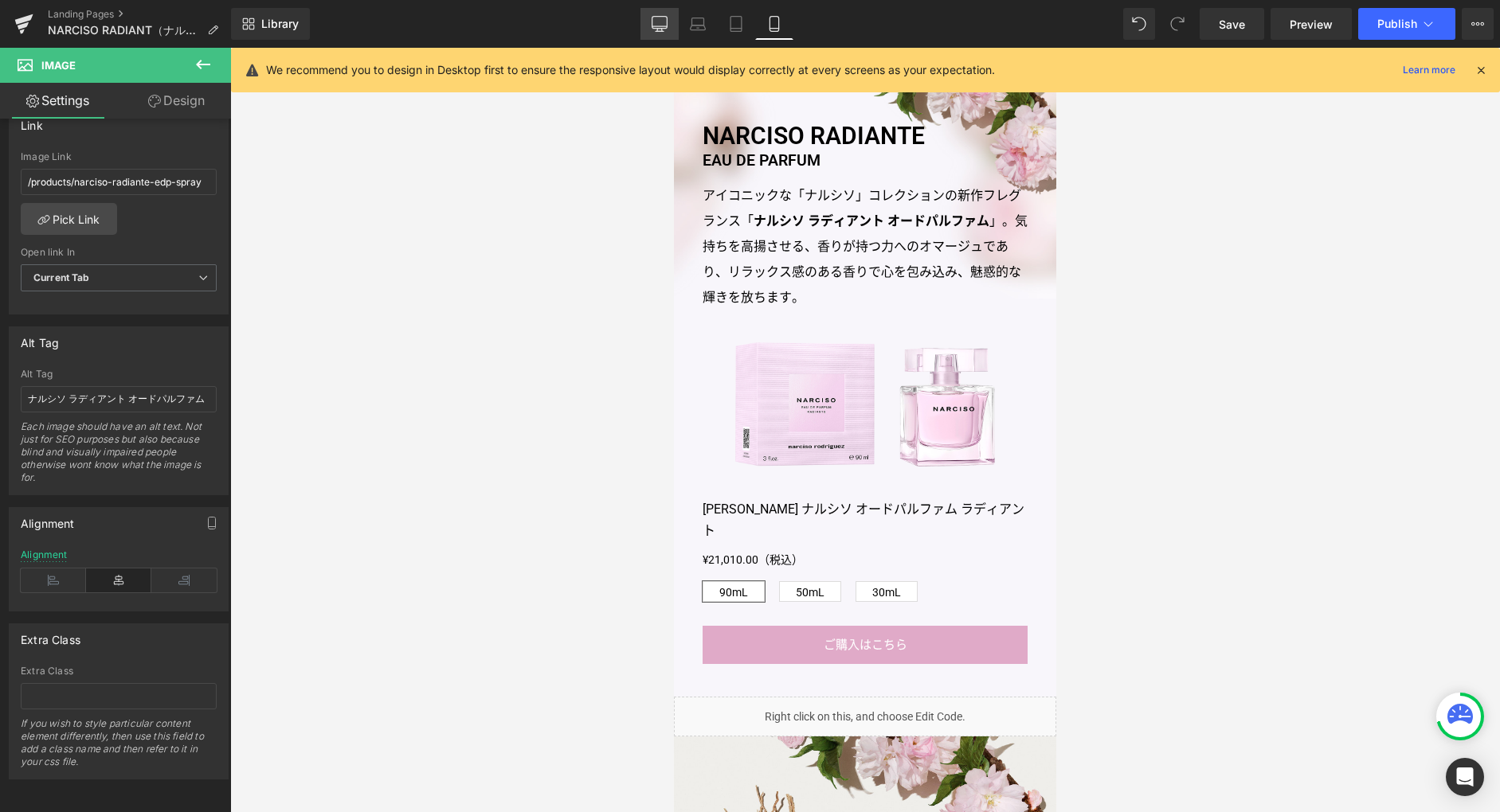
click at [663, 25] on icon at bounding box center [660, 24] width 16 height 16
type input "430"
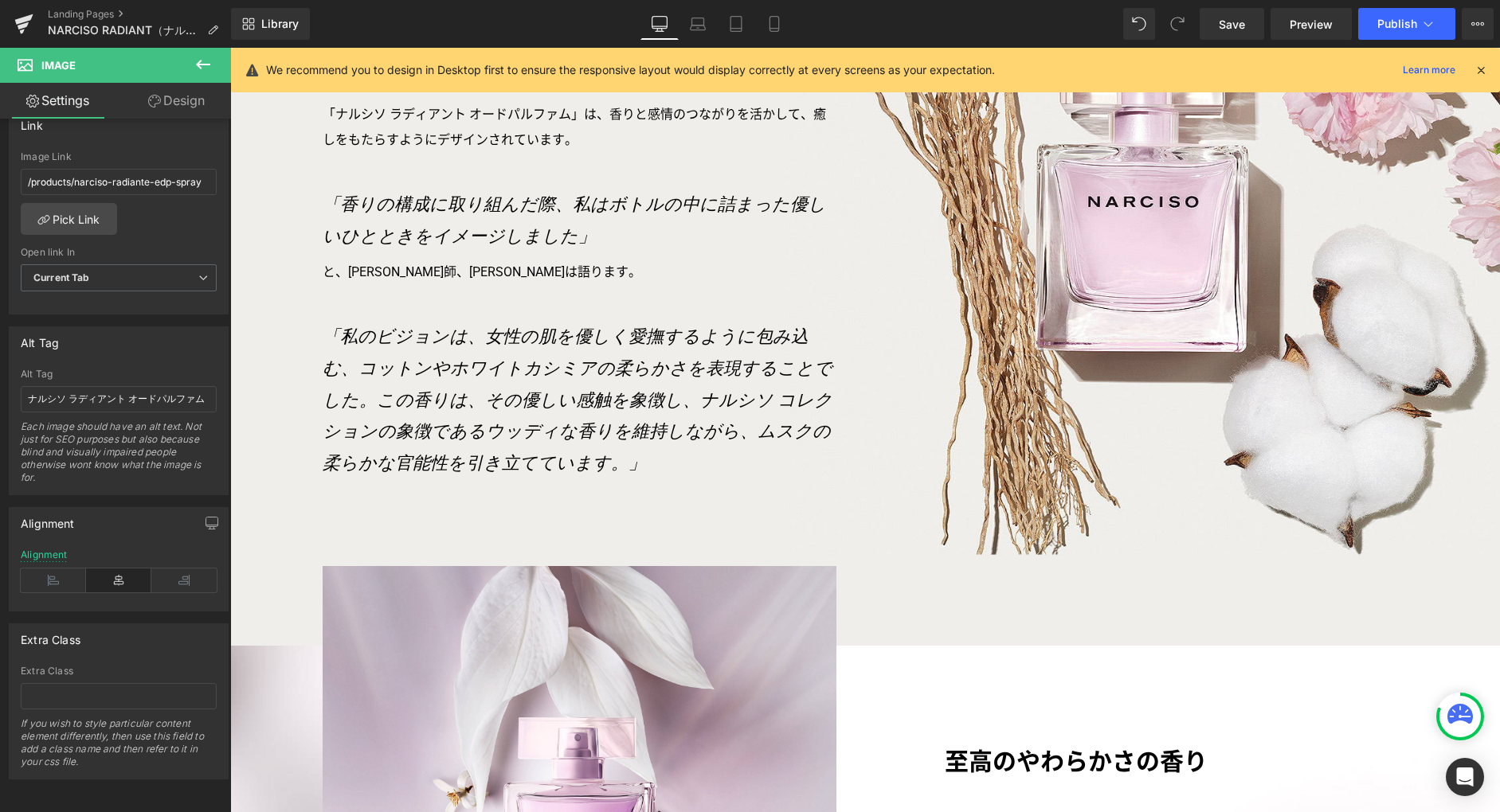
scroll to position [2402, 0]
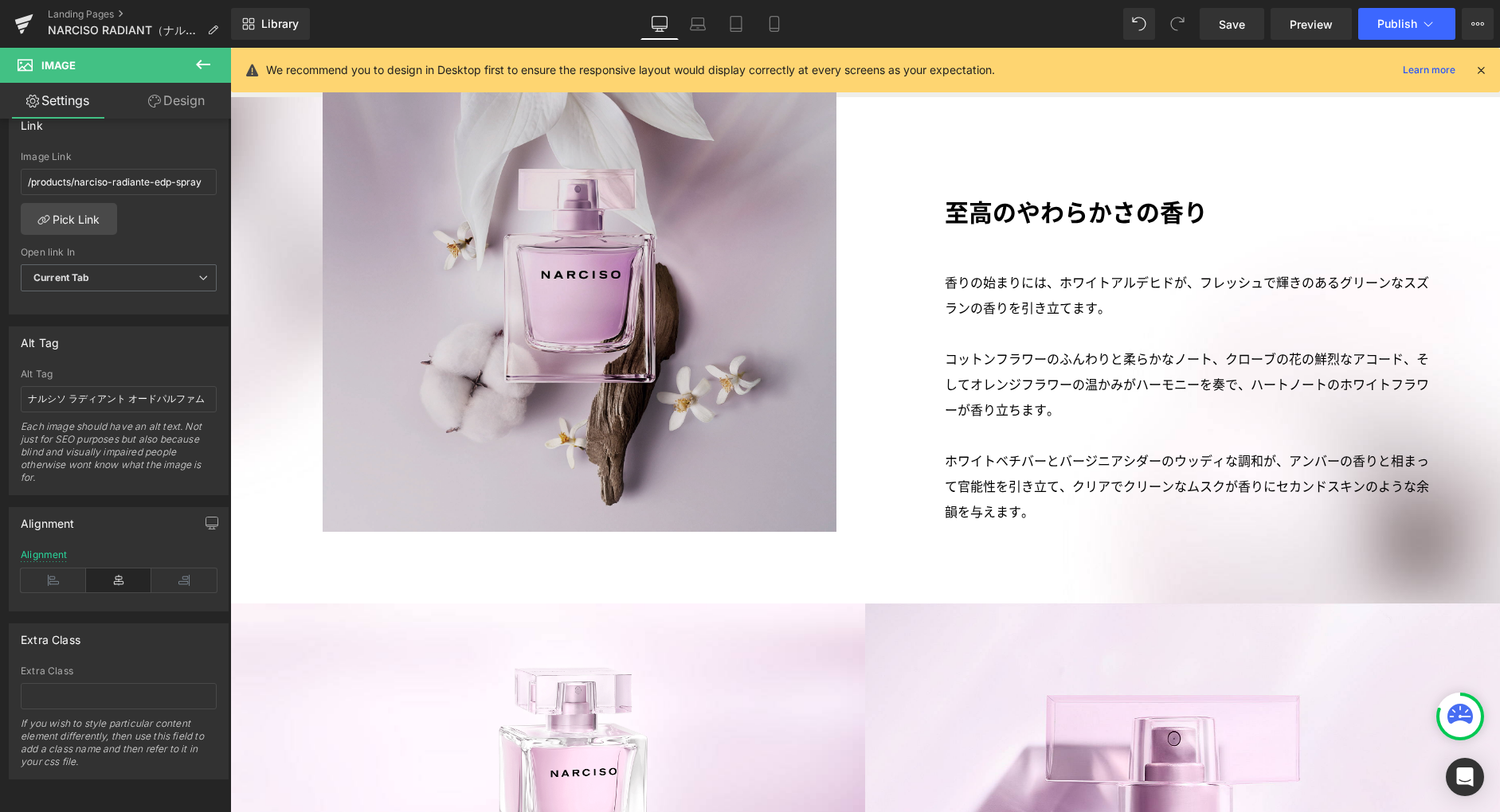
click at [658, 451] on img at bounding box center [580, 275] width 515 height 514
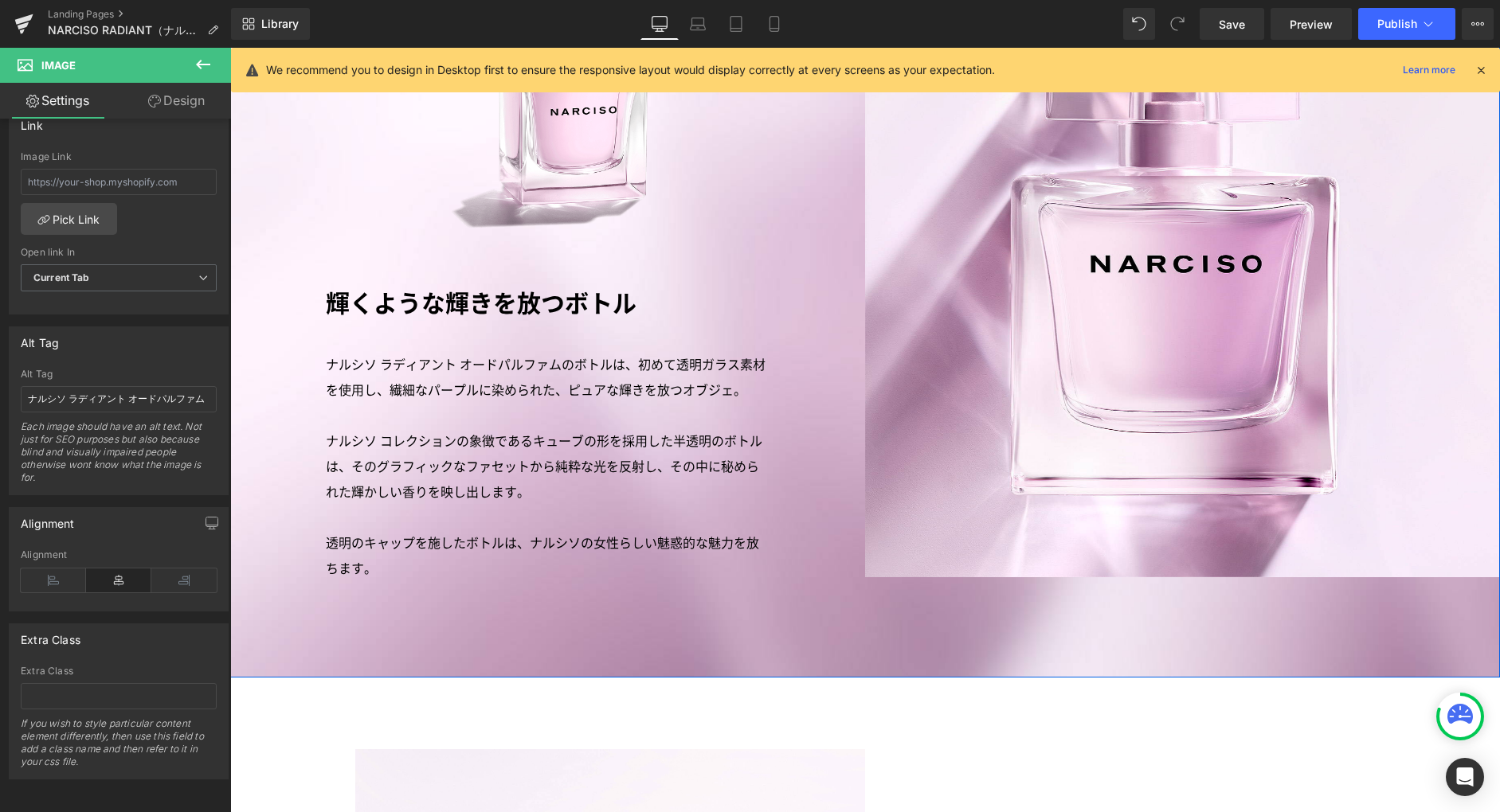
scroll to position [3156, 0]
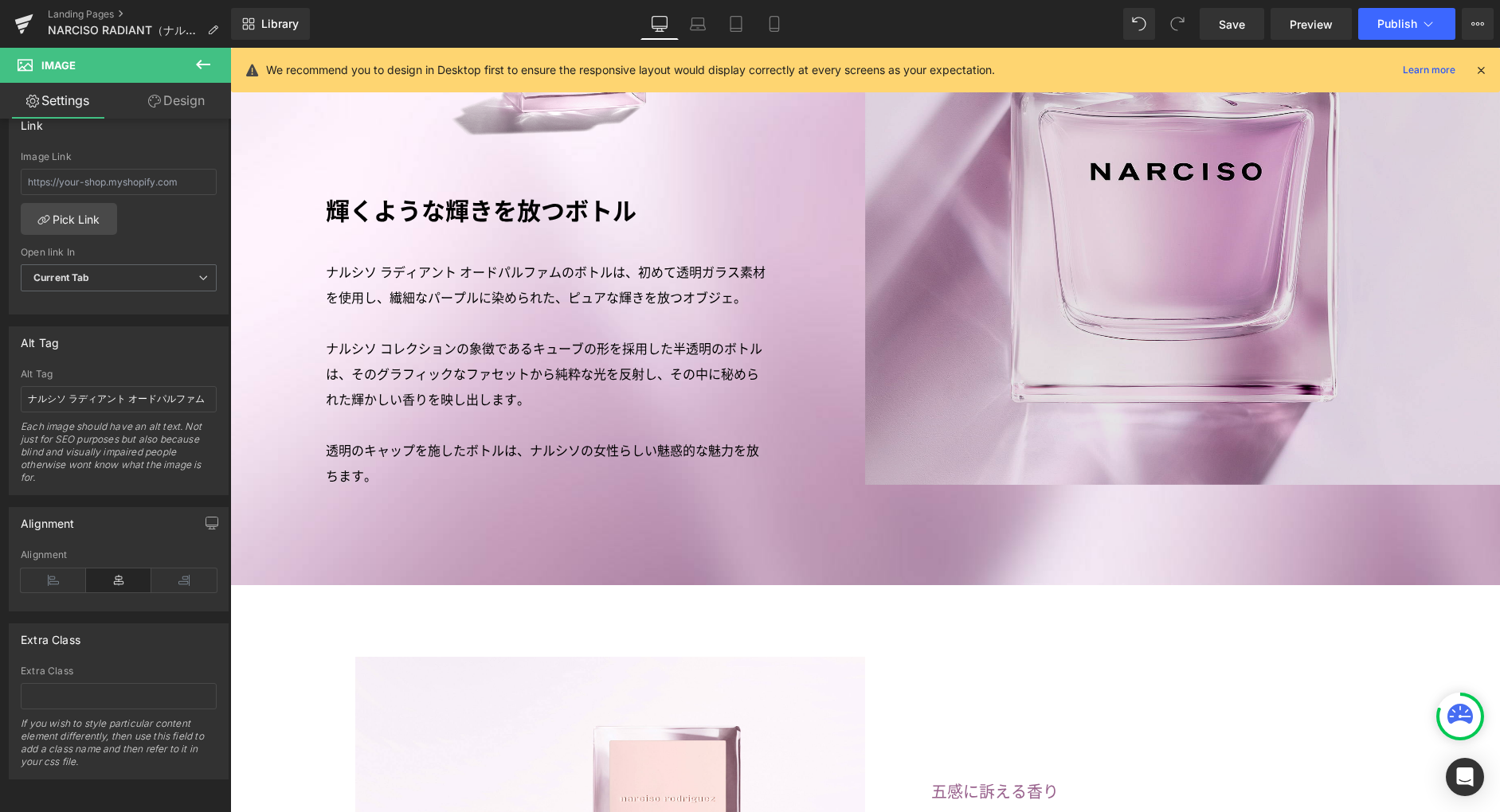
click at [945, 448] on img at bounding box center [1182, 167] width 635 height 636
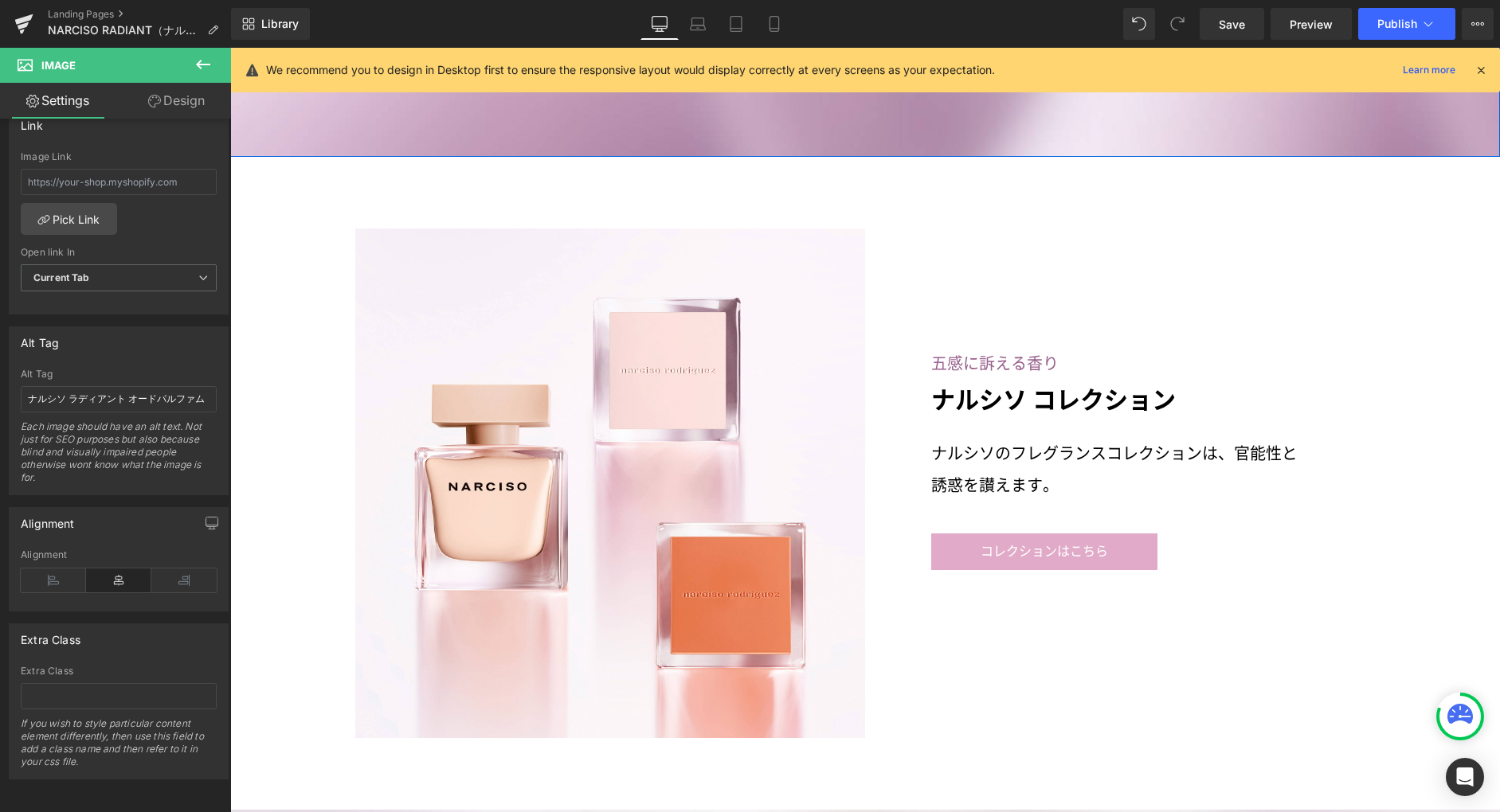
scroll to position [3782, 0]
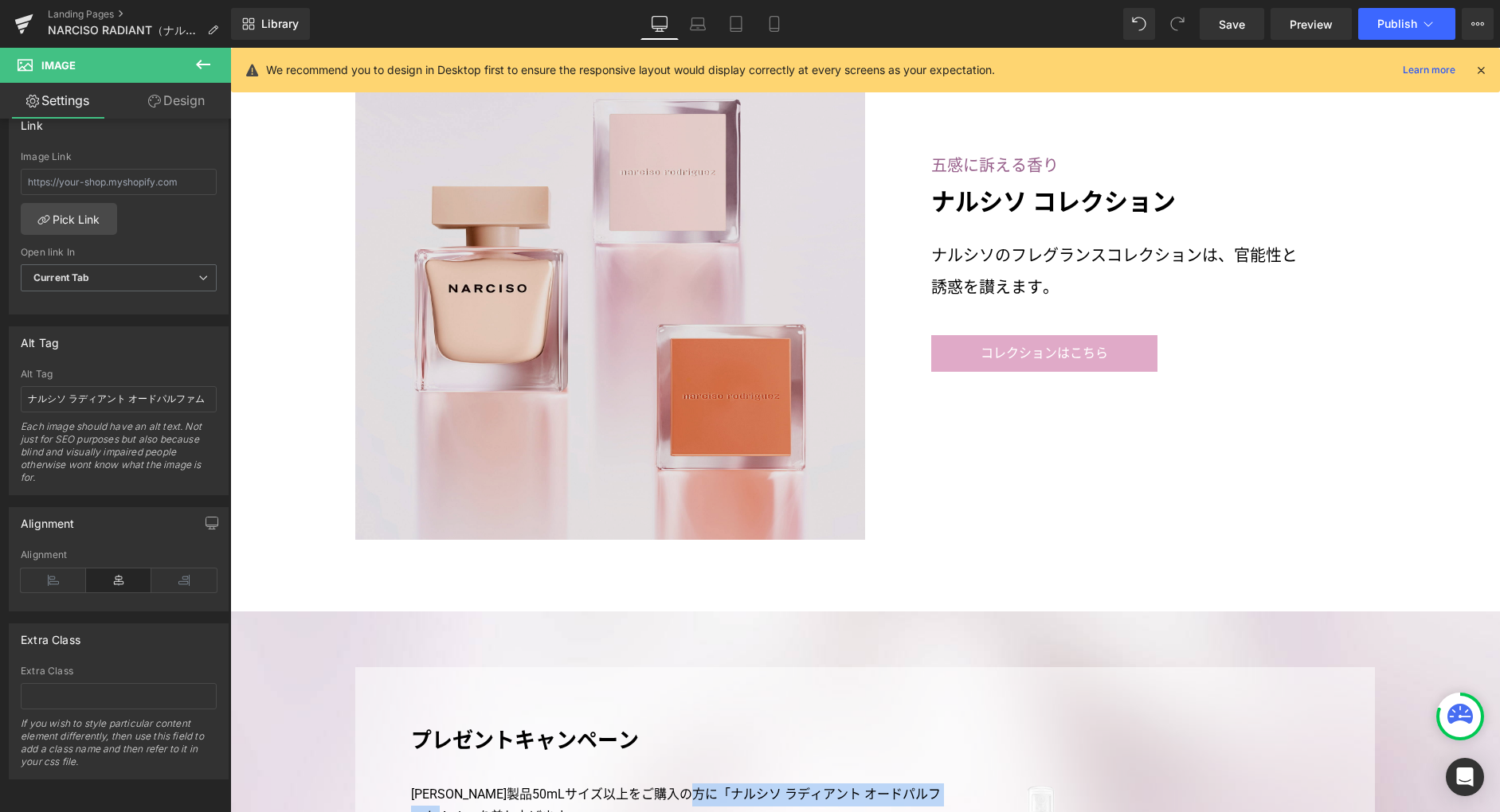
click at [723, 497] on img at bounding box center [611, 285] width 510 height 509
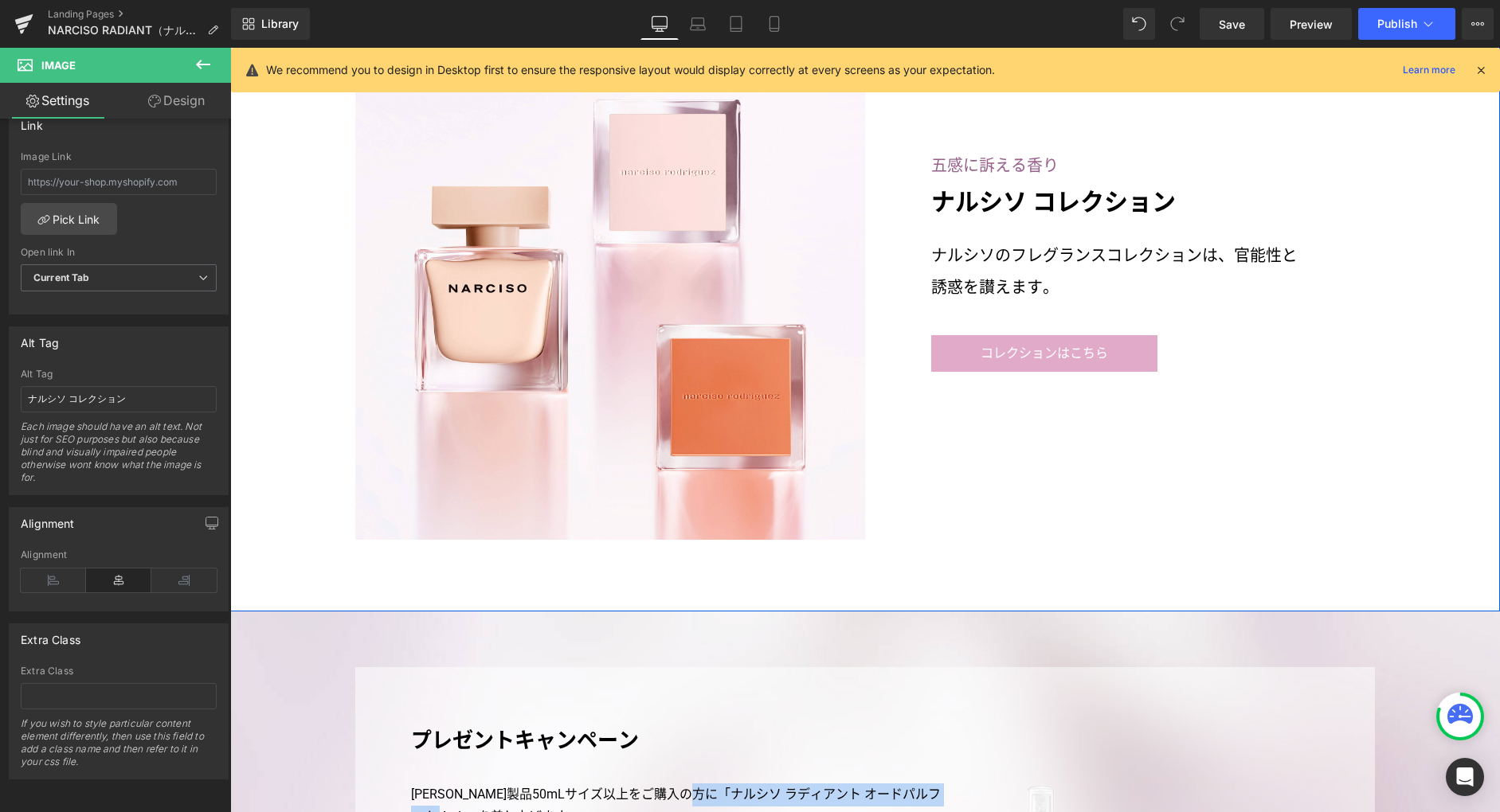
scroll to position [4322, 0]
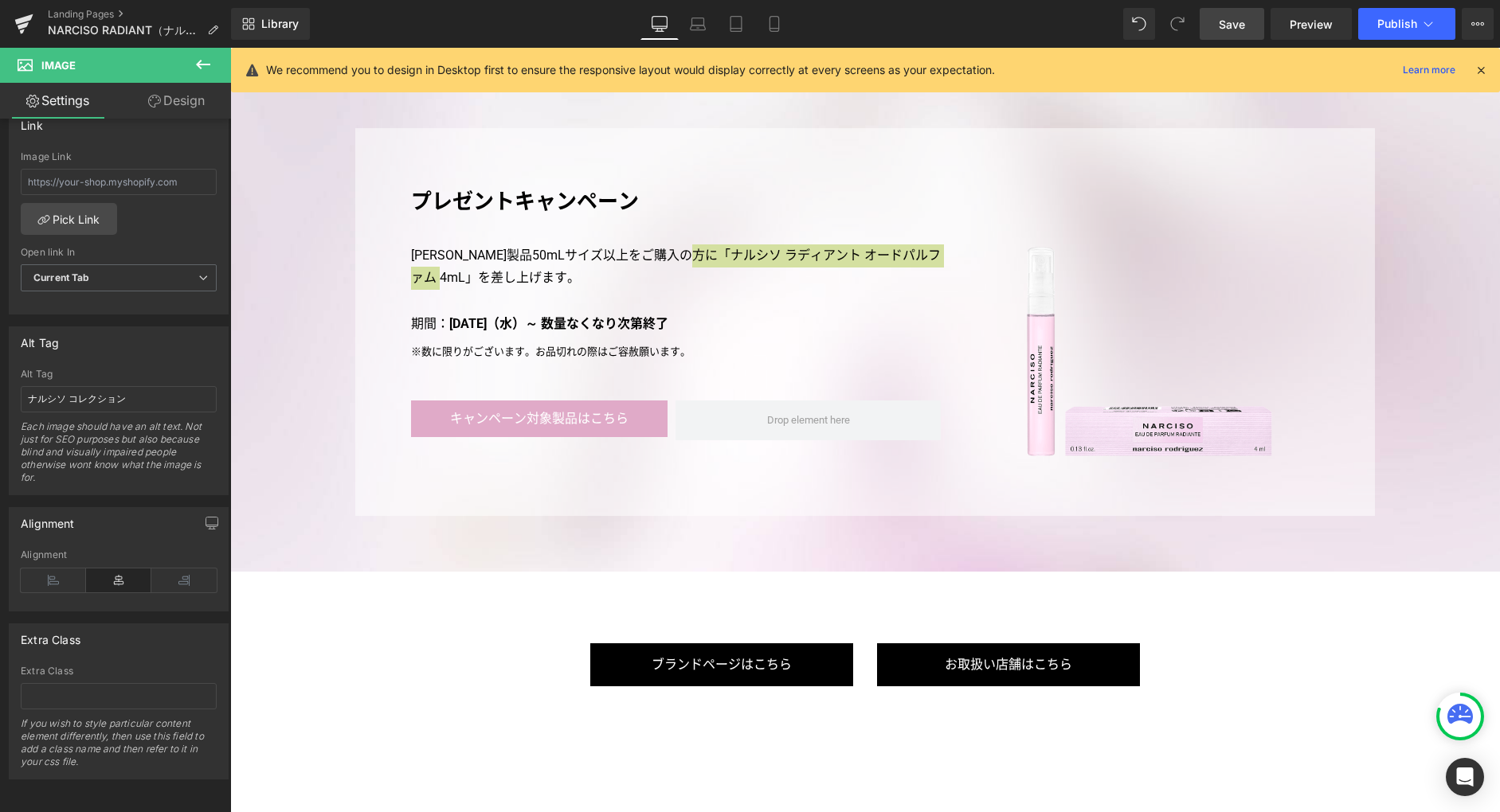
click at [1240, 26] on span "Save" at bounding box center [1232, 24] width 26 height 17
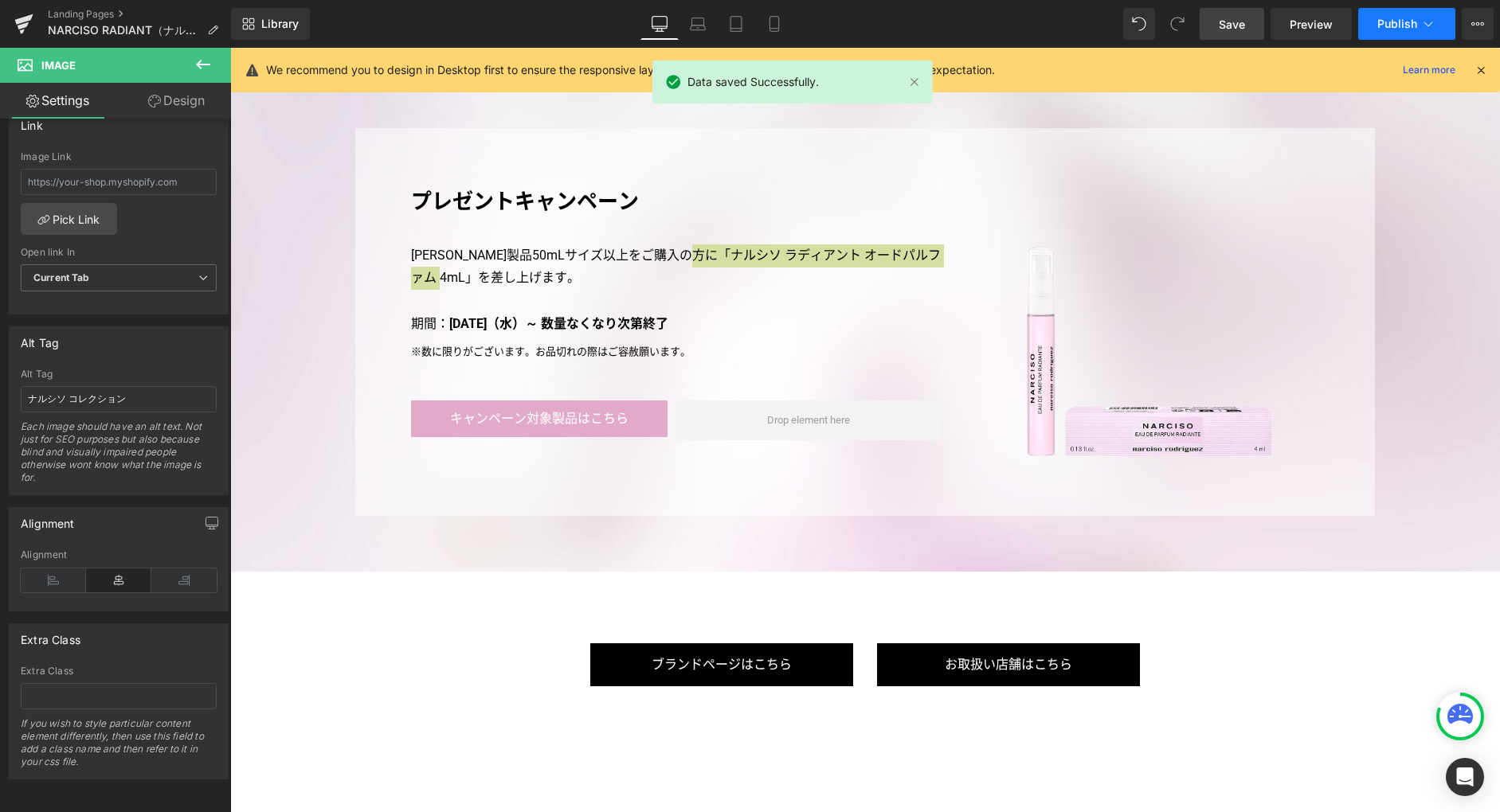
click at [1378, 28] on span "Publish" at bounding box center [1397, 24] width 40 height 13
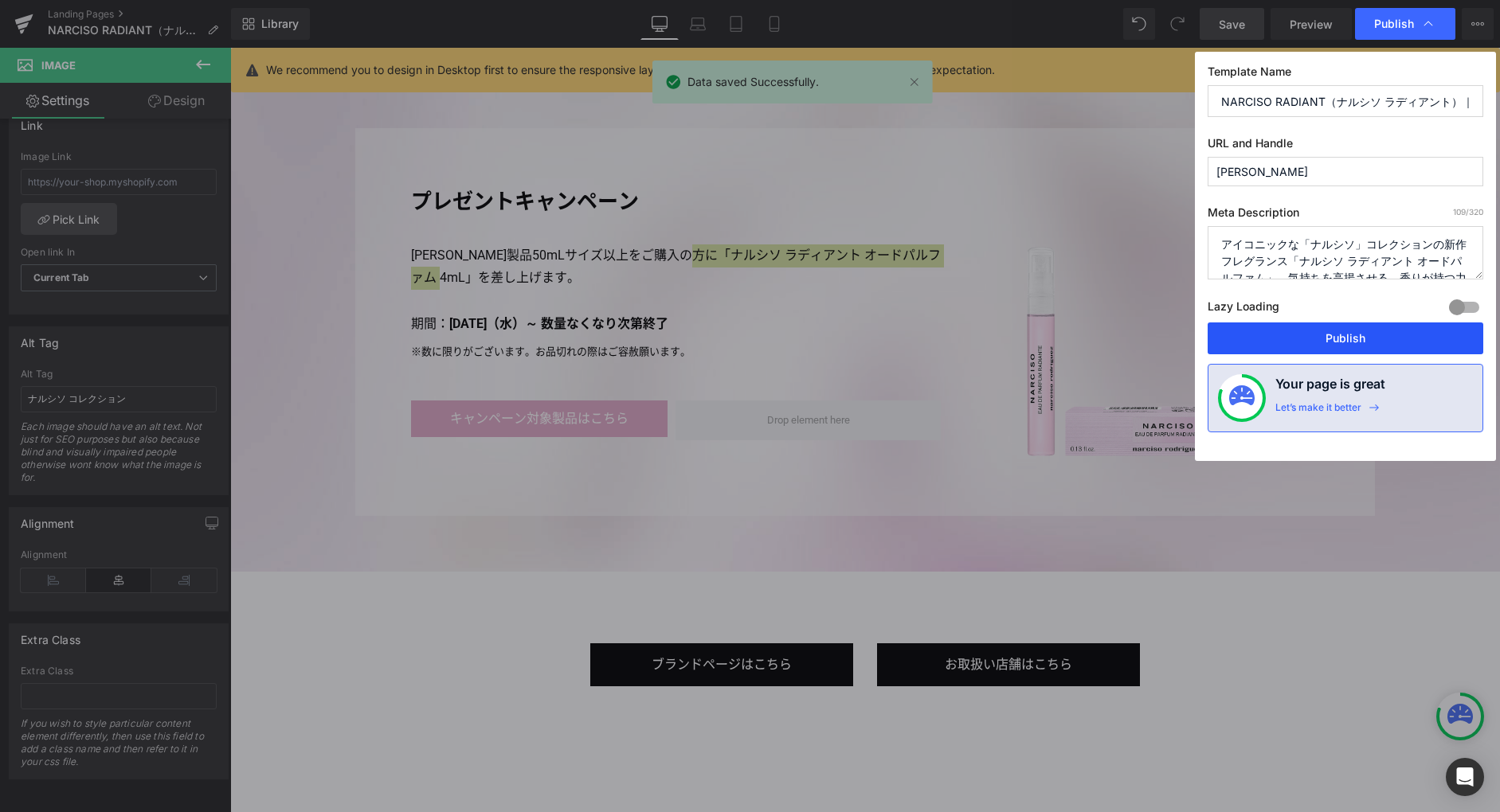
click at [1366, 334] on button "Publish" at bounding box center [1346, 339] width 276 height 32
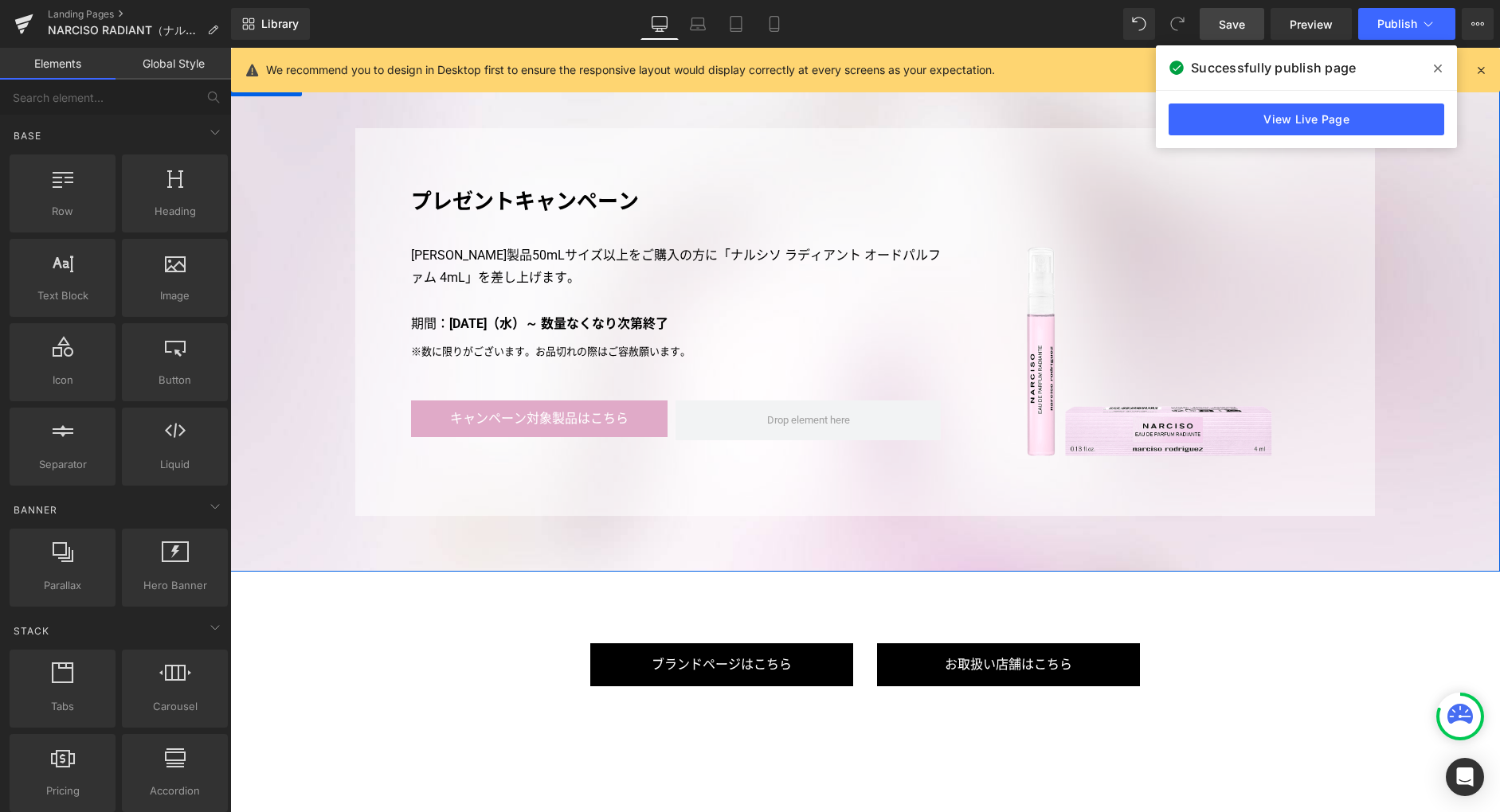
click at [1378, 430] on div "プレゼントキャンペーン Heading Row Image [PERSON_NAME]製品50mLサイズ以上をご購入の方に「ナルシソ ラディアント オードパル…" at bounding box center [864, 322] width 1270 height 388
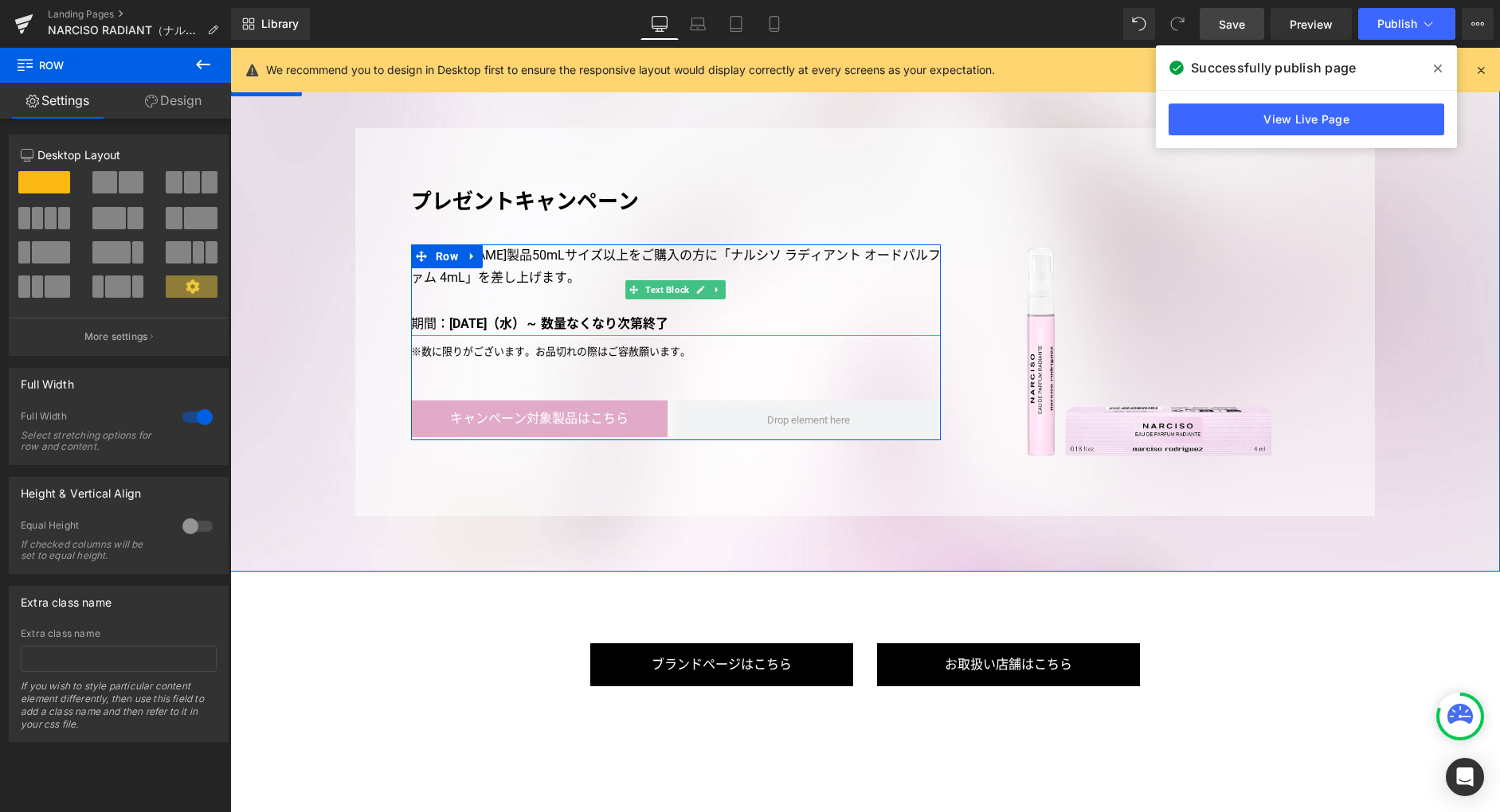
click at [650, 254] on p "[PERSON_NAME]製品50mLサイズ以上をご購入の方に「ナルシソ ラディアント オードパルファム 4mL」を差し上げます。" at bounding box center [676, 268] width 530 height 46
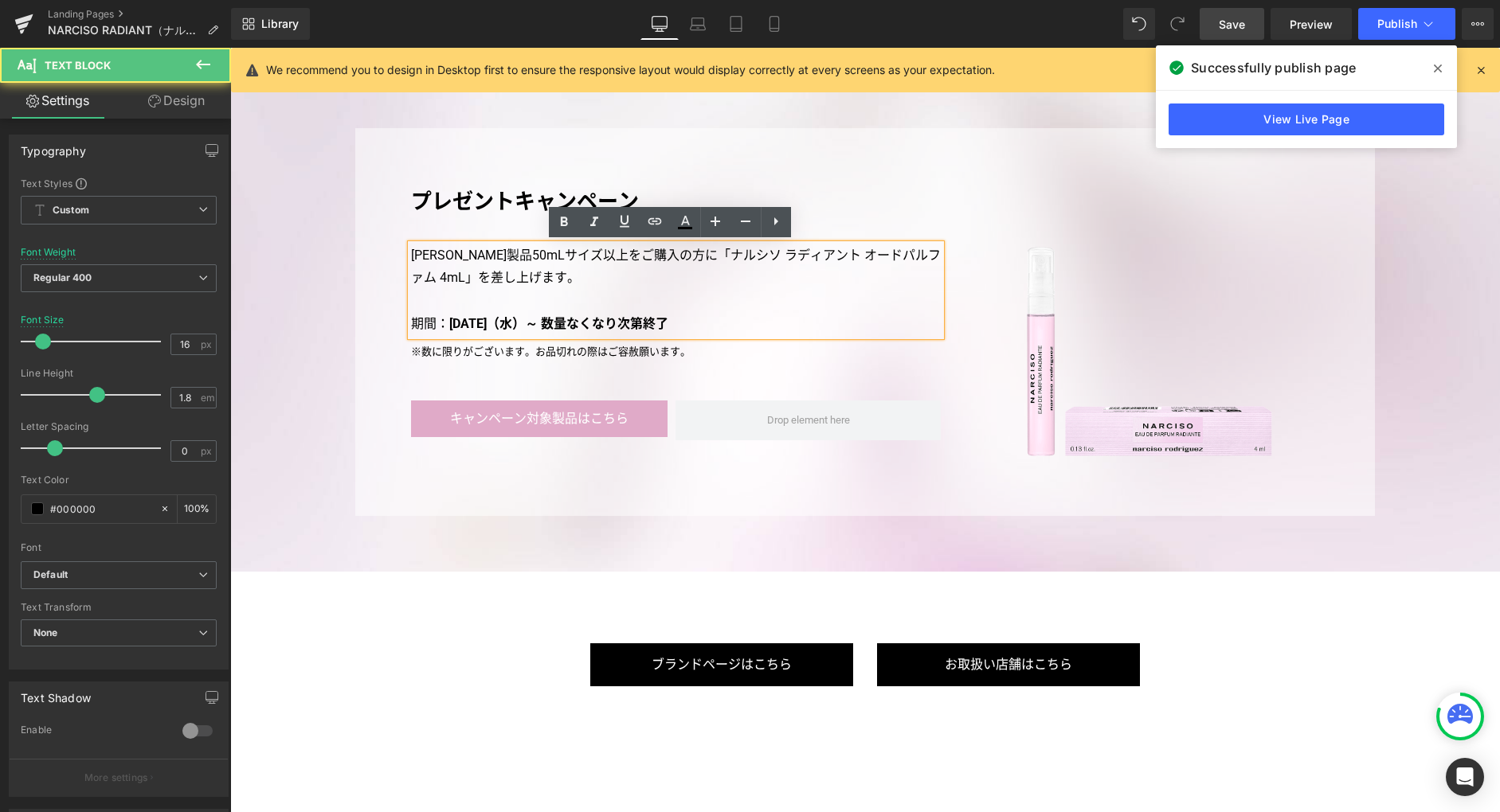
click at [643, 253] on p "[PERSON_NAME]製品50mLサイズ以上をご購入の方に「ナルシソ ラディアント オードパルファム 4mL」を差し上げます。" at bounding box center [676, 268] width 530 height 46
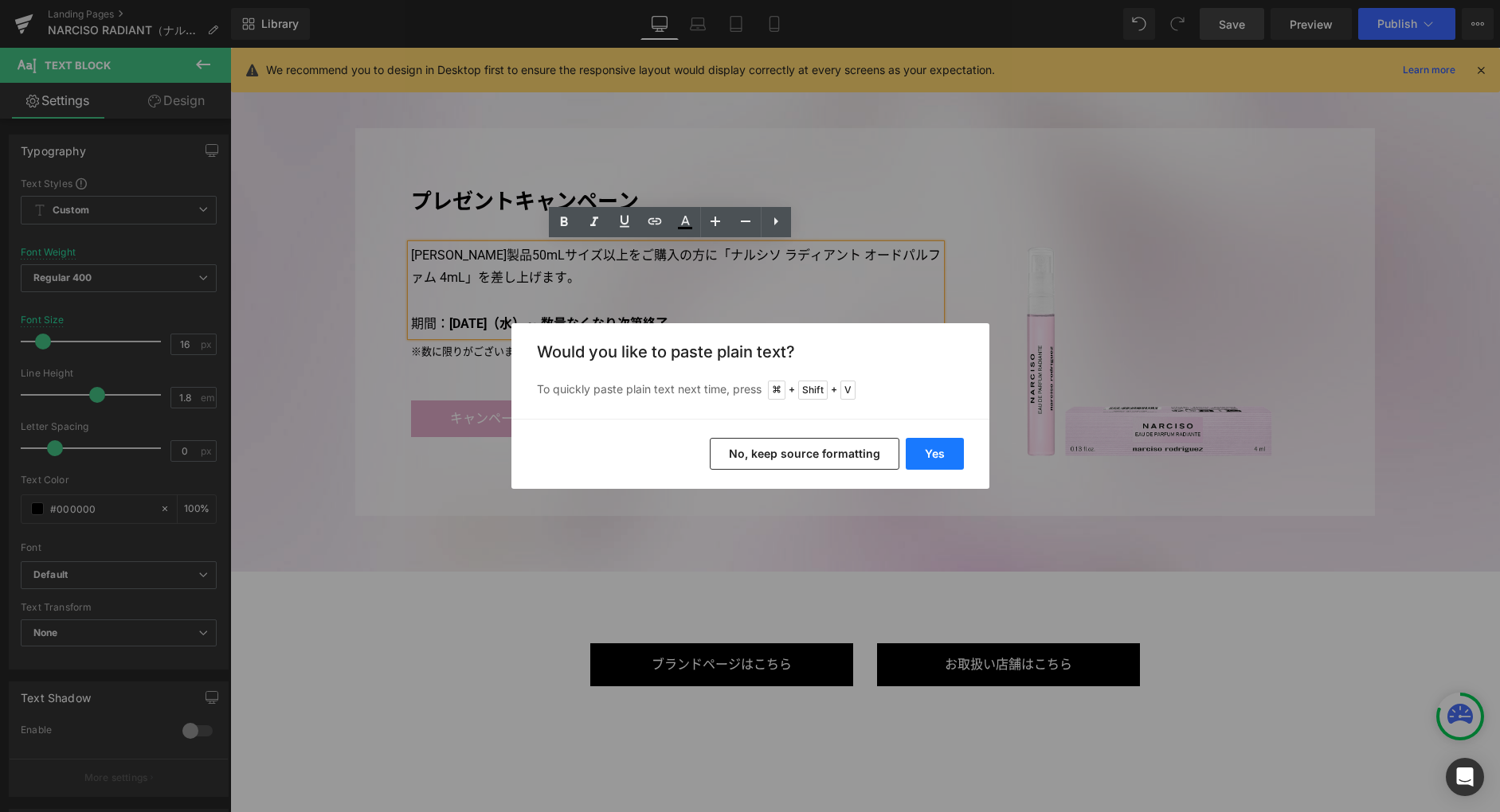
click at [920, 454] on button "Yes" at bounding box center [935, 454] width 58 height 32
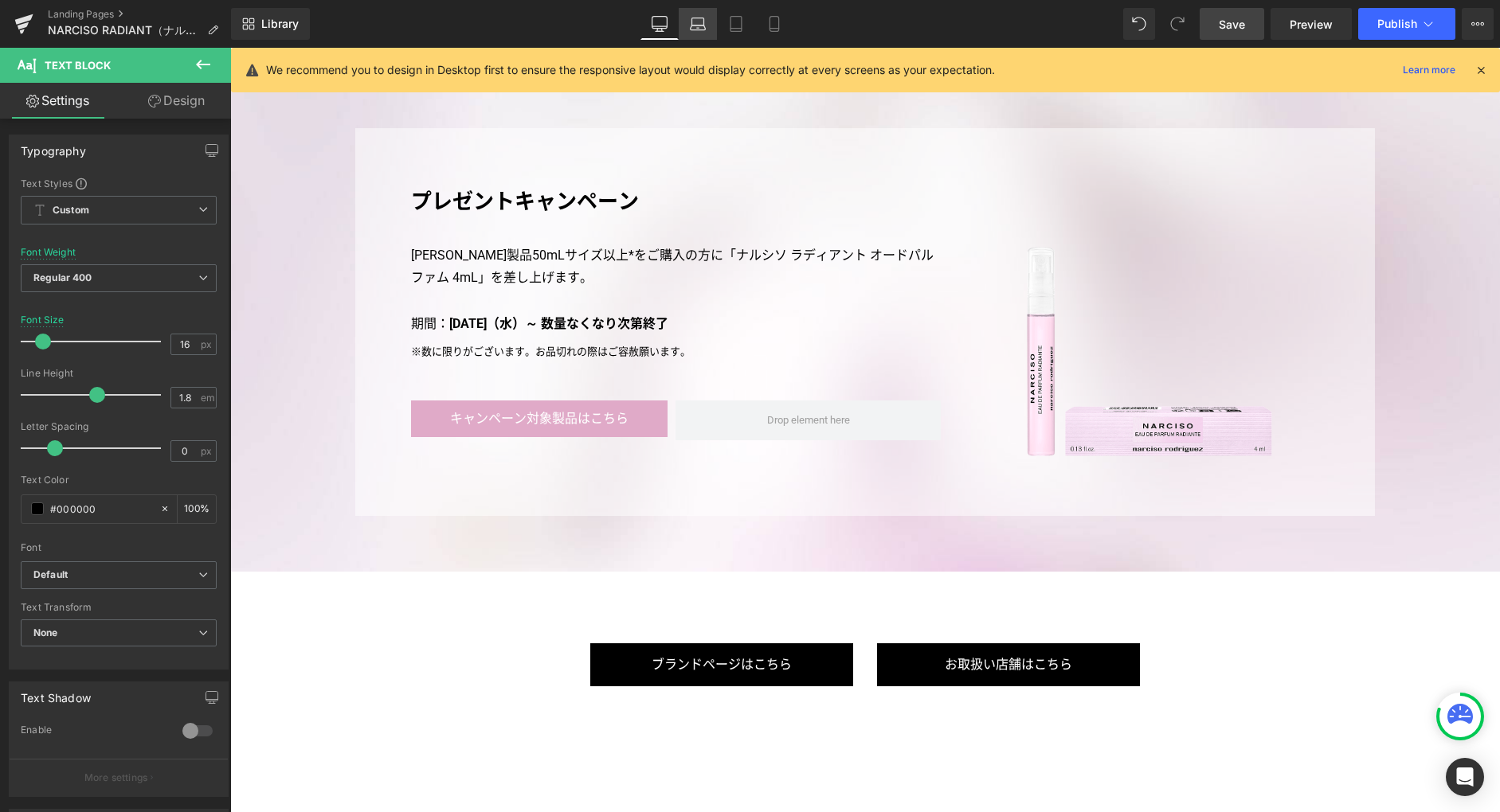
drag, startPoint x: 691, startPoint y: 23, endPoint x: 714, endPoint y: 28, distance: 23.5
click at [691, 24] on icon at bounding box center [698, 24] width 16 height 16
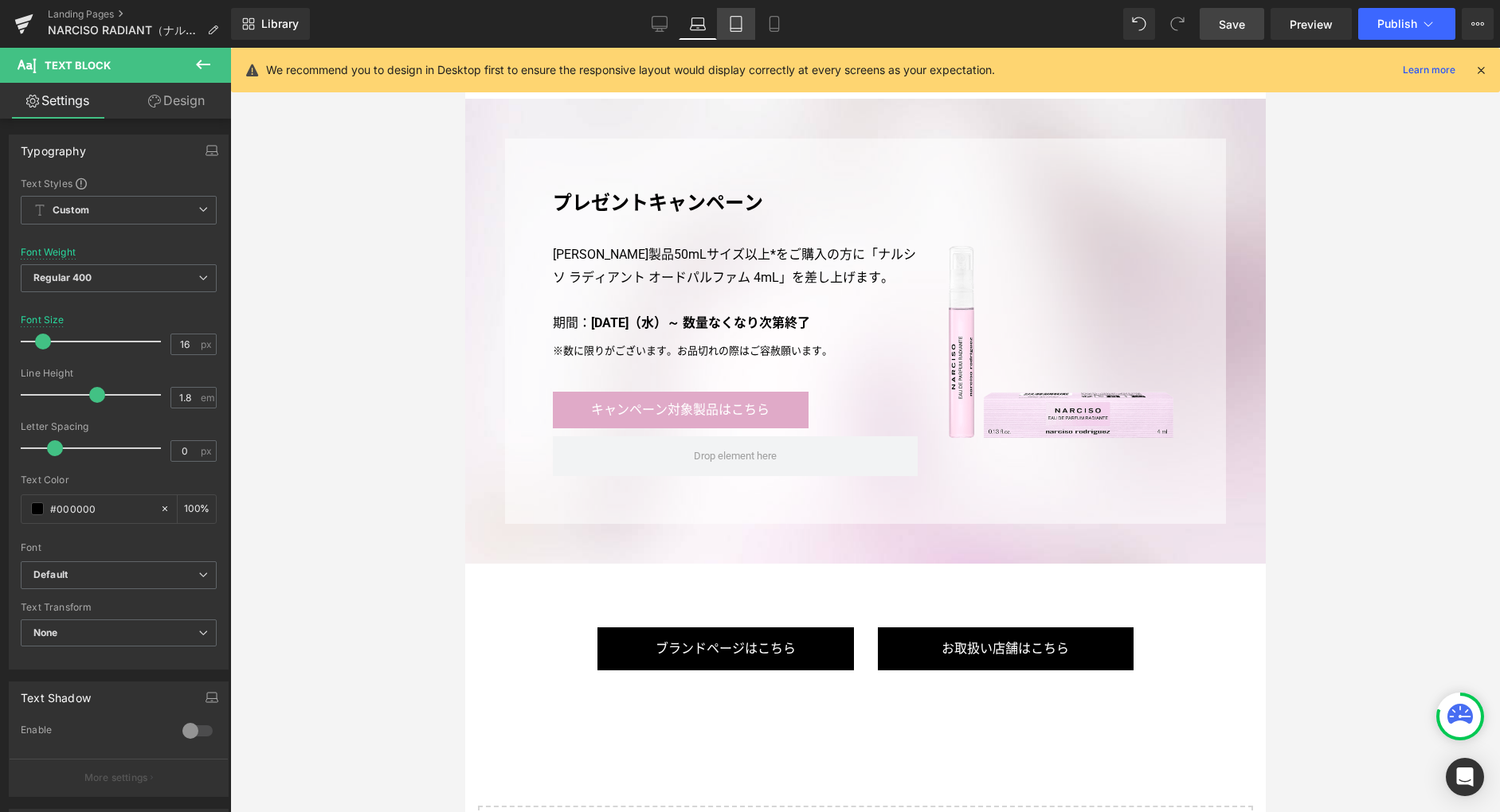
click at [741, 26] on icon at bounding box center [737, 24] width 16 height 16
type input "100"
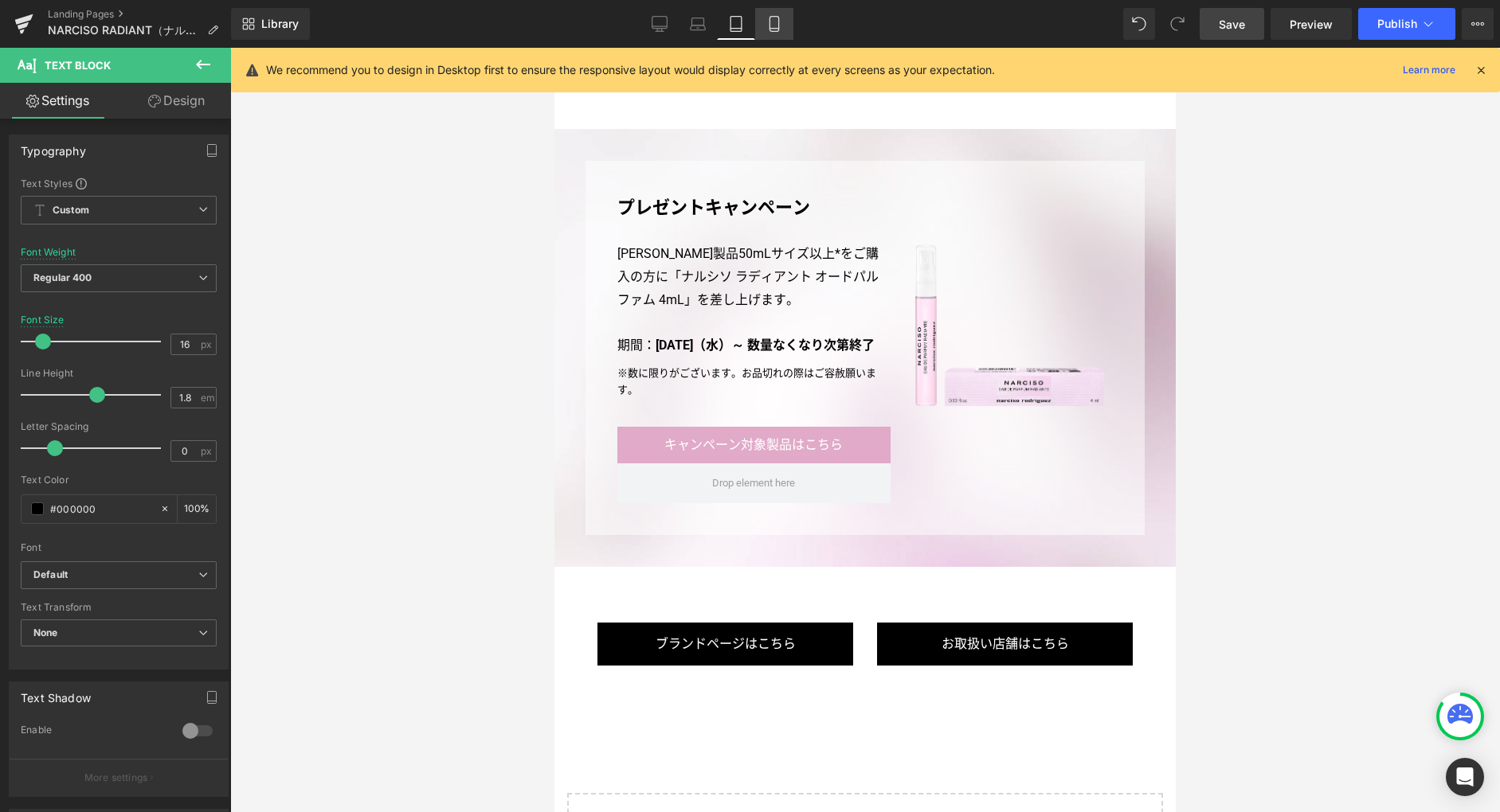
click at [771, 26] on icon at bounding box center [774, 24] width 16 height 16
type input "15"
type input "100"
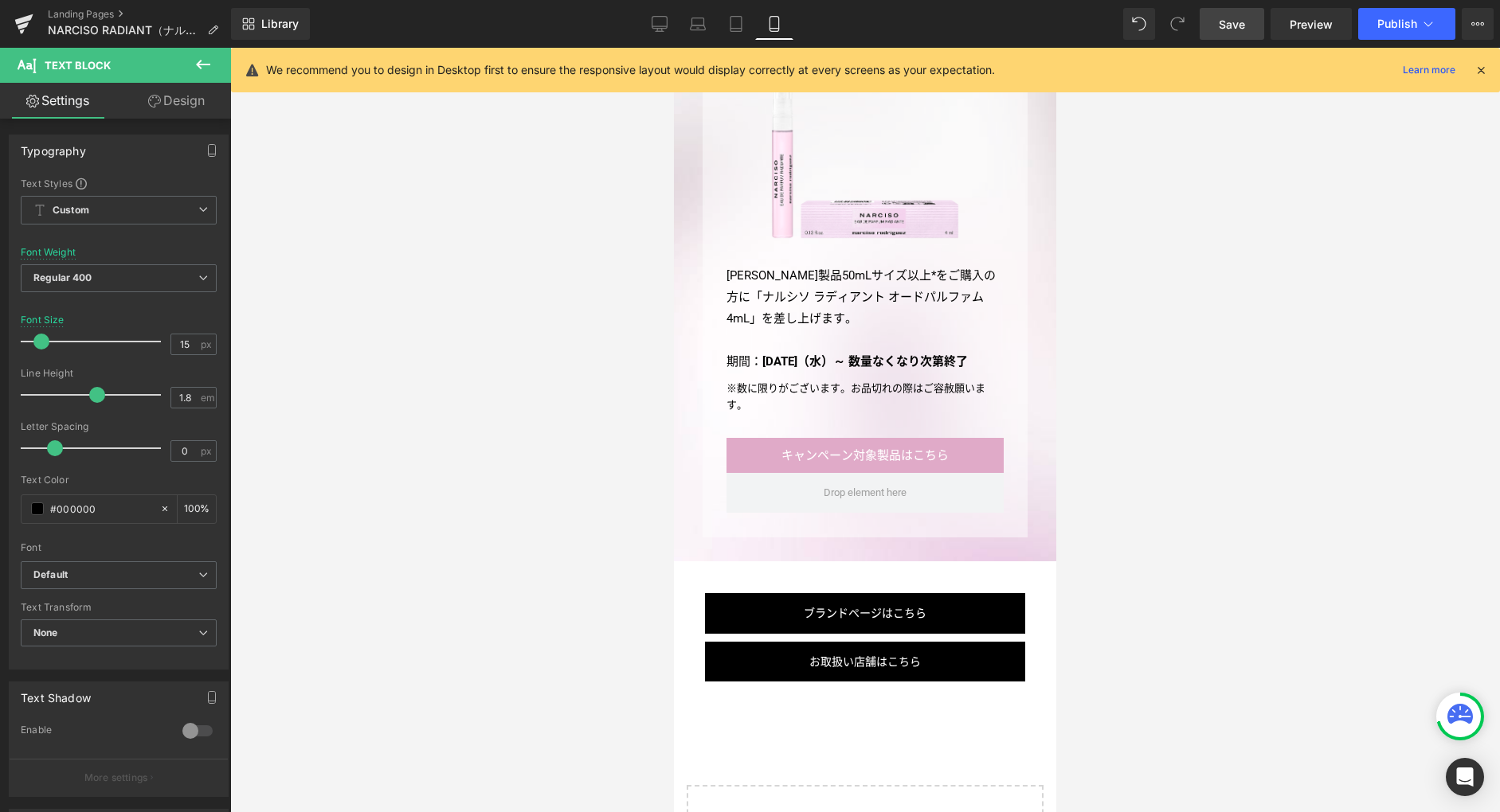
scroll to position [4449, 0]
drag, startPoint x: 665, startPoint y: 22, endPoint x: 662, endPoint y: 42, distance: 20.2
click at [664, 23] on icon at bounding box center [660, 24] width 16 height 16
type input "16"
type input "100"
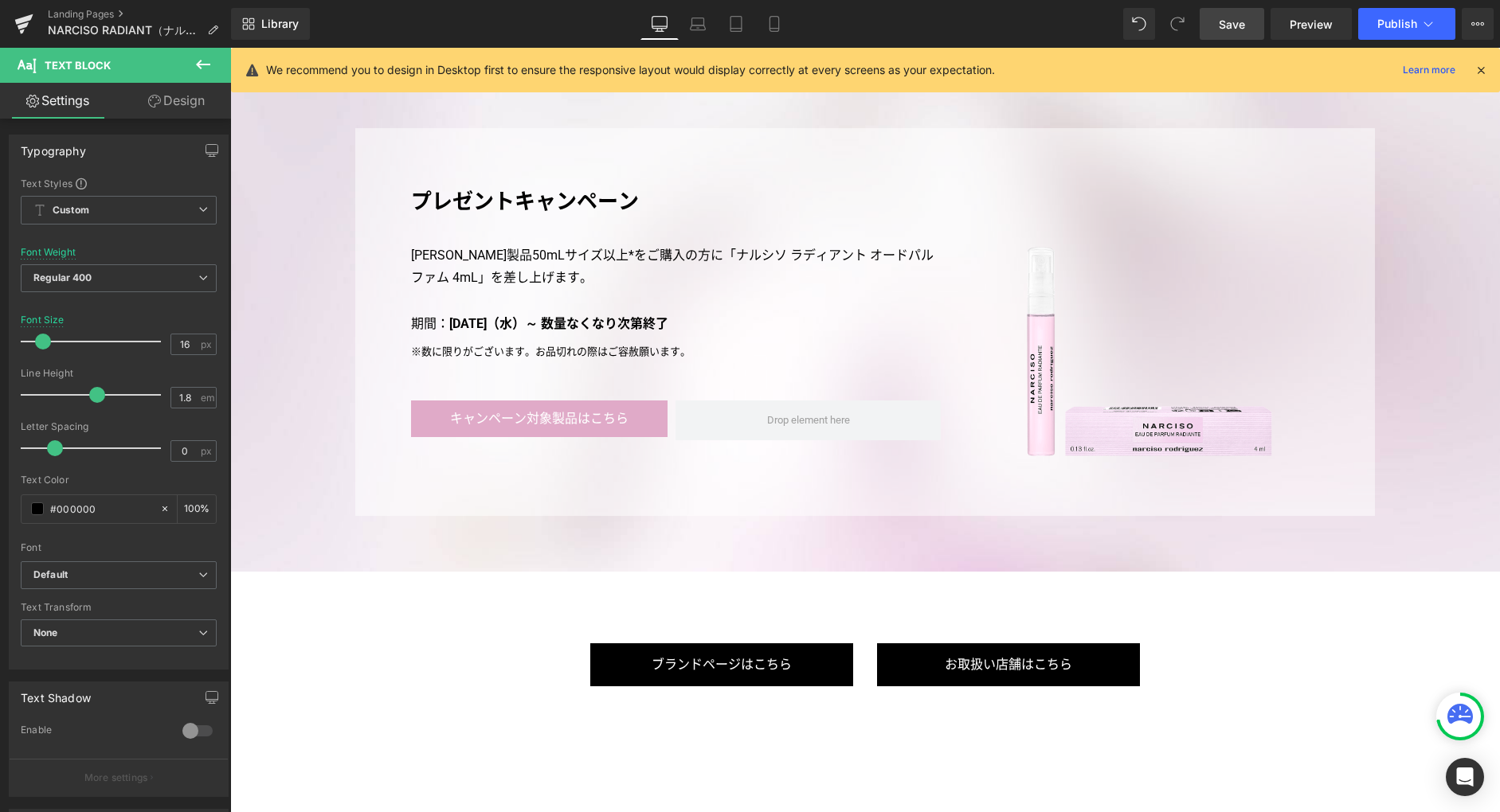
scroll to position [4322, 0]
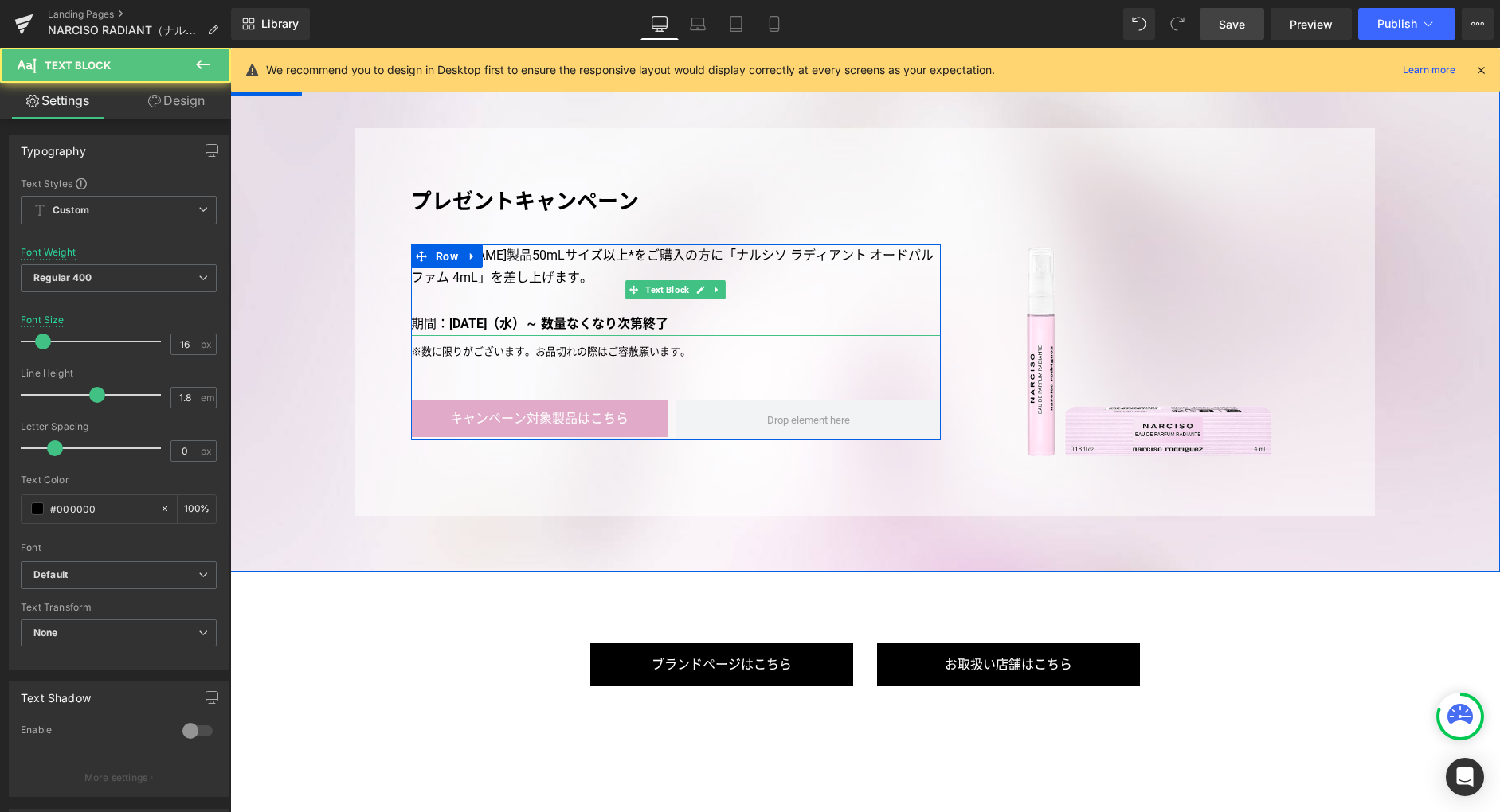
click at [529, 283] on p "[PERSON_NAME]製品50mLサイズ以上*をご購入の方に「ナルシソ ラディアント オードパルファム 4mL」を差し上げます。" at bounding box center [676, 268] width 530 height 46
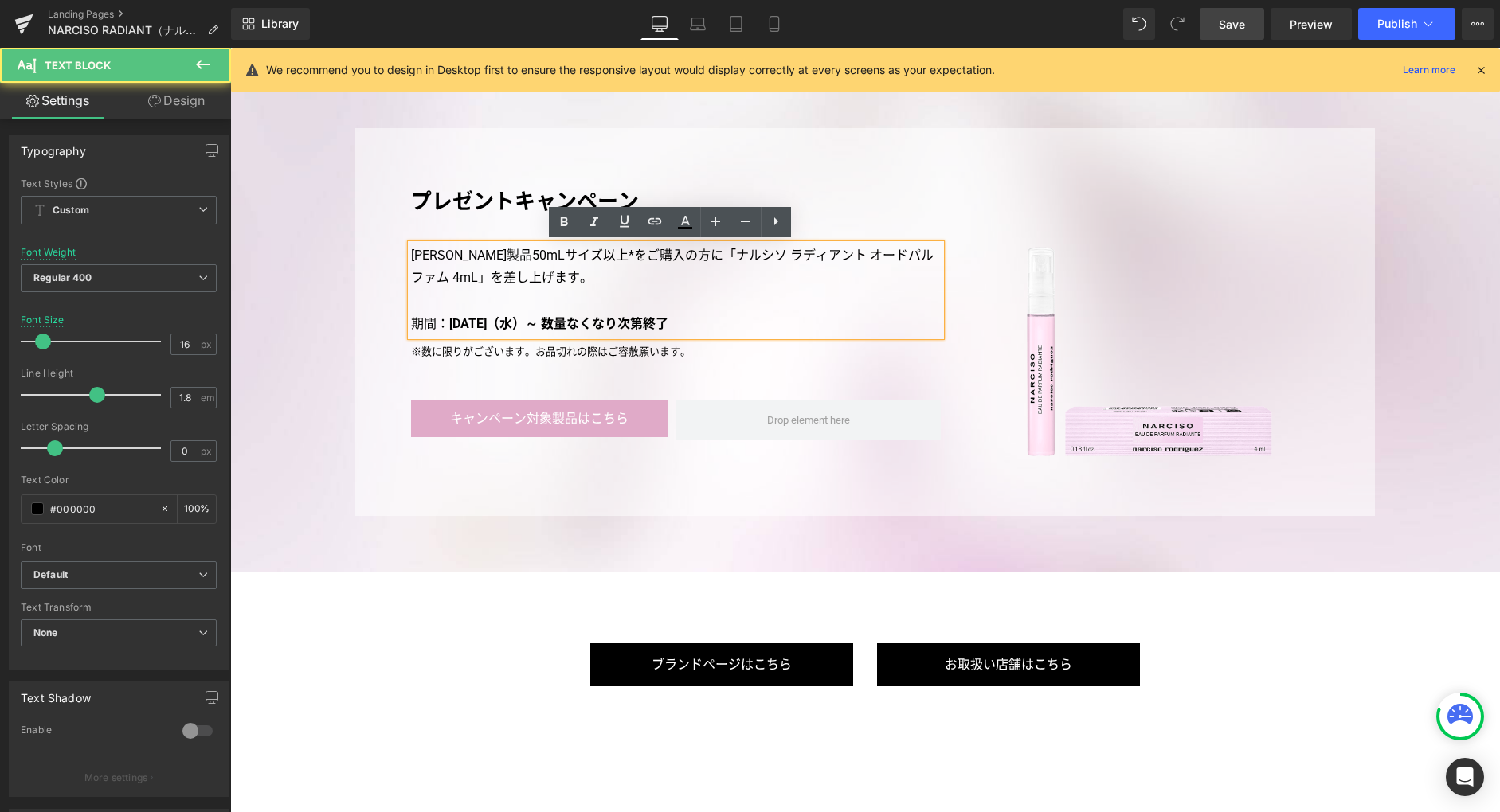
click at [621, 278] on p "[PERSON_NAME]製品50mLサイズ以上*をご購入の方に「ナルシソ ラディアント オードパルファム 4mL」を差し上げます。" at bounding box center [676, 268] width 530 height 46
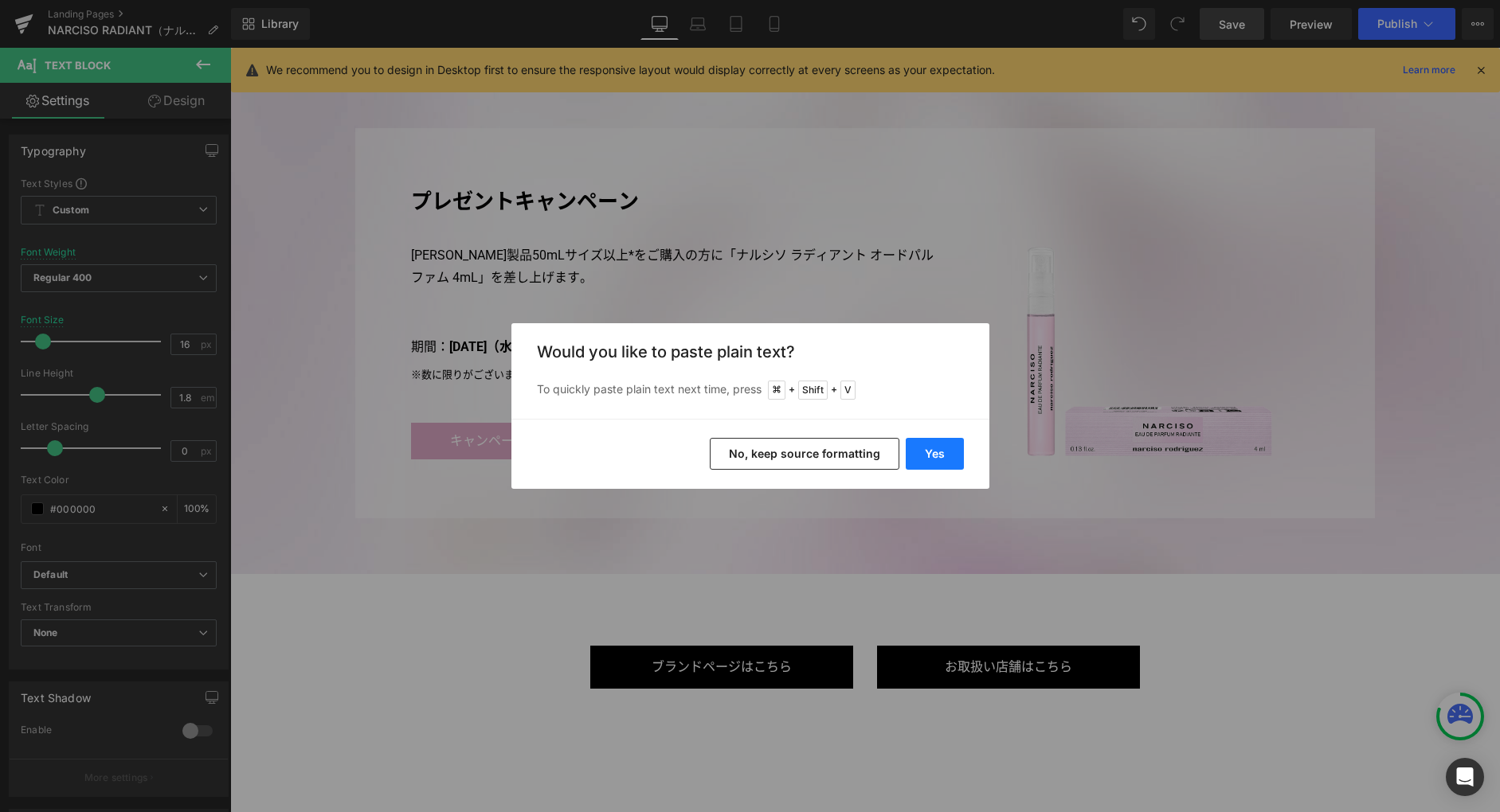
click at [929, 449] on button "Yes" at bounding box center [935, 454] width 58 height 32
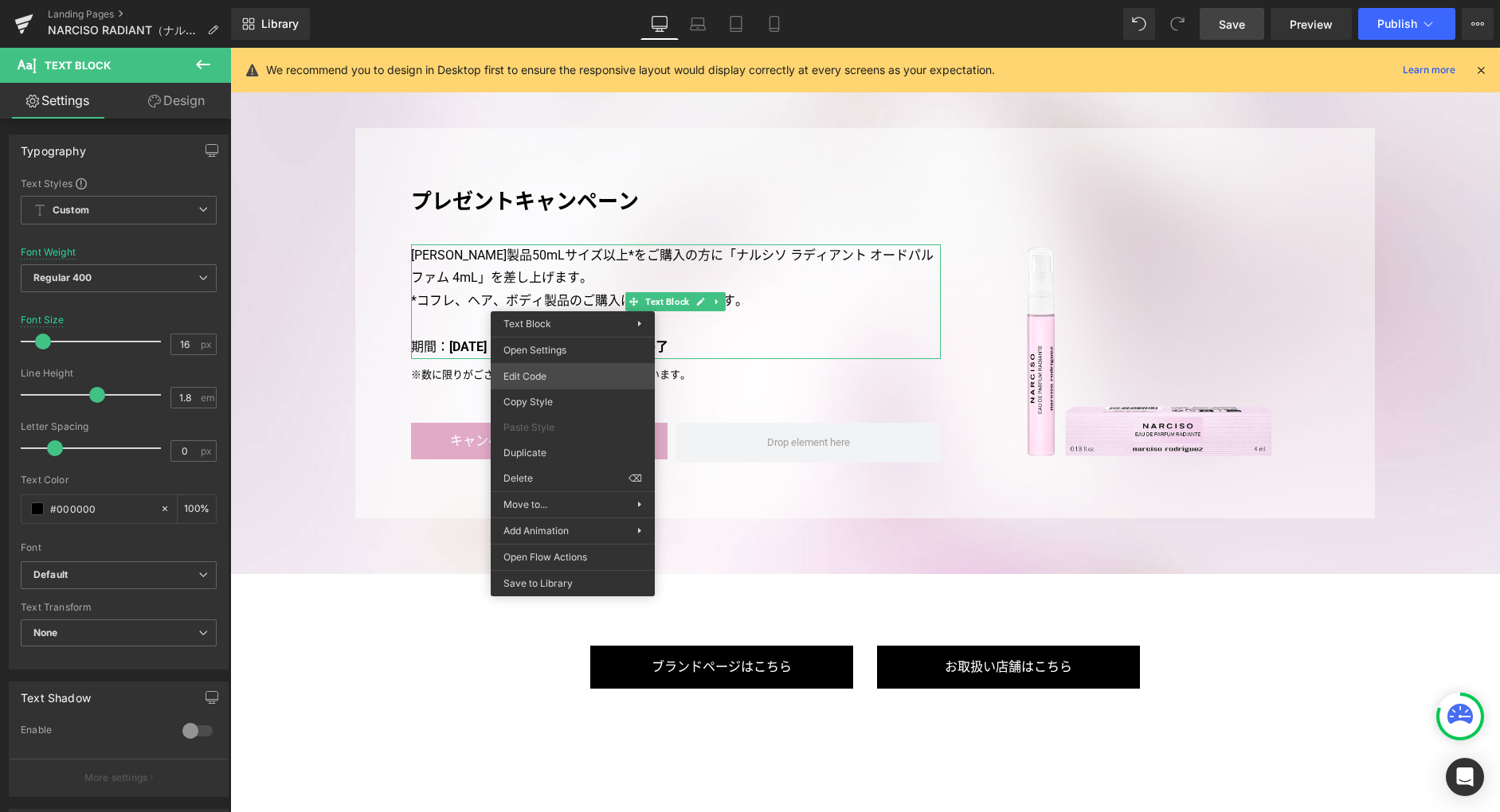
click at [553, 0] on div "Button You are previewing how the will restyle your page. You can not edit Elem…" at bounding box center [750, 0] width 1500 height 0
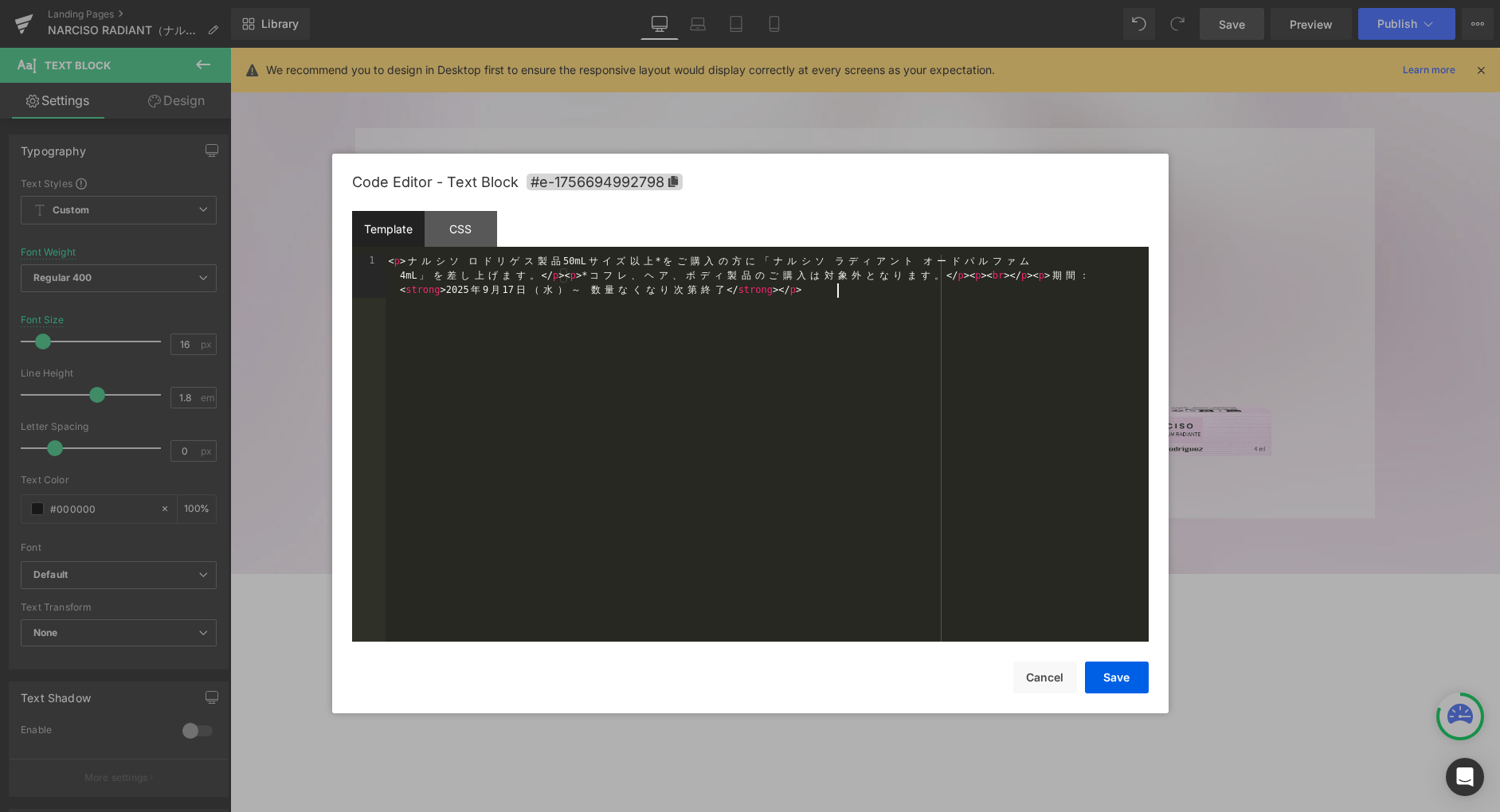
click at [650, 383] on div "< p > ナ ル シ ソ ロ ド リ ゲ ス 製 品 50mL サ イ ズ 以 上 * を ご 購 入 の 方 に 「 ナ ル シ ソ ラ デ ィ ア ン …" at bounding box center [767, 491] width 763 height 473
click at [471, 241] on div "CSS" at bounding box center [461, 229] width 73 height 36
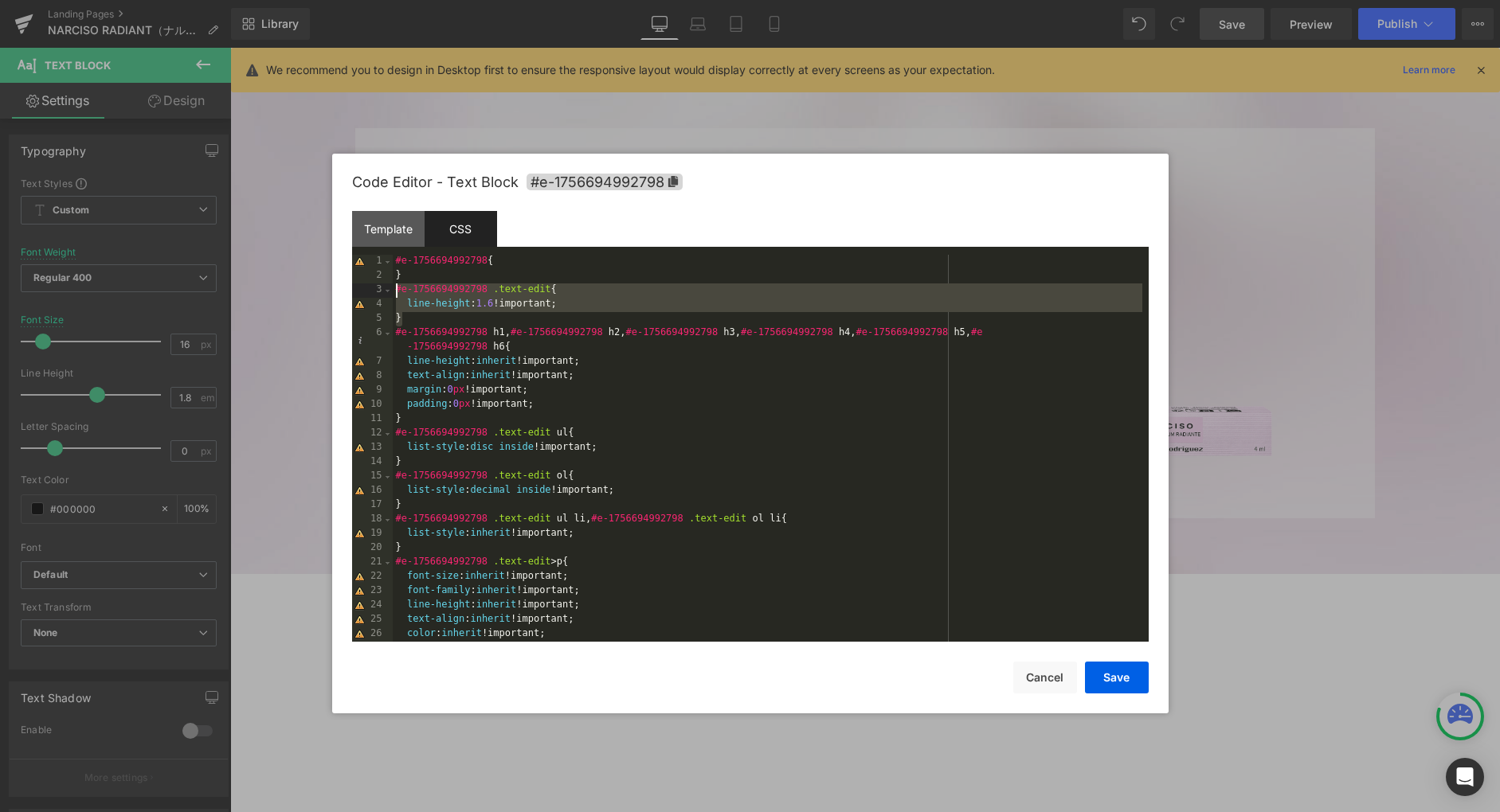
drag, startPoint x: 564, startPoint y: 321, endPoint x: 371, endPoint y: 291, distance: 195.3
click at [371, 292] on pre "1 2 3 4 5 6 7 8 9 10 11 12 13 14 15 16 17 18 19 20 21 22 23 24 25 26 27 #e-1756…" at bounding box center [750, 447] width 796 height 387
click at [631, 317] on div "#e-1756694992798 { } #e-1756694992798 .text-edit { line-height : 1.6 !important…" at bounding box center [767, 462] width 750 height 415
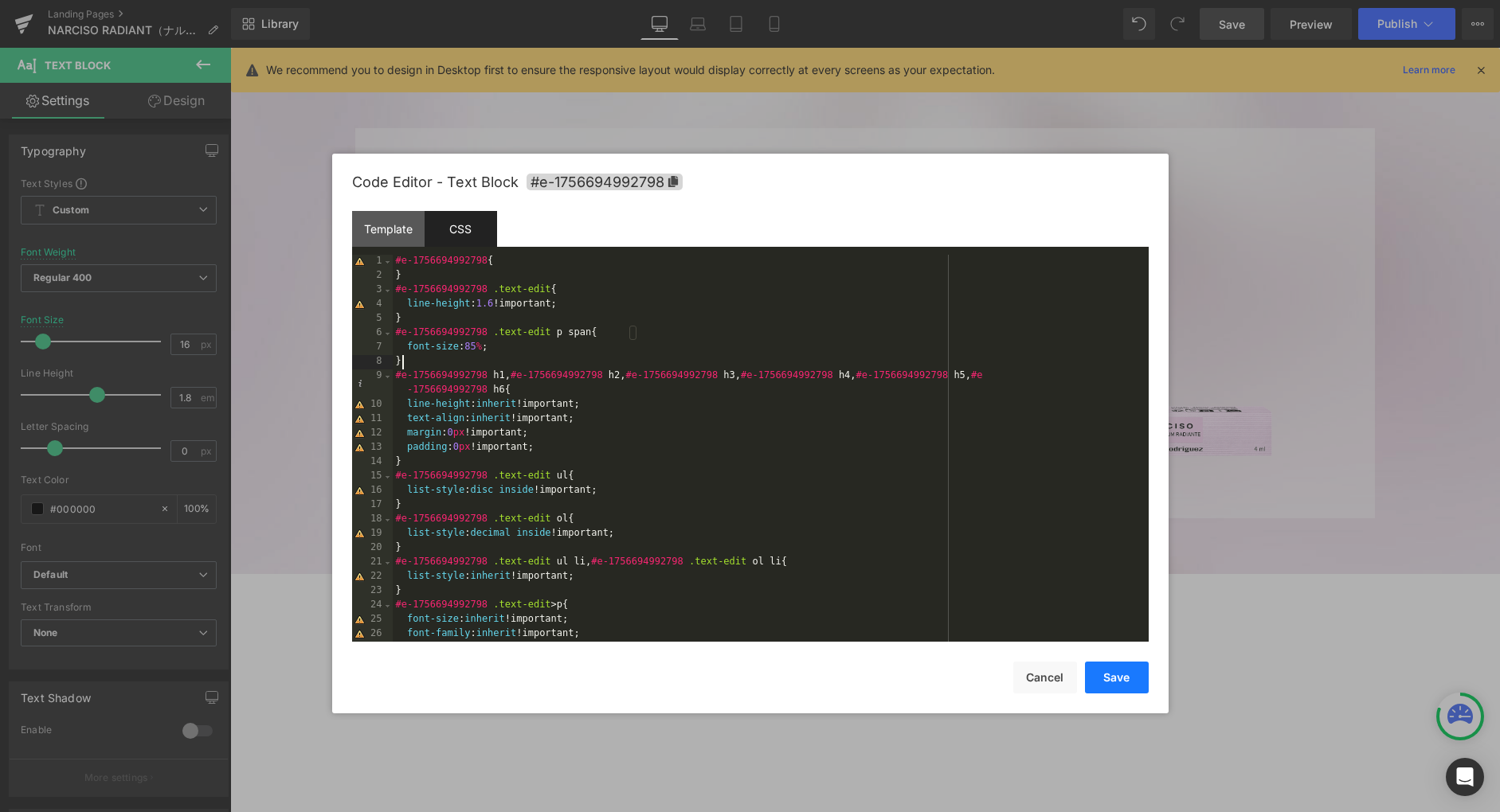
click at [1106, 678] on button "Save" at bounding box center [1117, 678] width 64 height 32
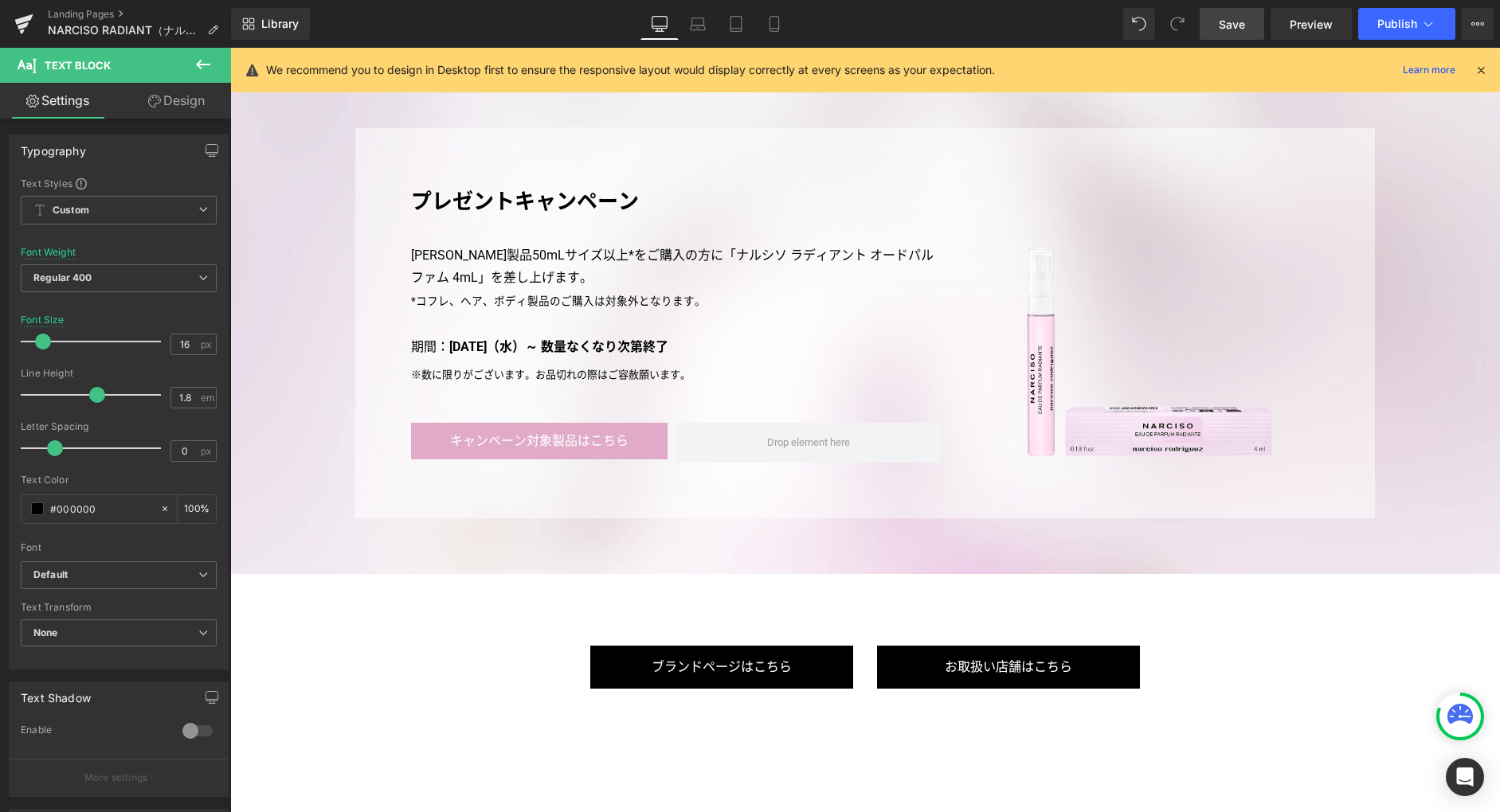
click at [1232, 26] on span "Save" at bounding box center [1232, 24] width 26 height 17
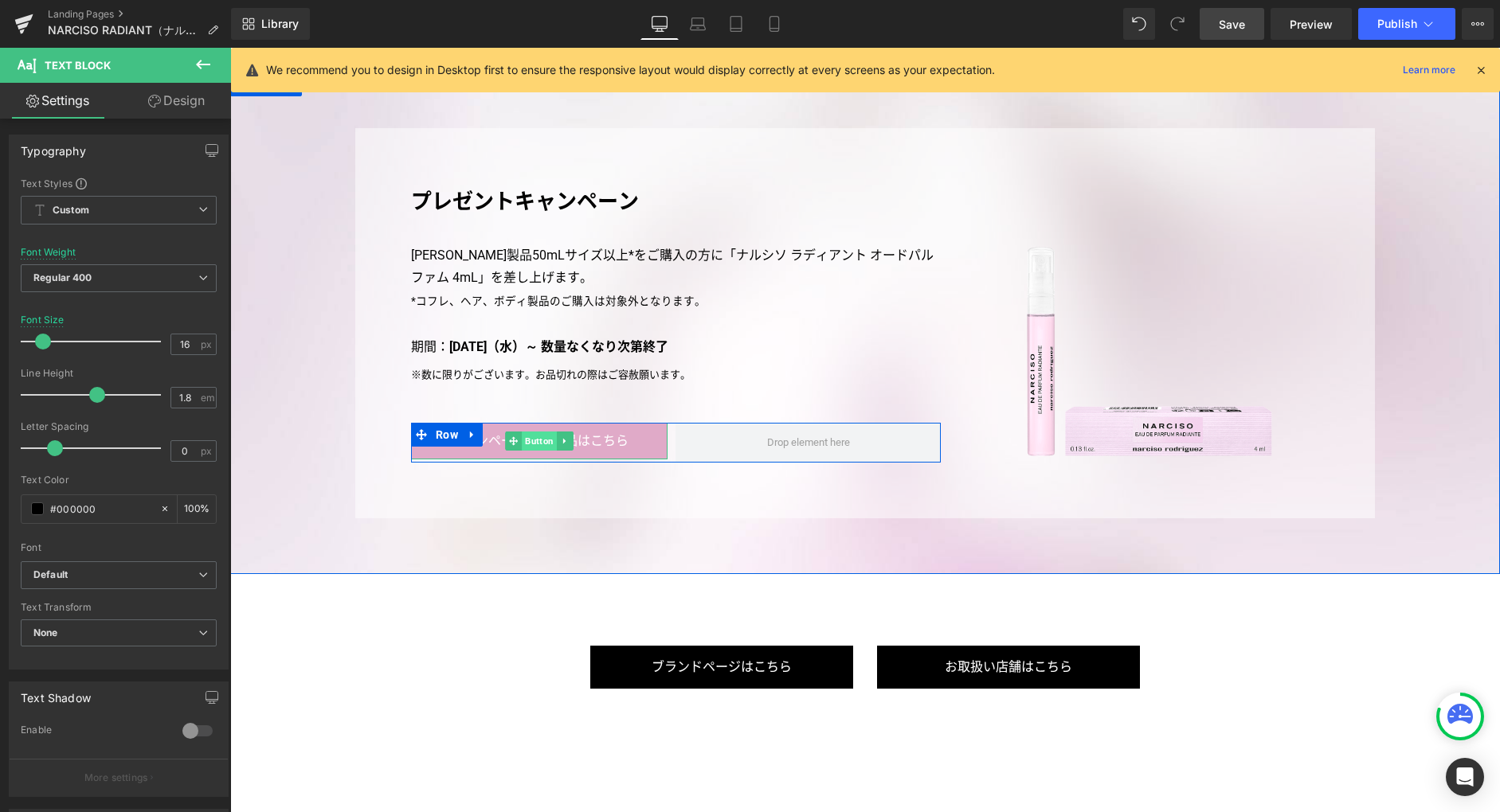
click at [527, 442] on span "Button" at bounding box center [539, 440] width 35 height 19
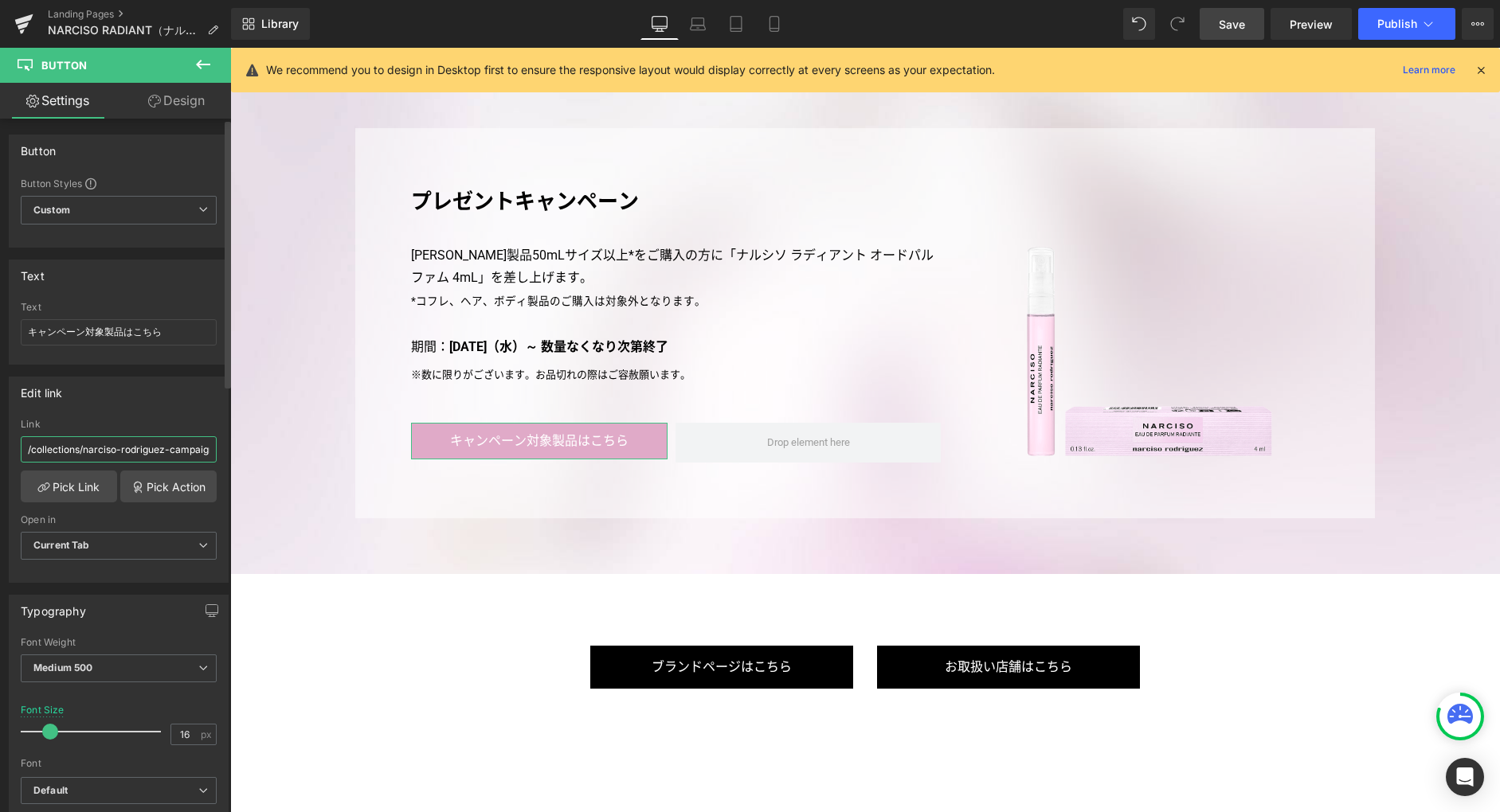
click at [171, 448] on input "/collections/narciso-rodriguez-campaign" at bounding box center [119, 449] width 196 height 26
paste input "fragrance"
type input "/collections/narciso-rodriguez-fragrance"
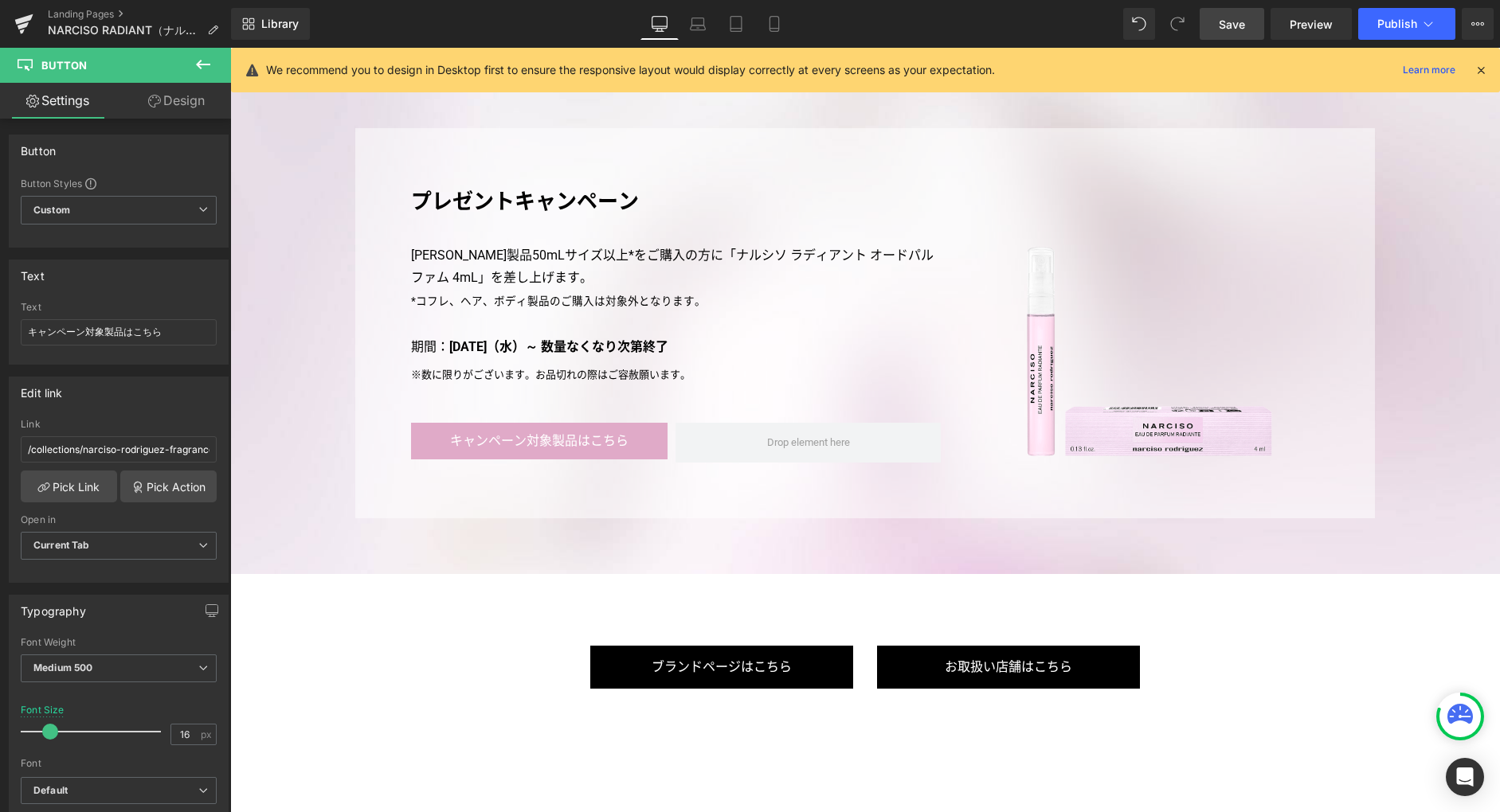
click at [1231, 30] on span "Save" at bounding box center [1232, 24] width 26 height 17
click at [1378, 30] on span "Publish" at bounding box center [1397, 24] width 40 height 13
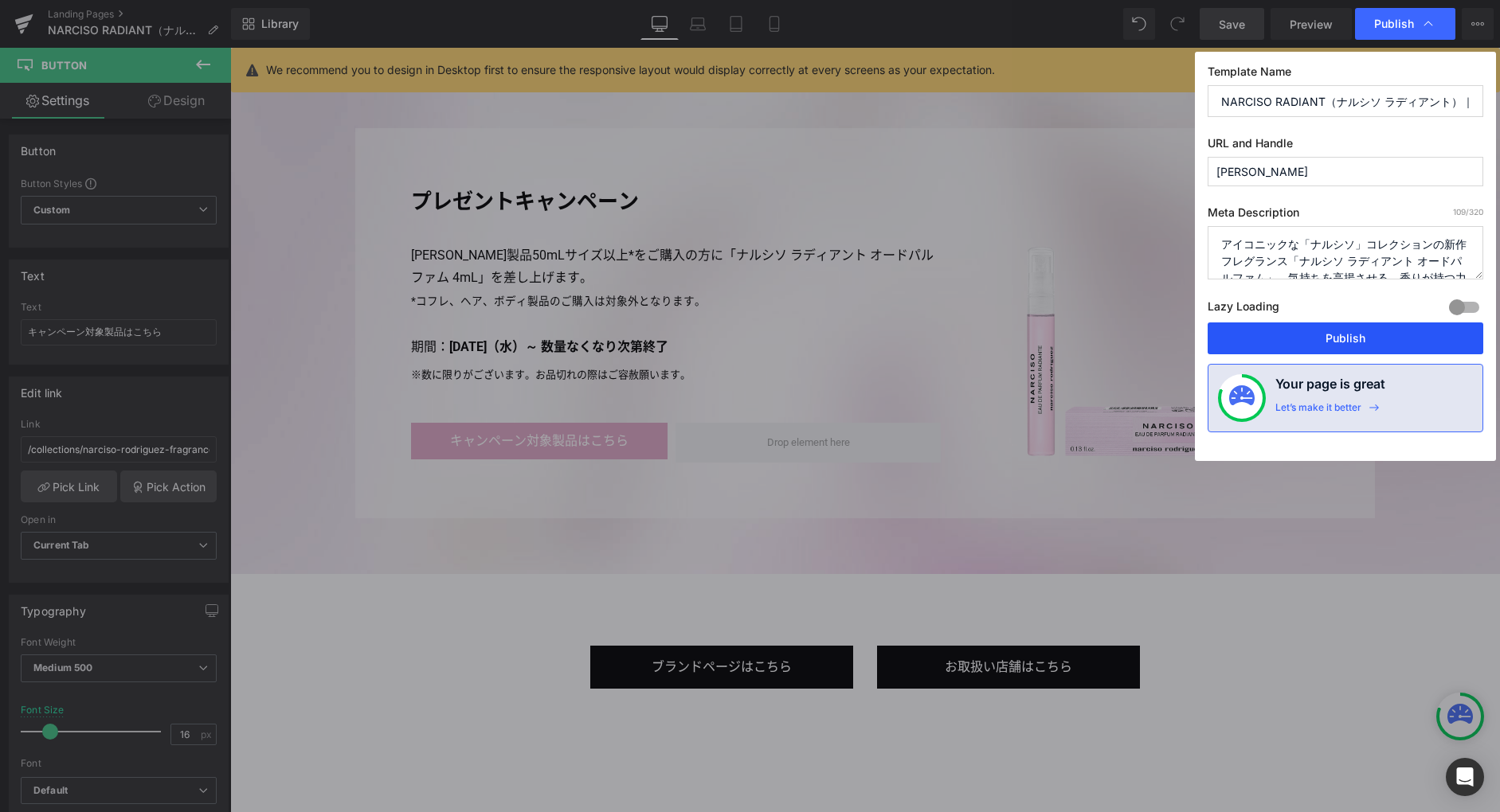
click at [1352, 335] on button "Publish" at bounding box center [1346, 339] width 276 height 32
